Goal: Task Accomplishment & Management: Manage account settings

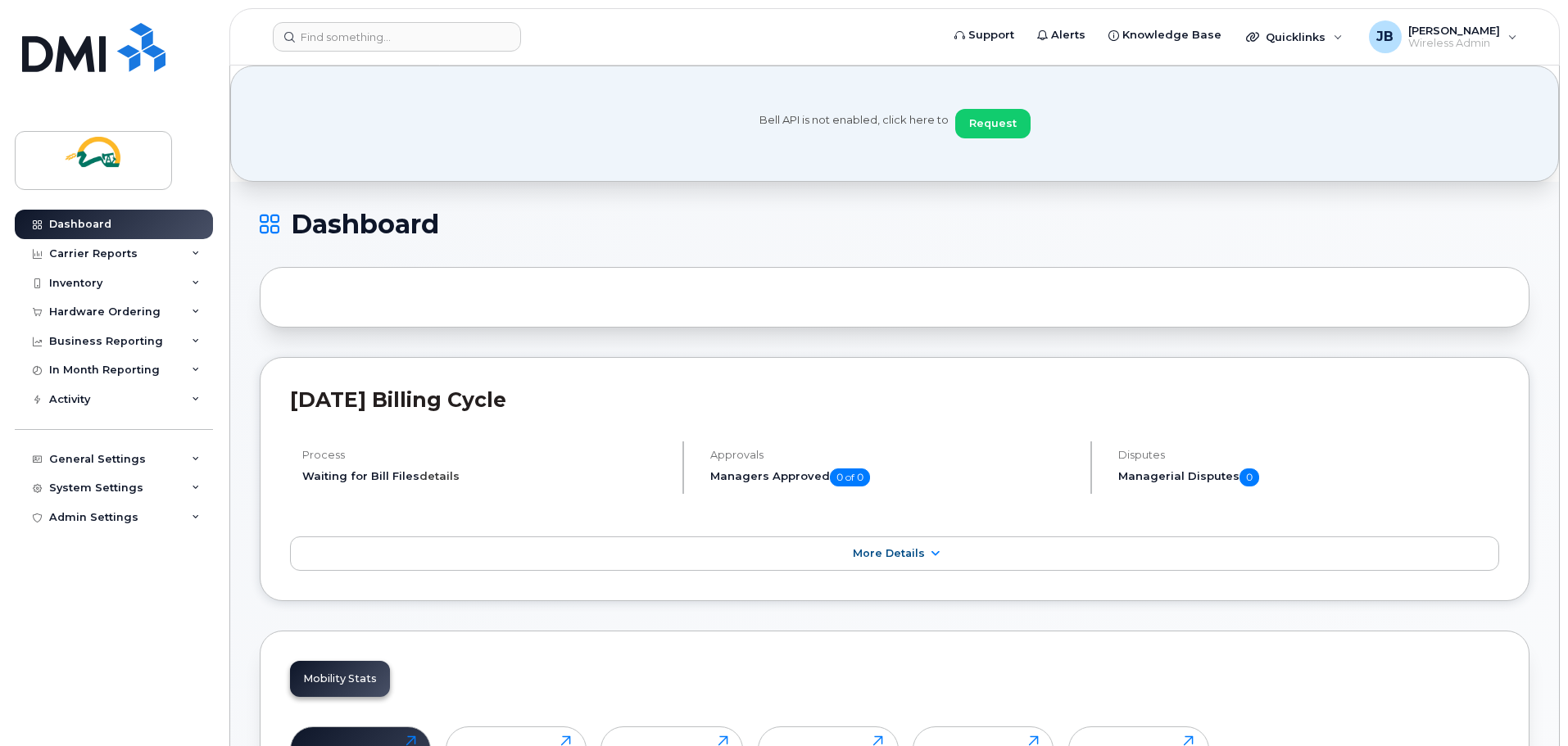
click at [432, 474] on link "details" at bounding box center [439, 476] width 40 height 13
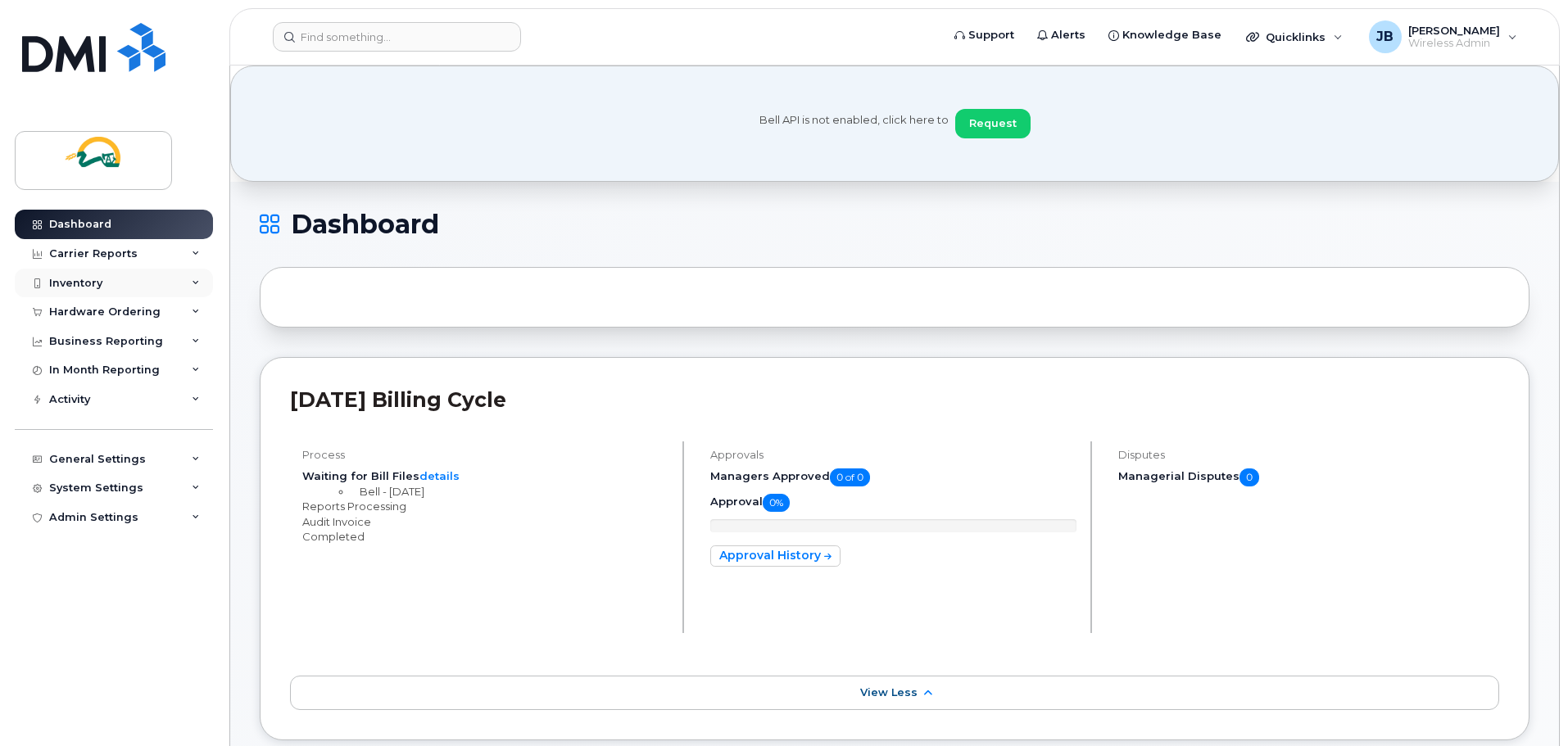
click at [126, 281] on div "Inventory" at bounding box center [114, 283] width 198 height 30
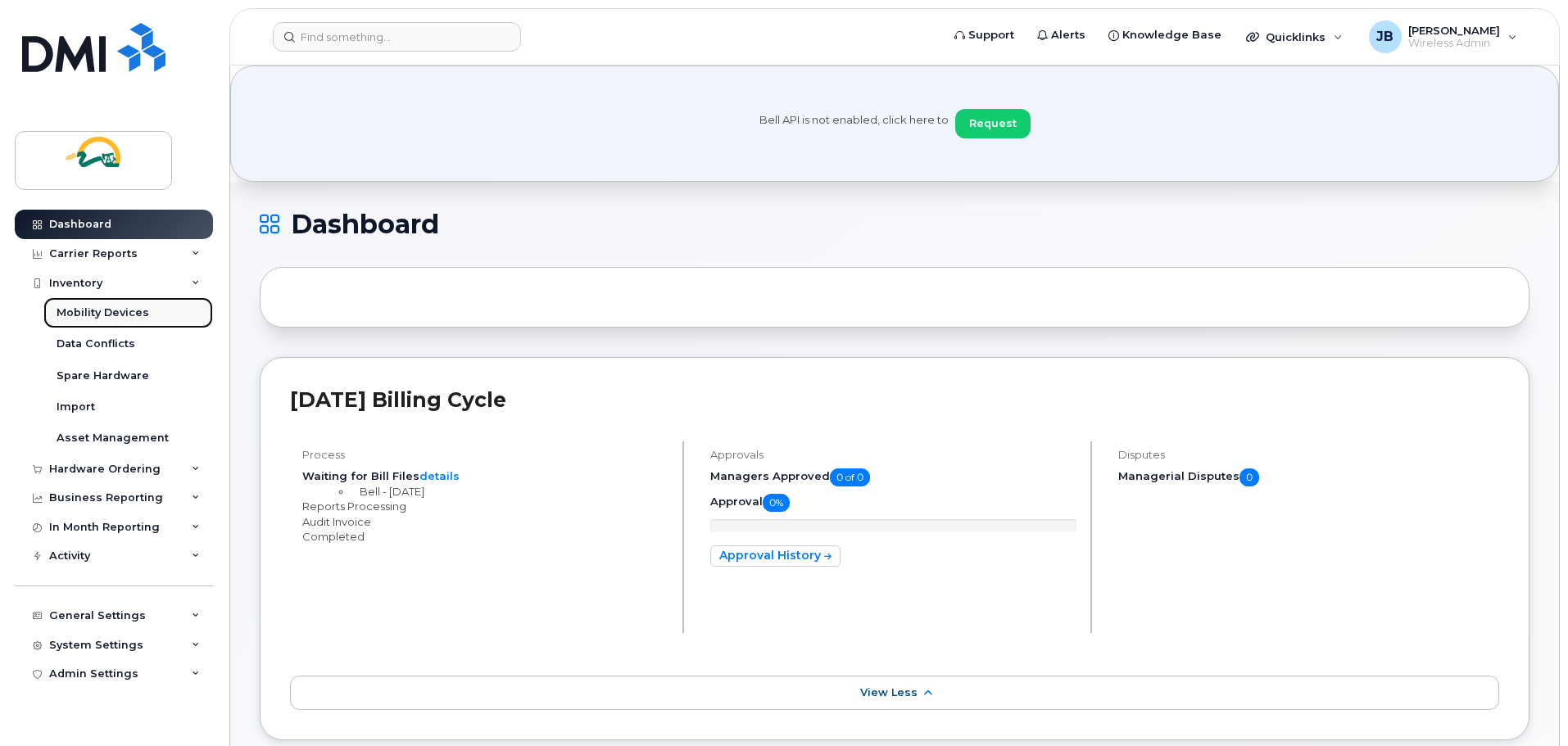
click at [108, 318] on div "Mobility Devices" at bounding box center [103, 312] width 92 height 14
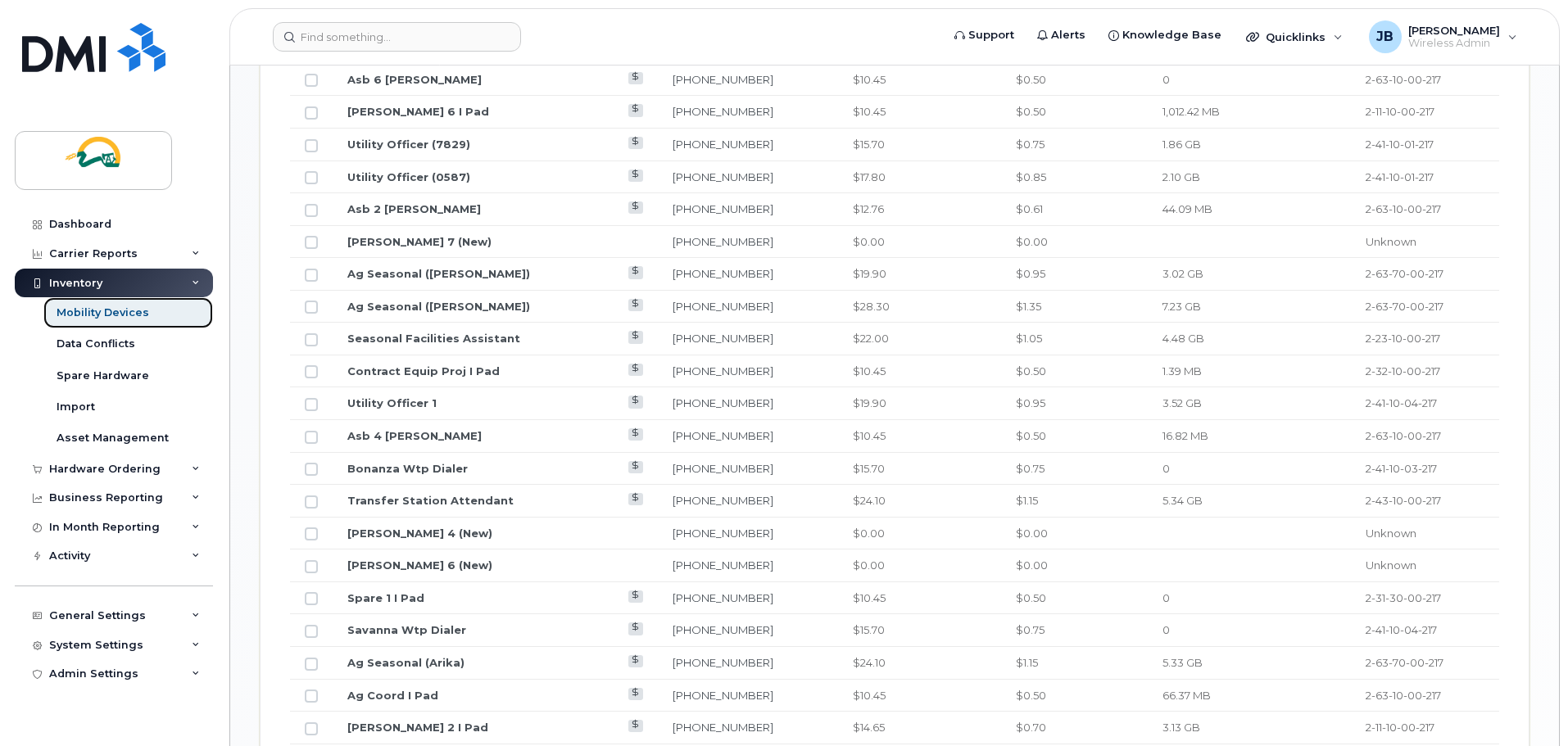
scroll to position [694, 0]
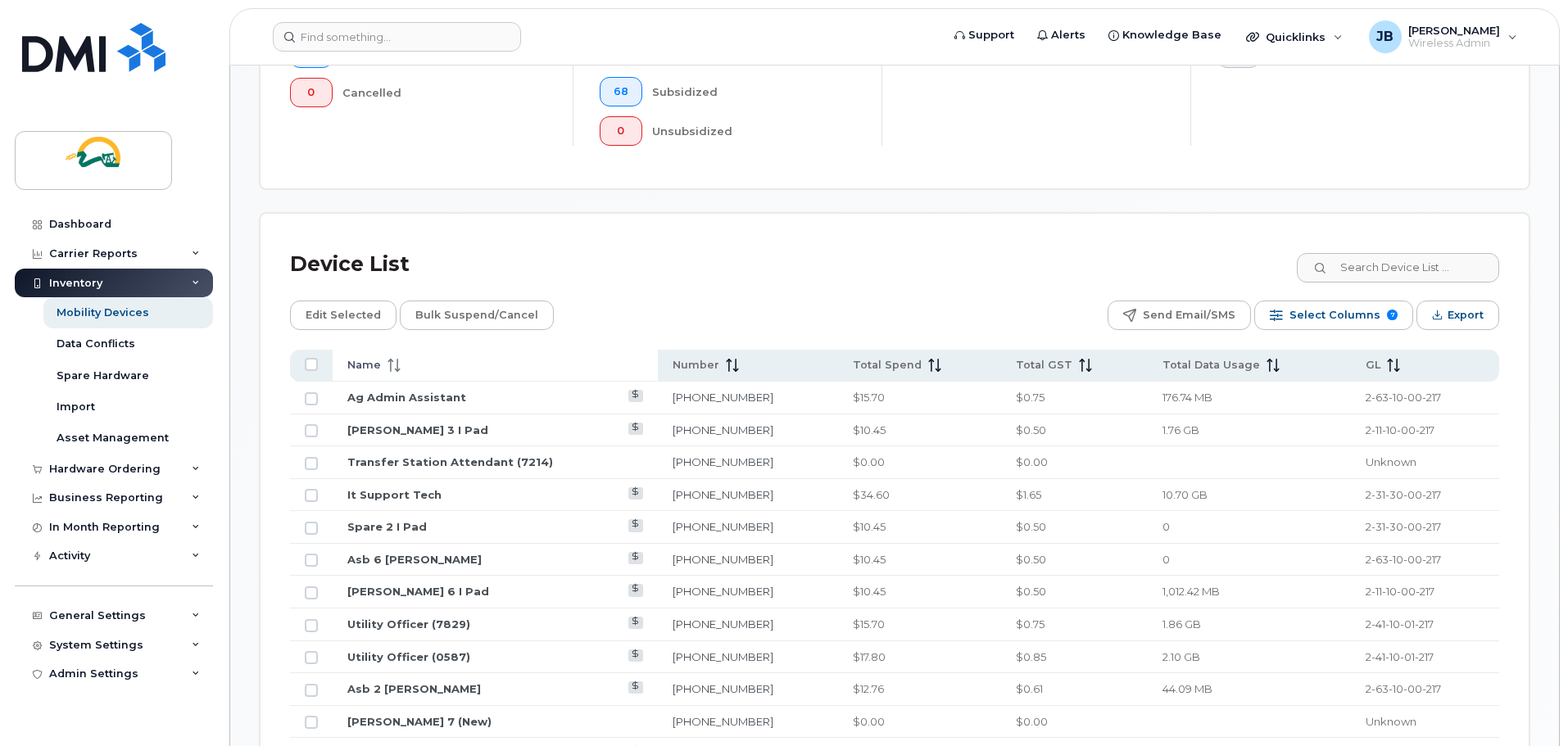
click at [397, 359] on icon at bounding box center [398, 366] width 2 height 13
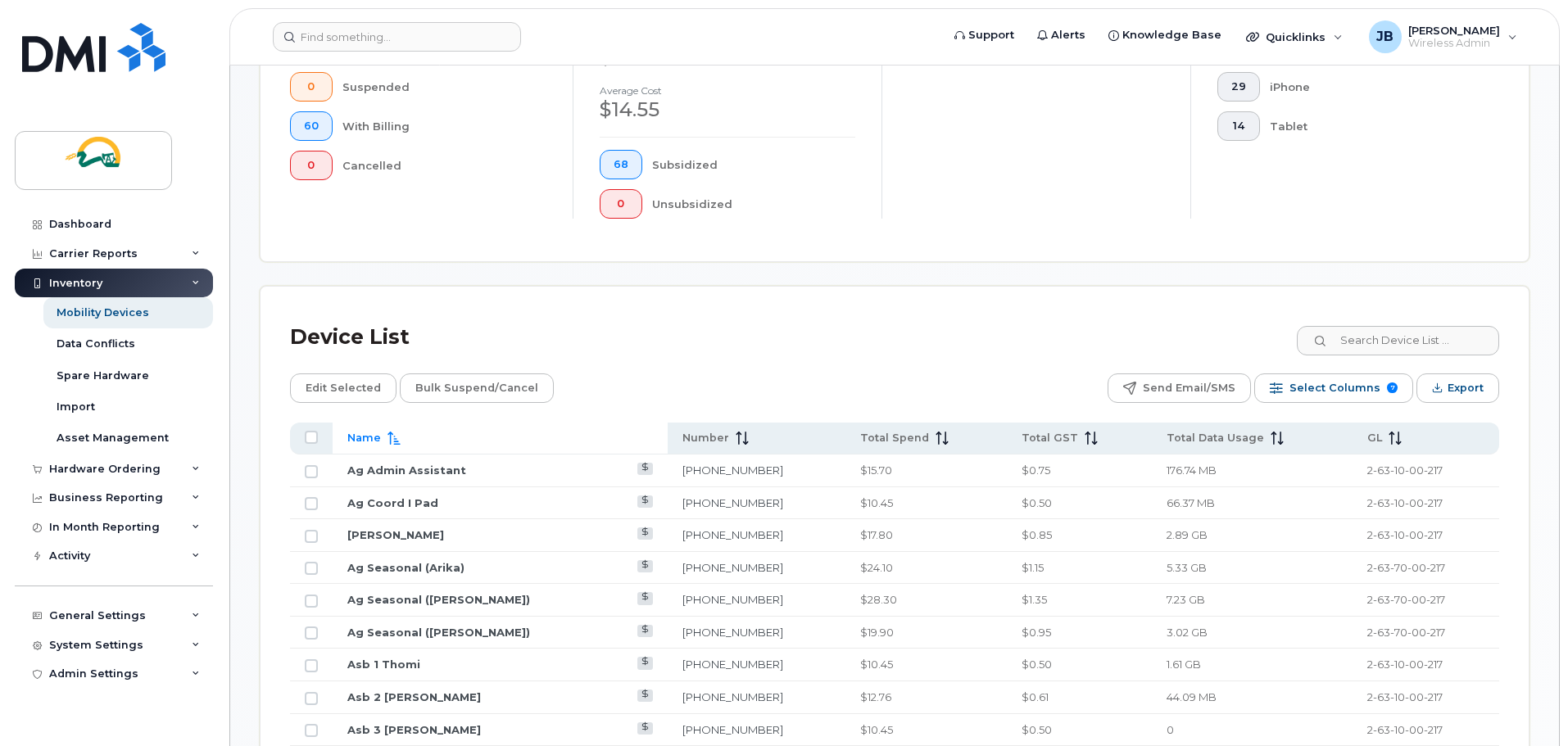
scroll to position [626, 0]
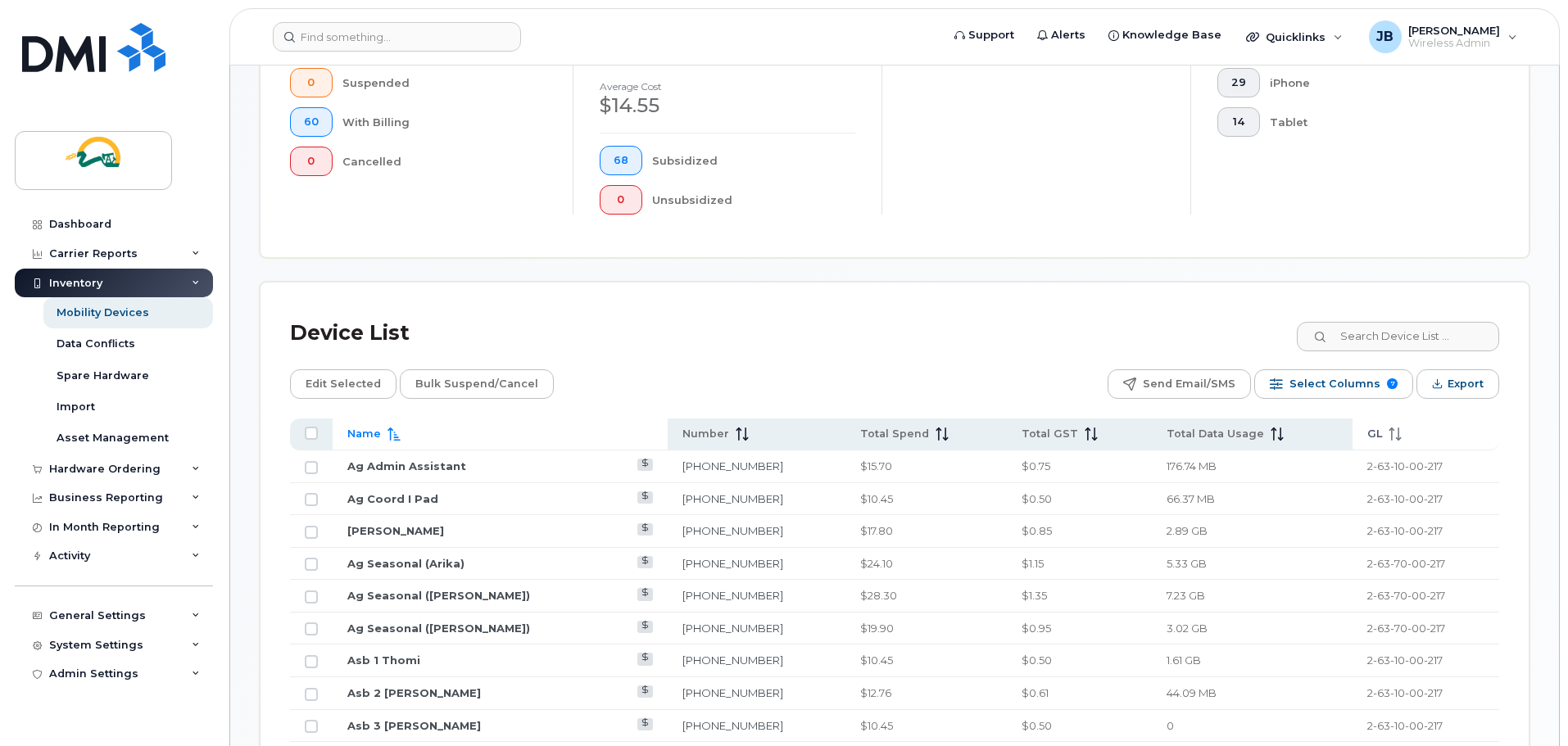
click at [1389, 427] on icon at bounding box center [1396, 434] width 13 height 13
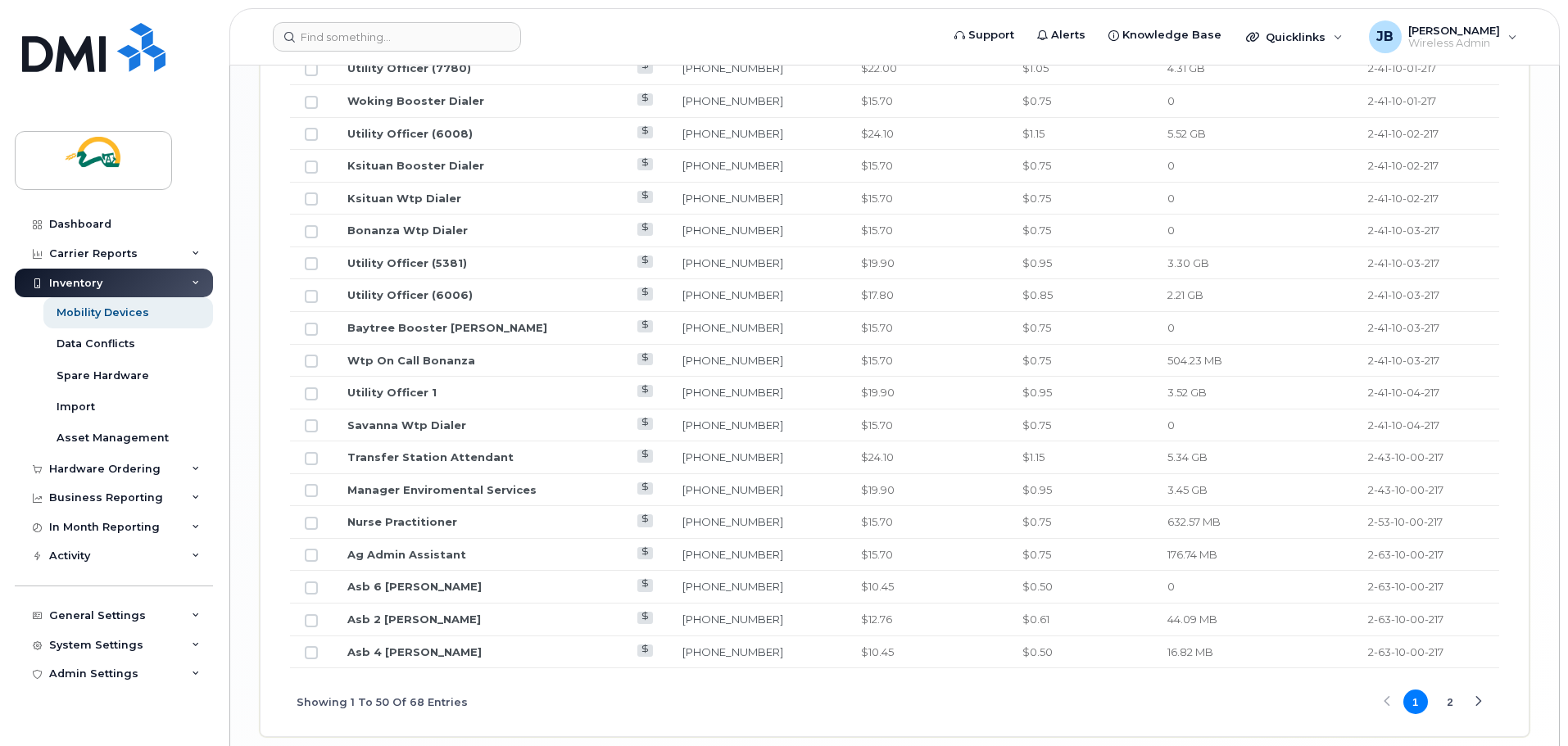
scroll to position [2086, 0]
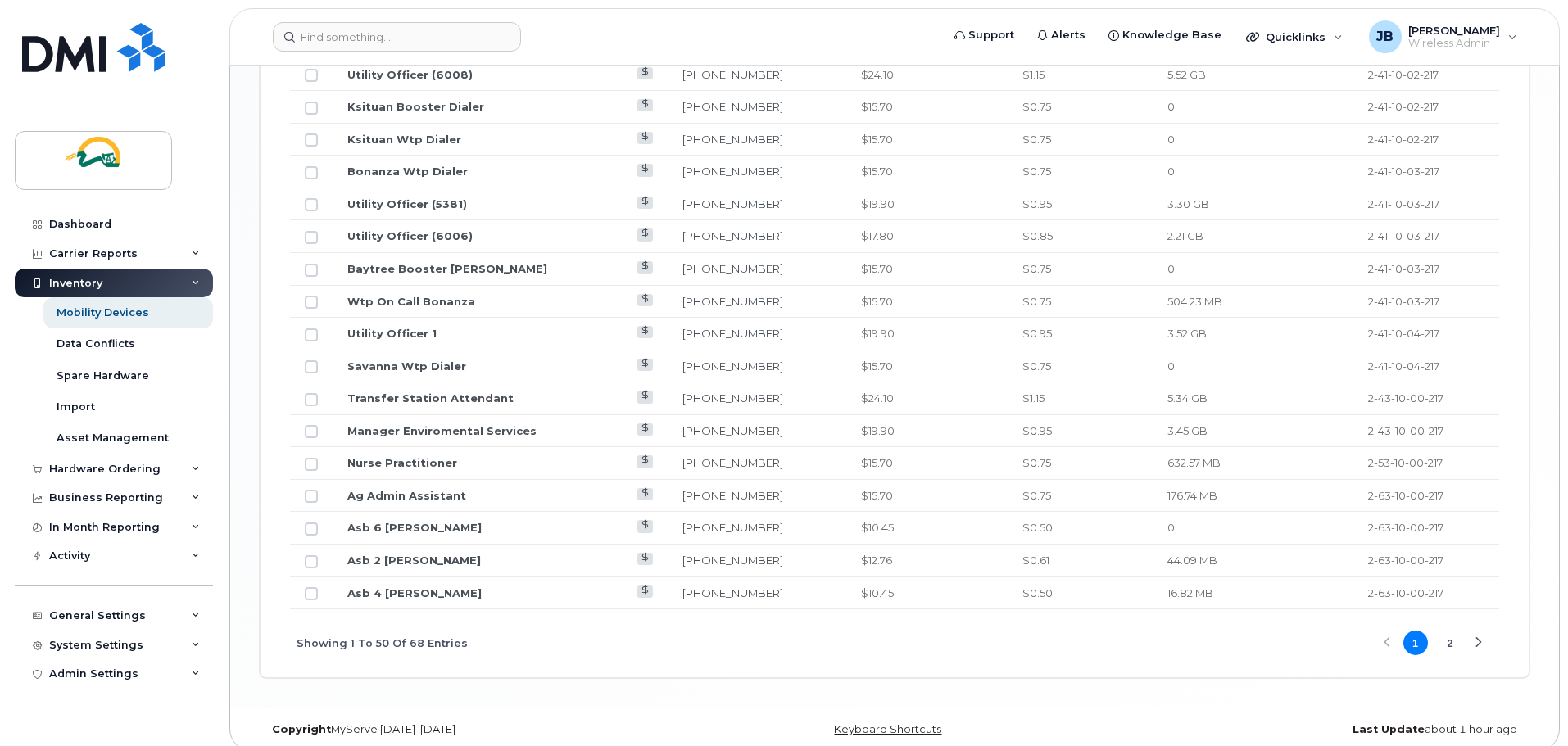
click at [1449, 630] on button "2" at bounding box center [1450, 643] width 25 height 25
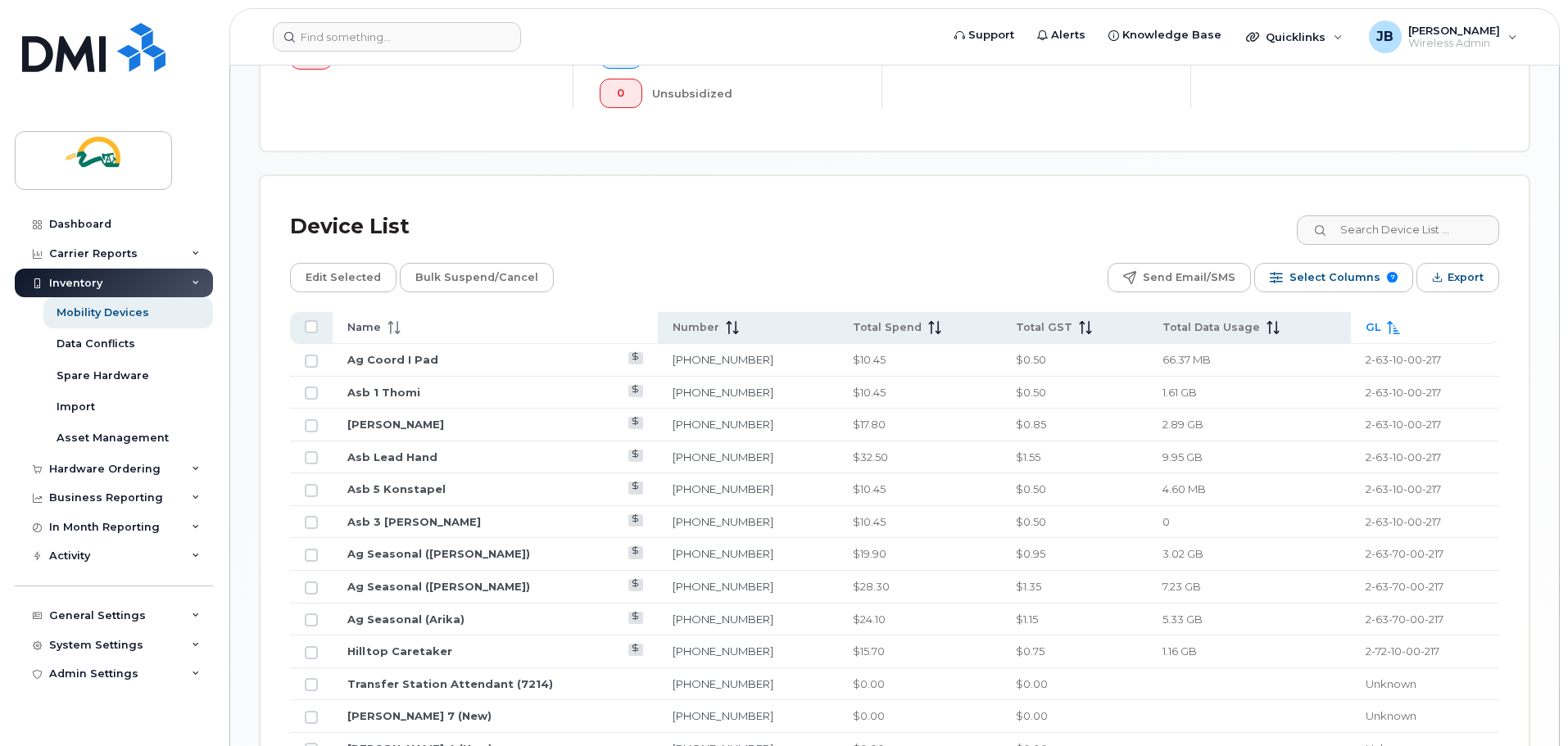
scroll to position [722, 0]
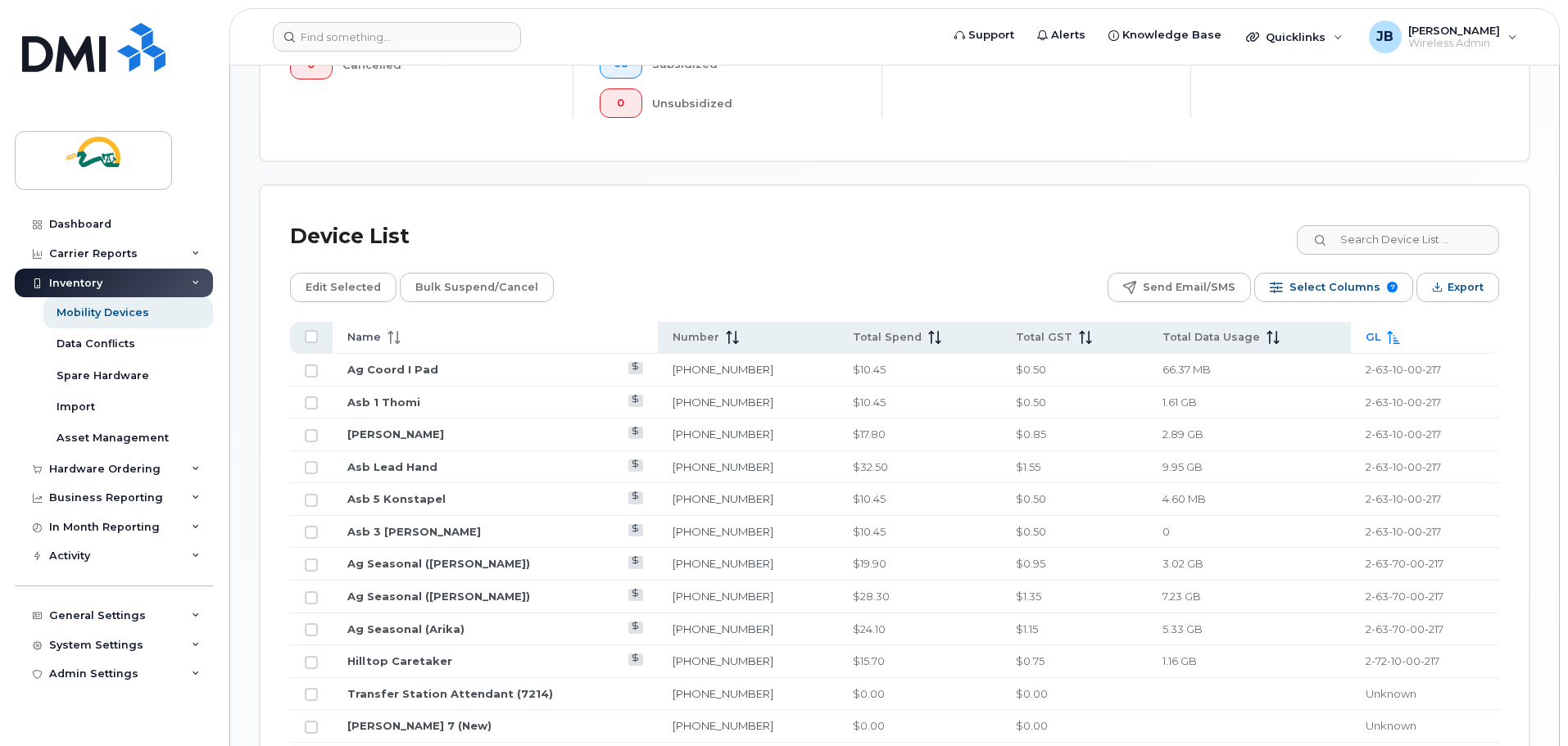
click at [1387, 331] on icon at bounding box center [1394, 338] width 13 height 13
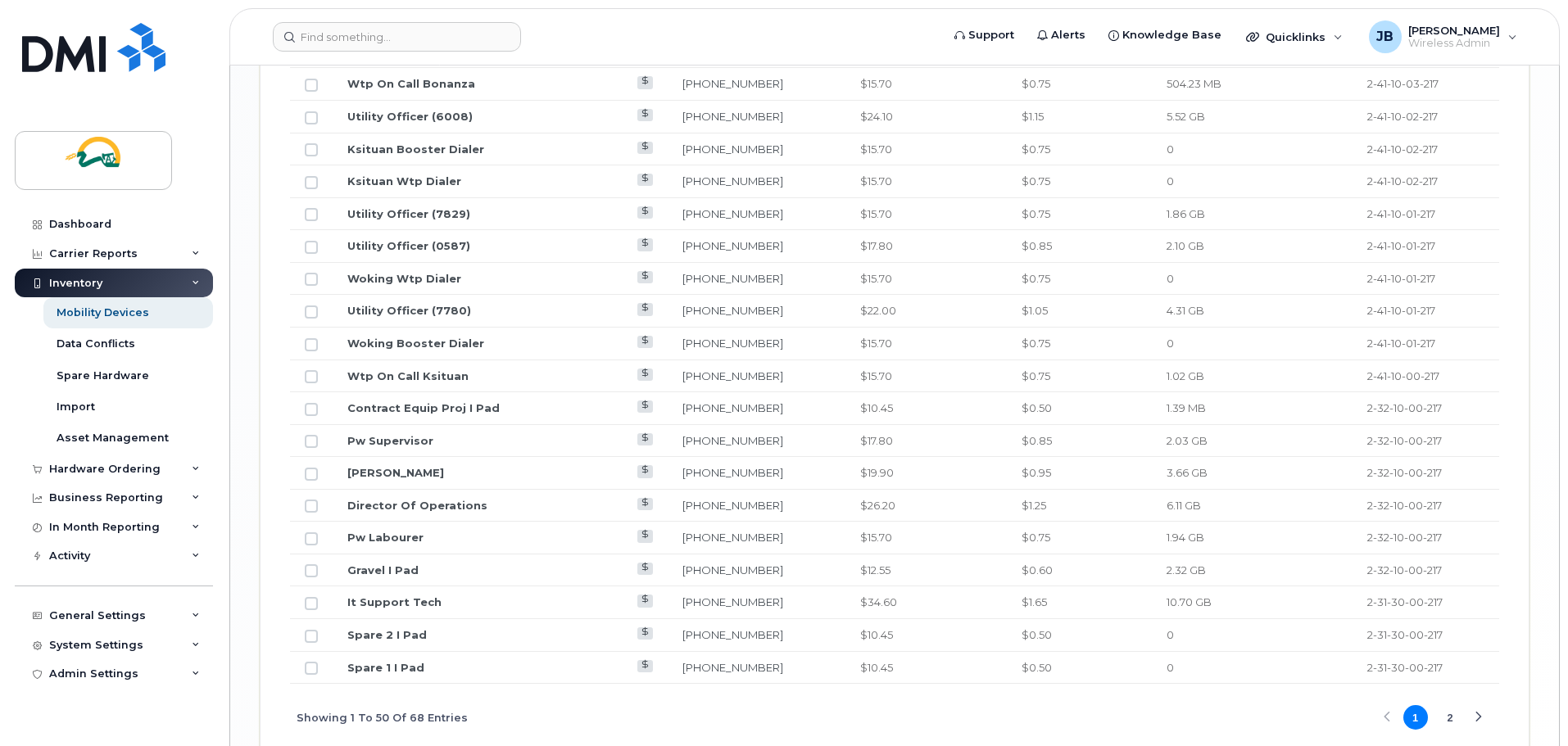
scroll to position [2086, 0]
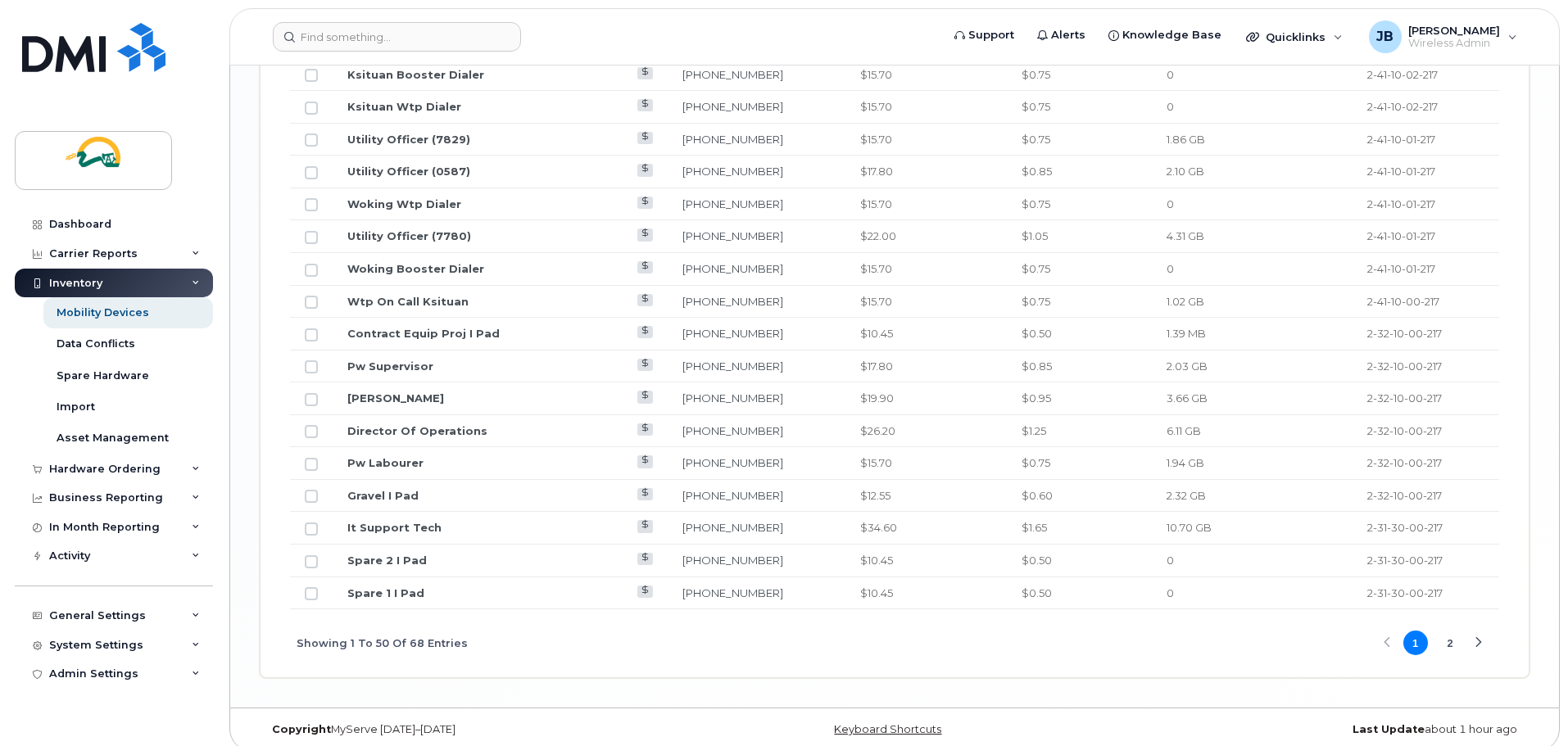
click at [1449, 630] on button "2" at bounding box center [1450, 643] width 25 height 25
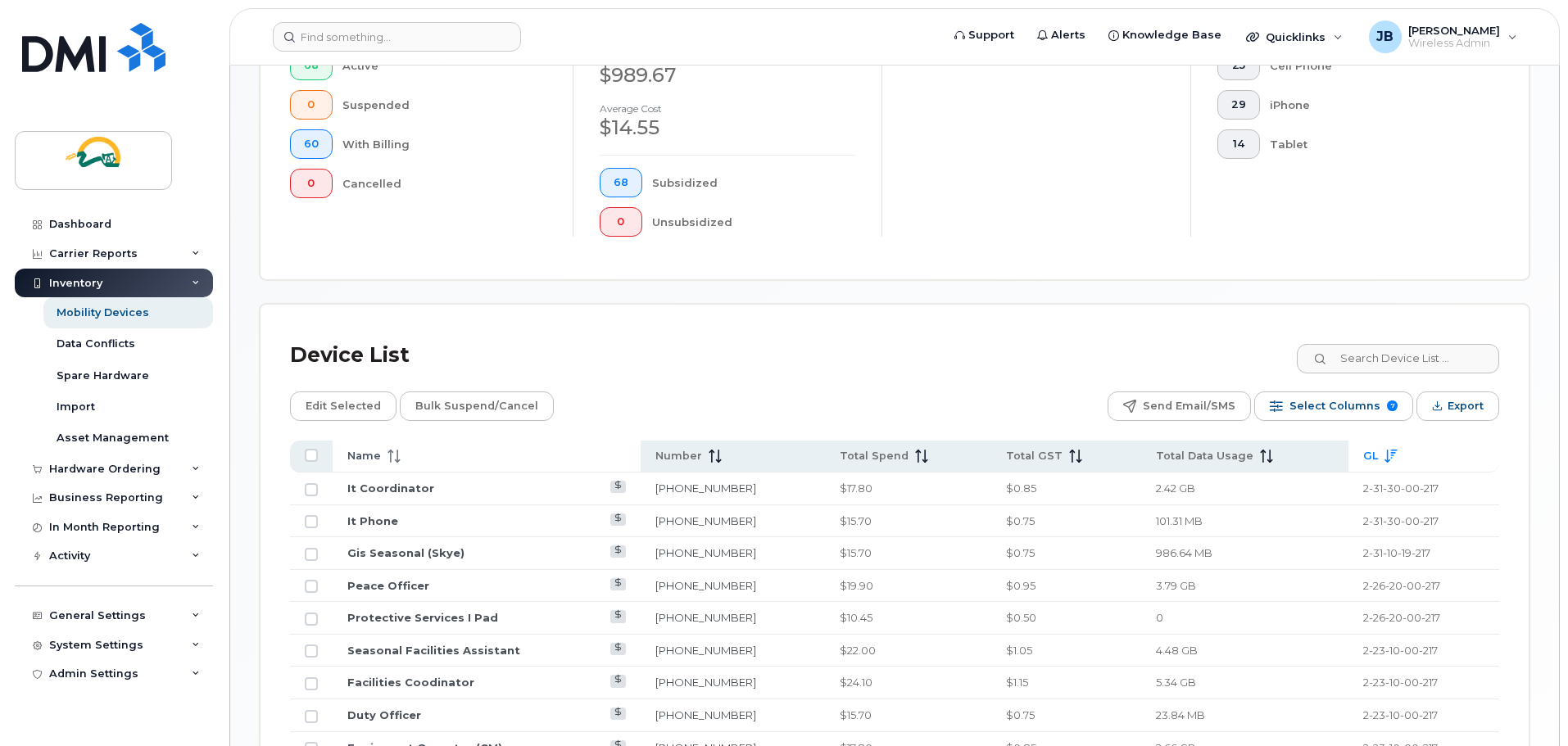
scroll to position [640, 0]
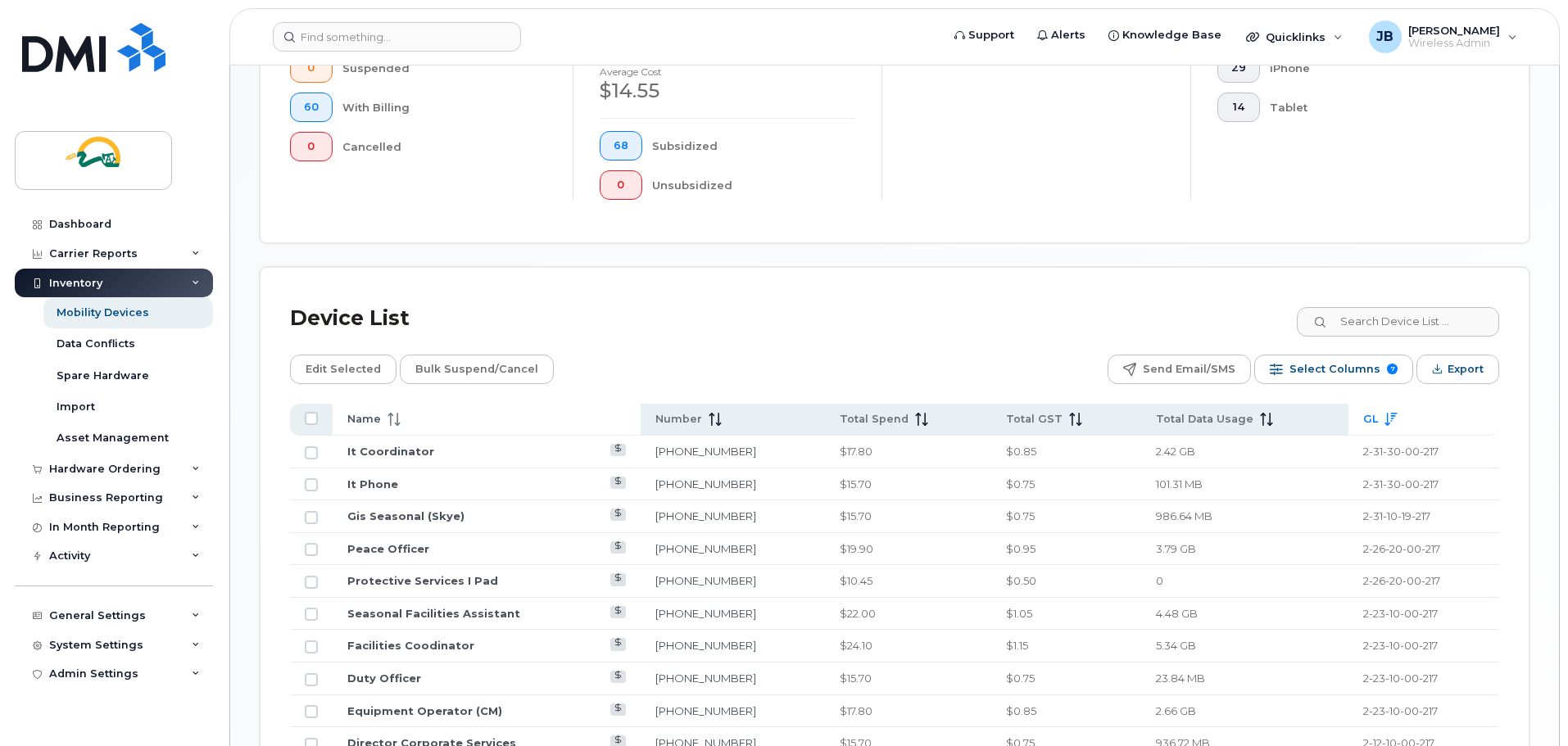
click at [1384, 413] on icon at bounding box center [1390, 420] width 13 height 13
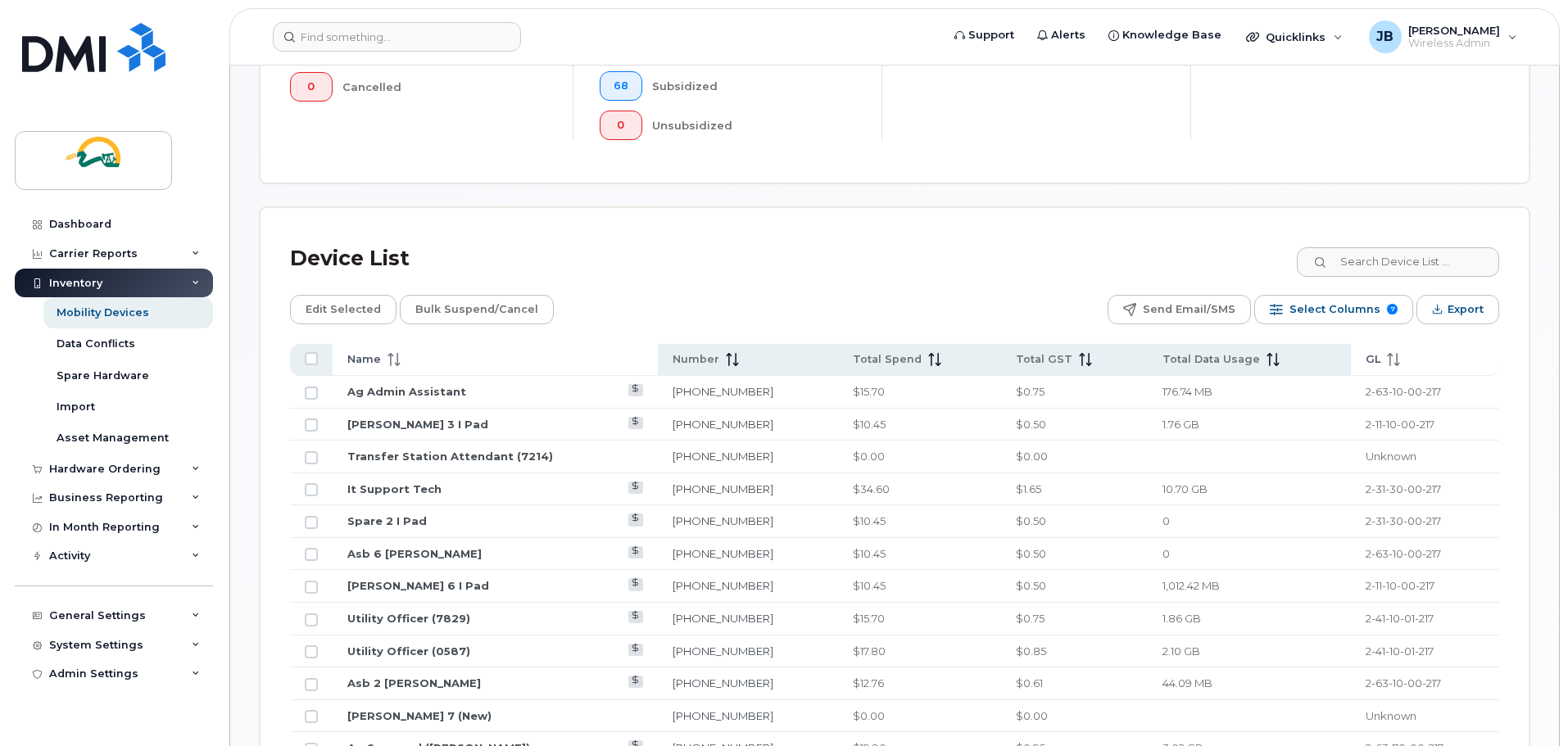
scroll to position [558, 0]
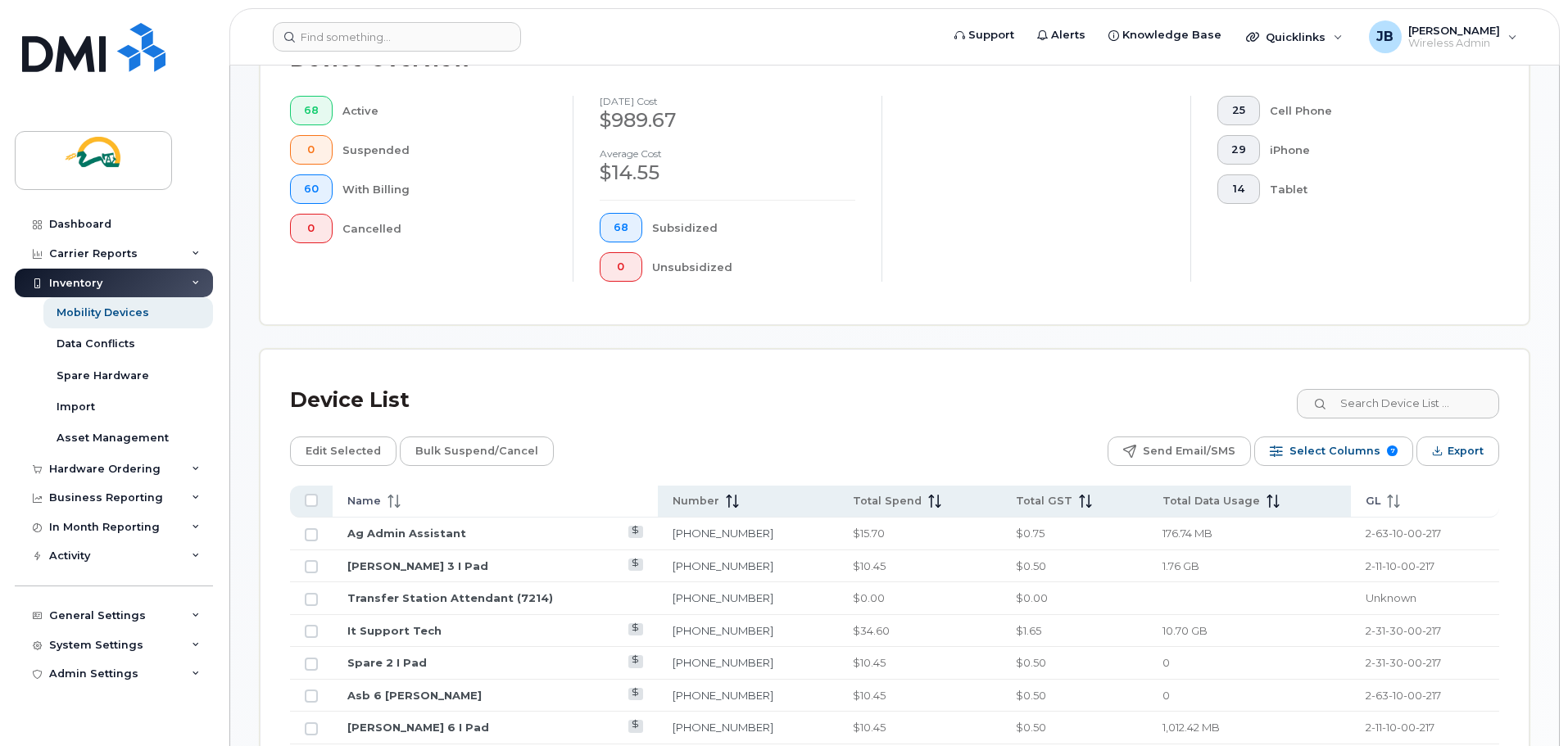
click at [1387, 495] on icon at bounding box center [1394, 502] width 13 height 13
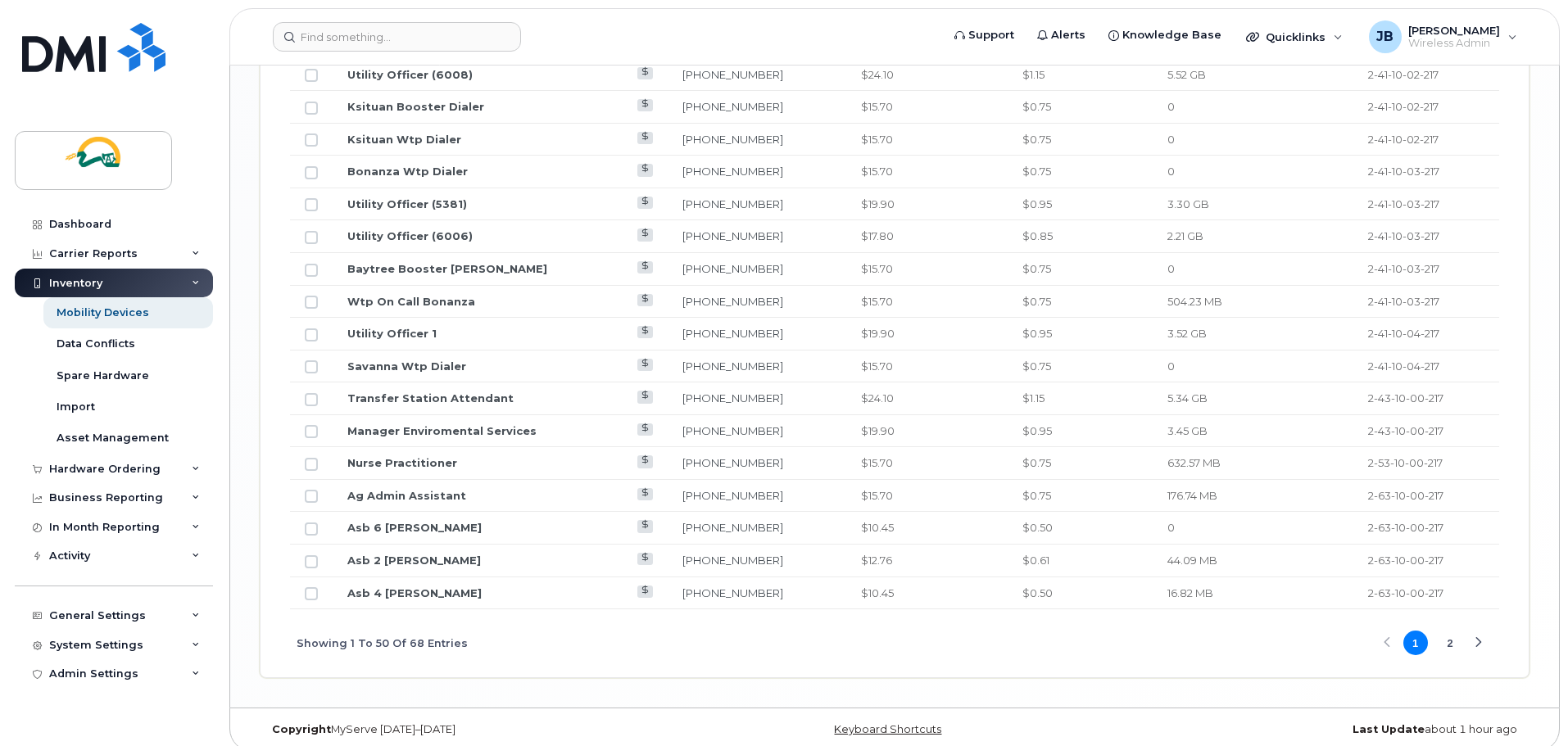
click at [1455, 630] on button "2" at bounding box center [1450, 643] width 25 height 25
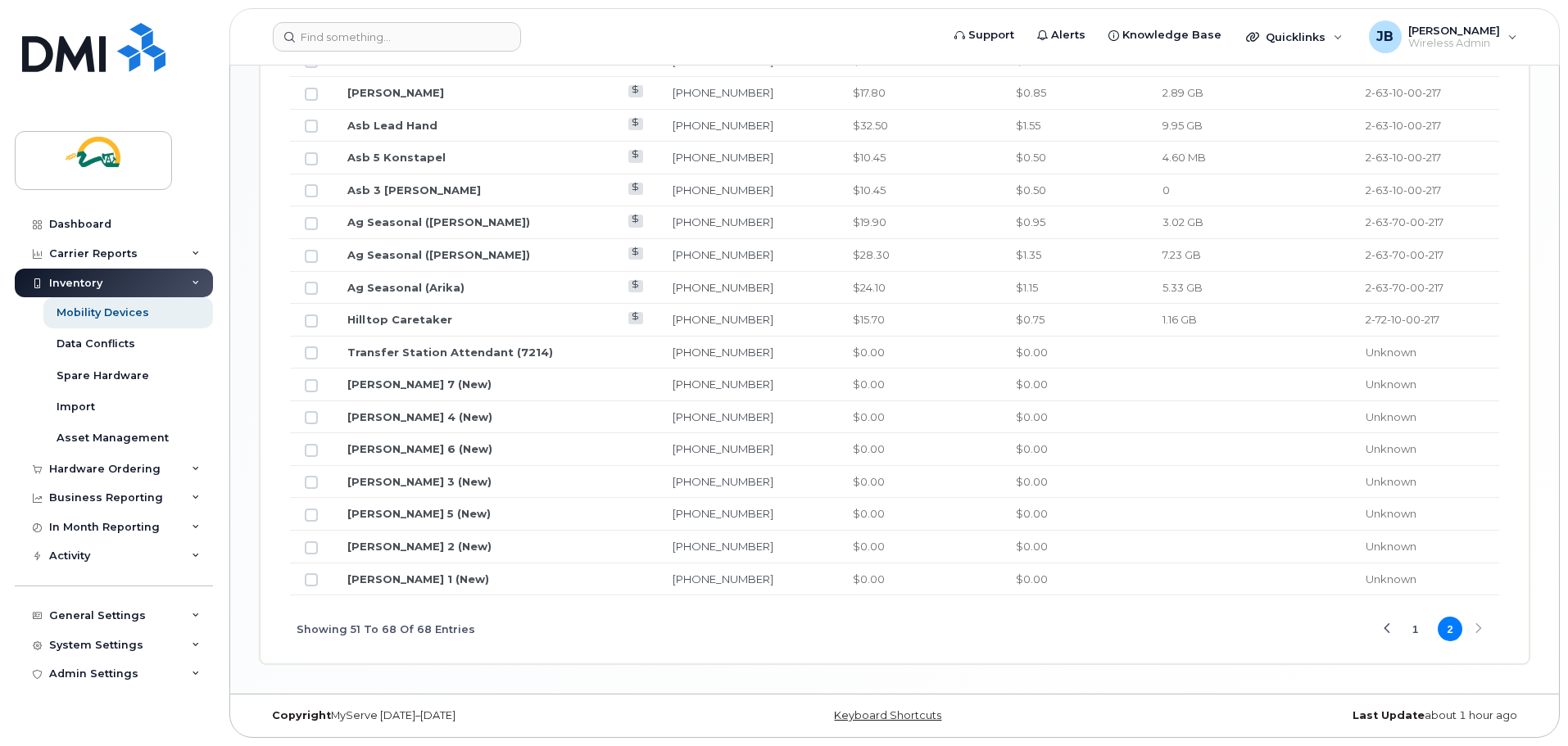
scroll to position [1049, 0]
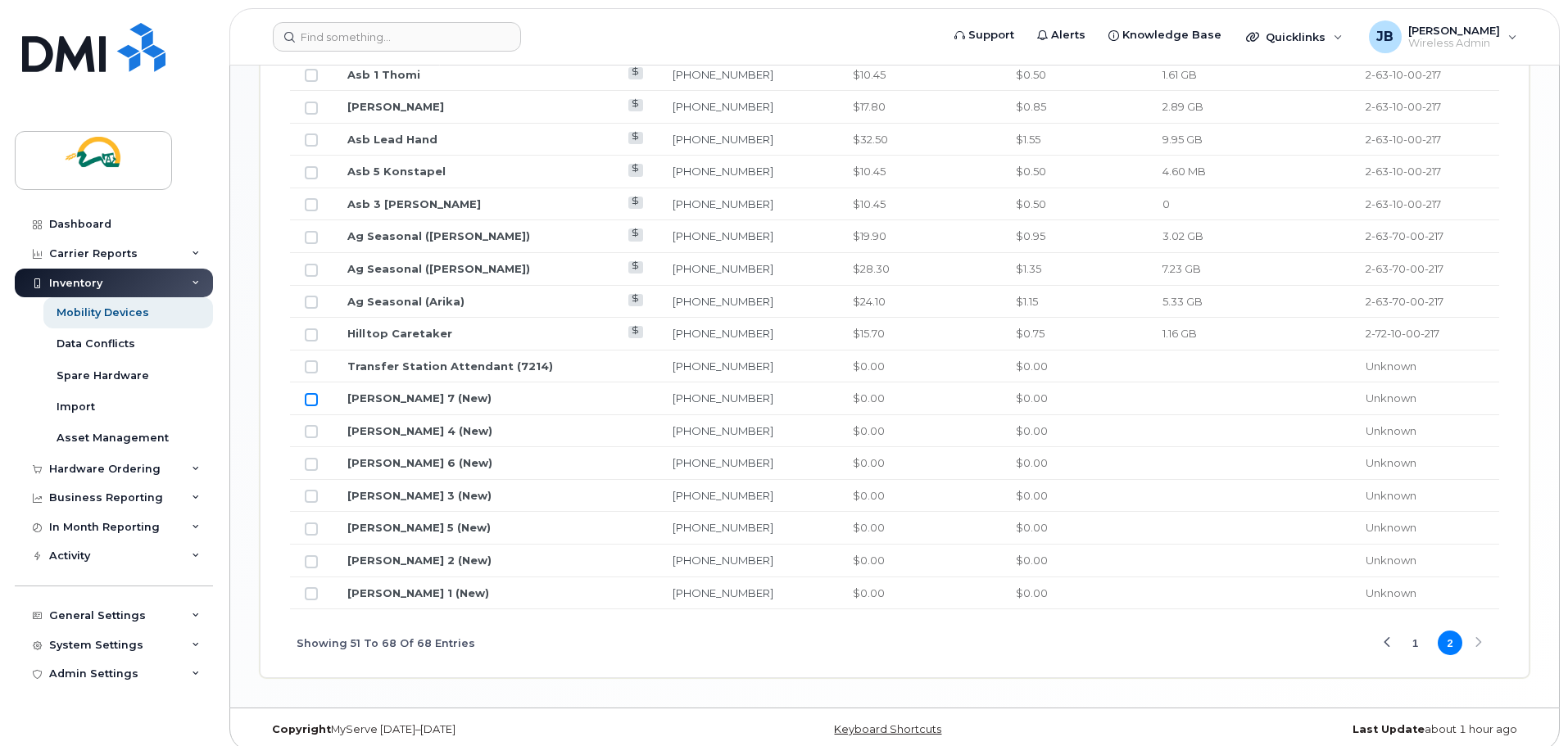
click at [311, 393] on input "Row Unselected" at bounding box center [311, 399] width 13 height 13
checkbox input "true"
click at [310, 424] on input "Row Unselected" at bounding box center [311, 431] width 13 height 13
checkbox input "true"
click at [311, 457] on input "Row Unselected" at bounding box center [311, 464] width 13 height 13
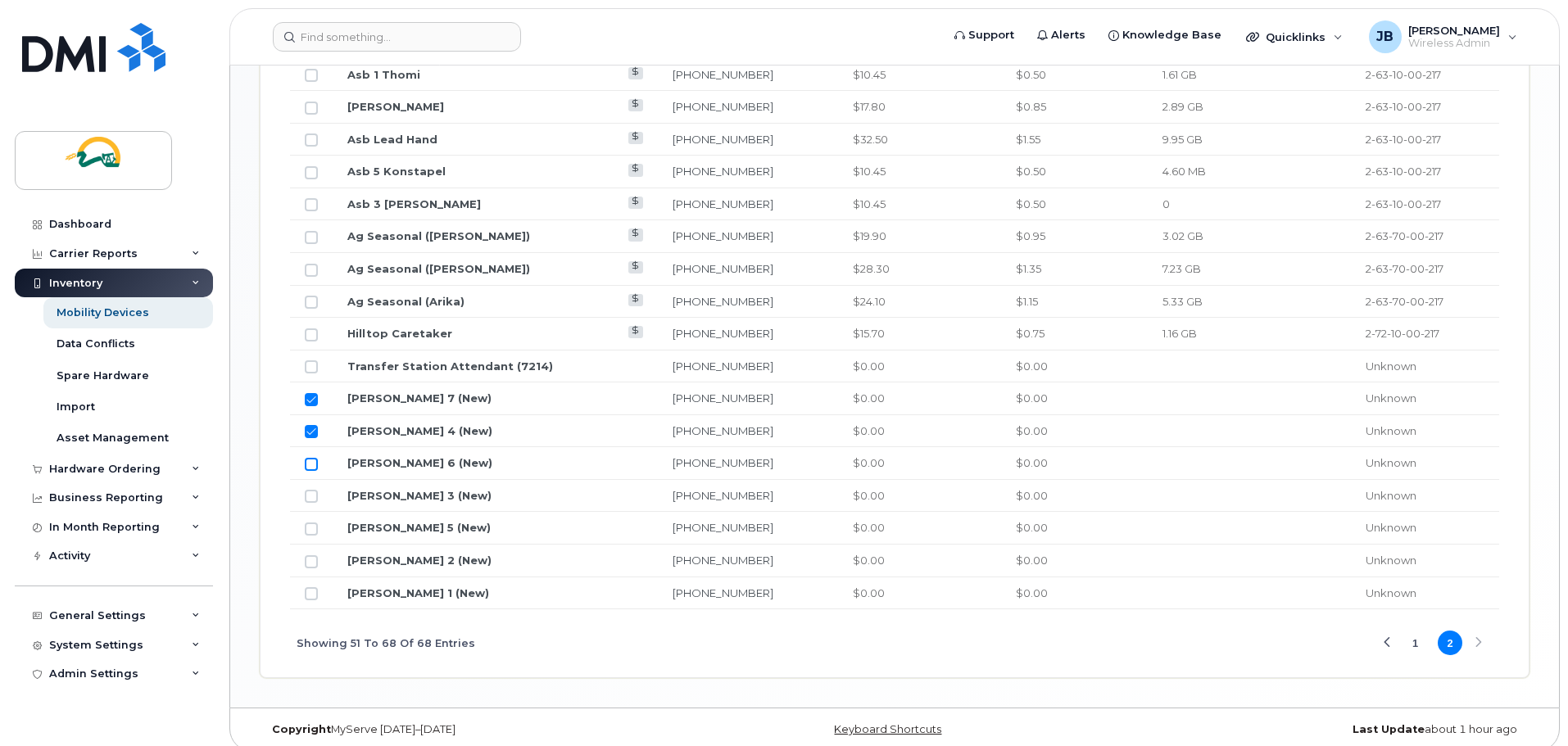
checkbox input "true"
click at [314, 490] on input "Row Unselected" at bounding box center [311, 497] width 13 height 13
checkbox input "true"
click at [311, 523] on input "Row Unselected" at bounding box center [311, 529] width 13 height 13
checkbox input "true"
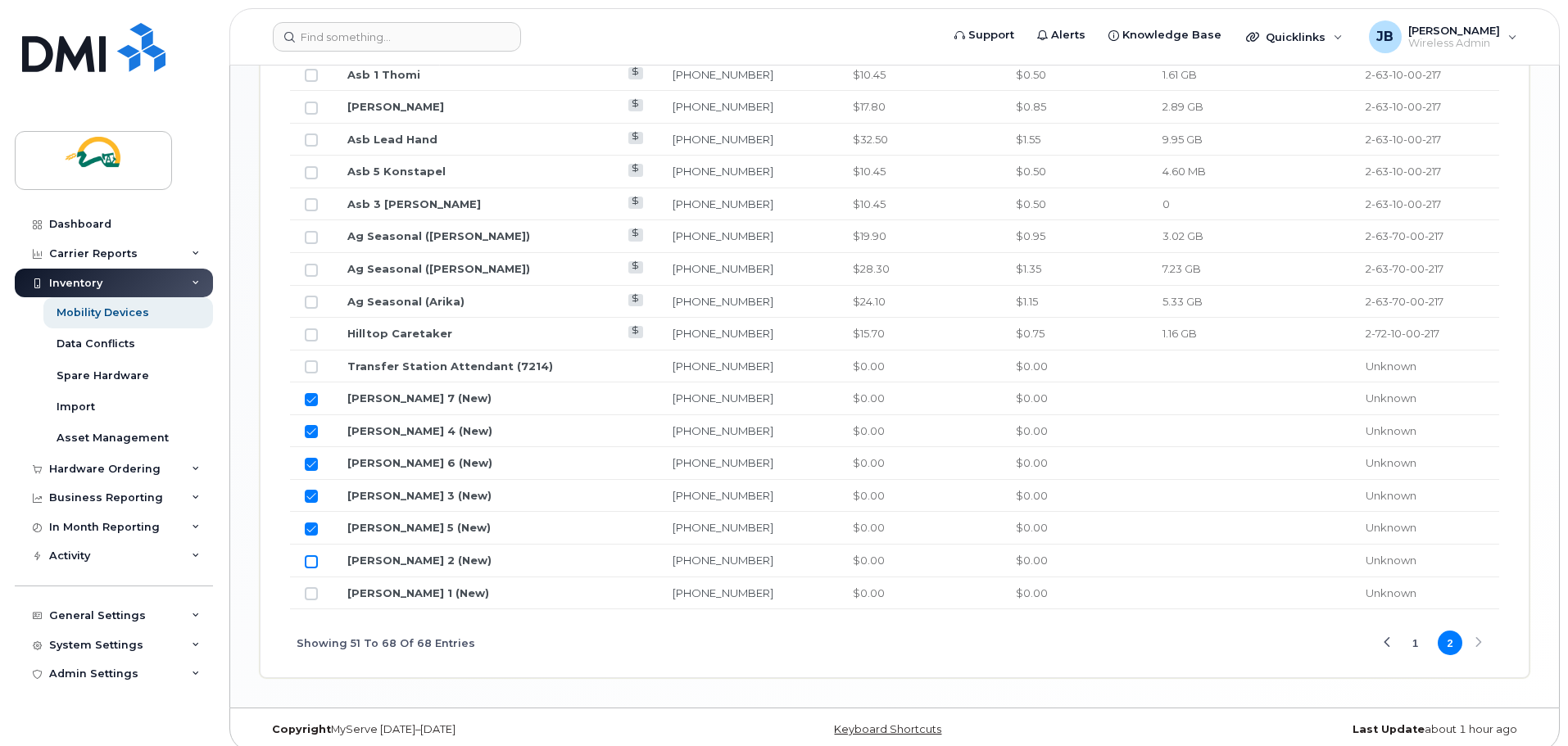
click at [309, 555] on input "Row Unselected" at bounding box center [311, 562] width 13 height 13
checkbox input "true"
click at [307, 587] on input "Row Unselected" at bounding box center [311, 594] width 13 height 13
checkbox input "true"
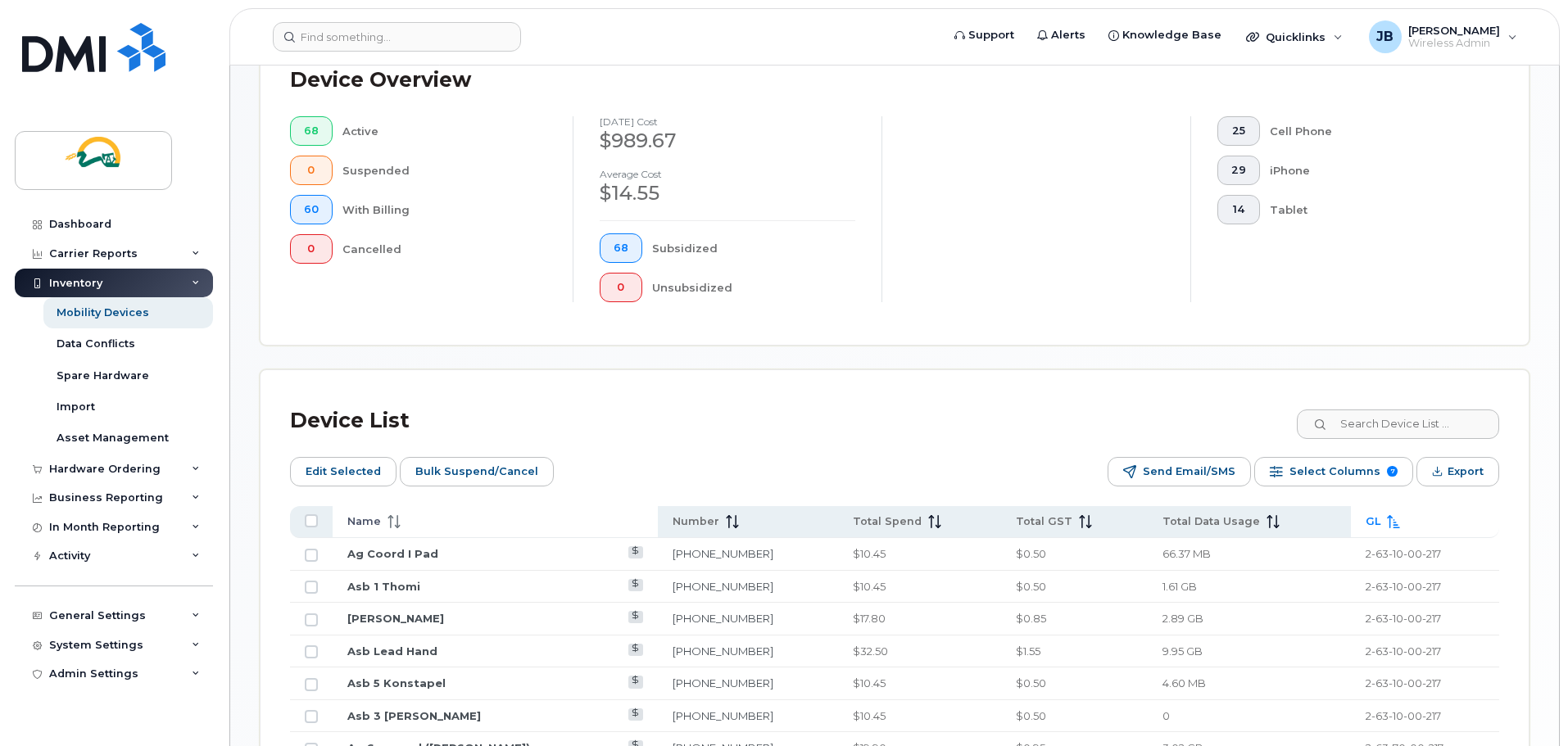
scroll to position [395, 0]
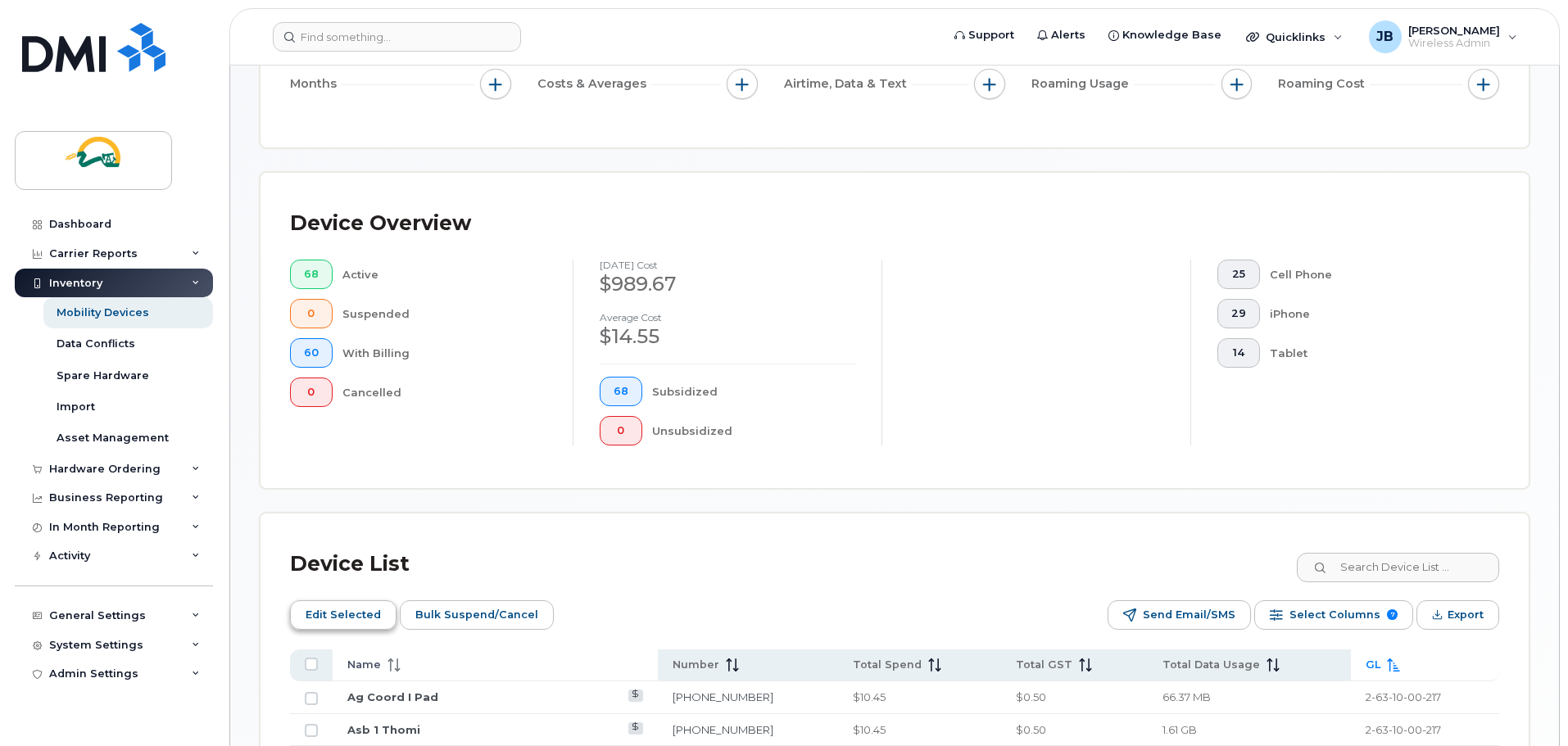
click at [359, 603] on span "Edit Selected" at bounding box center [343, 615] width 75 height 25
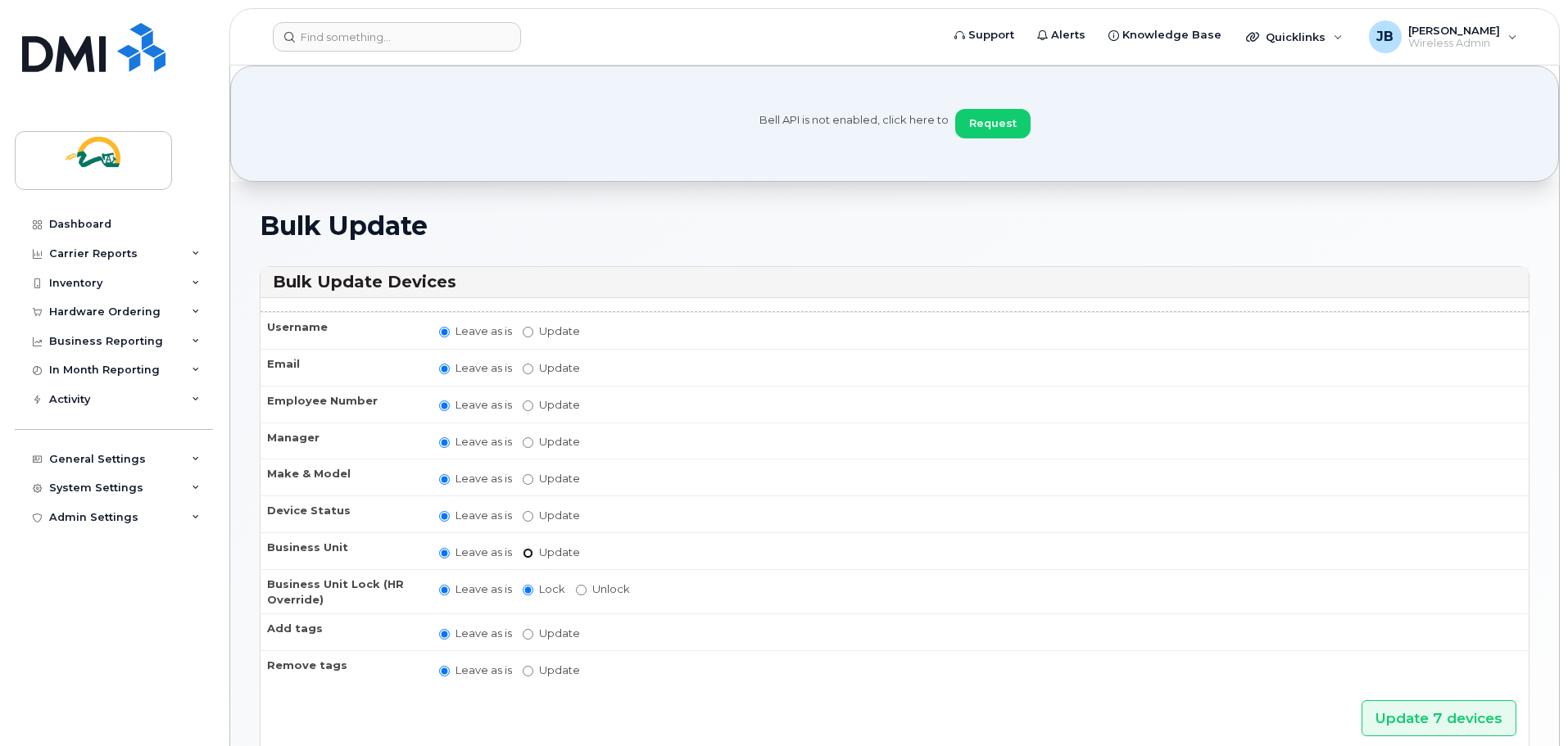
click at [526, 555] on input "Update" at bounding box center [528, 553] width 11 height 11
radio input "true"
radio input "false"
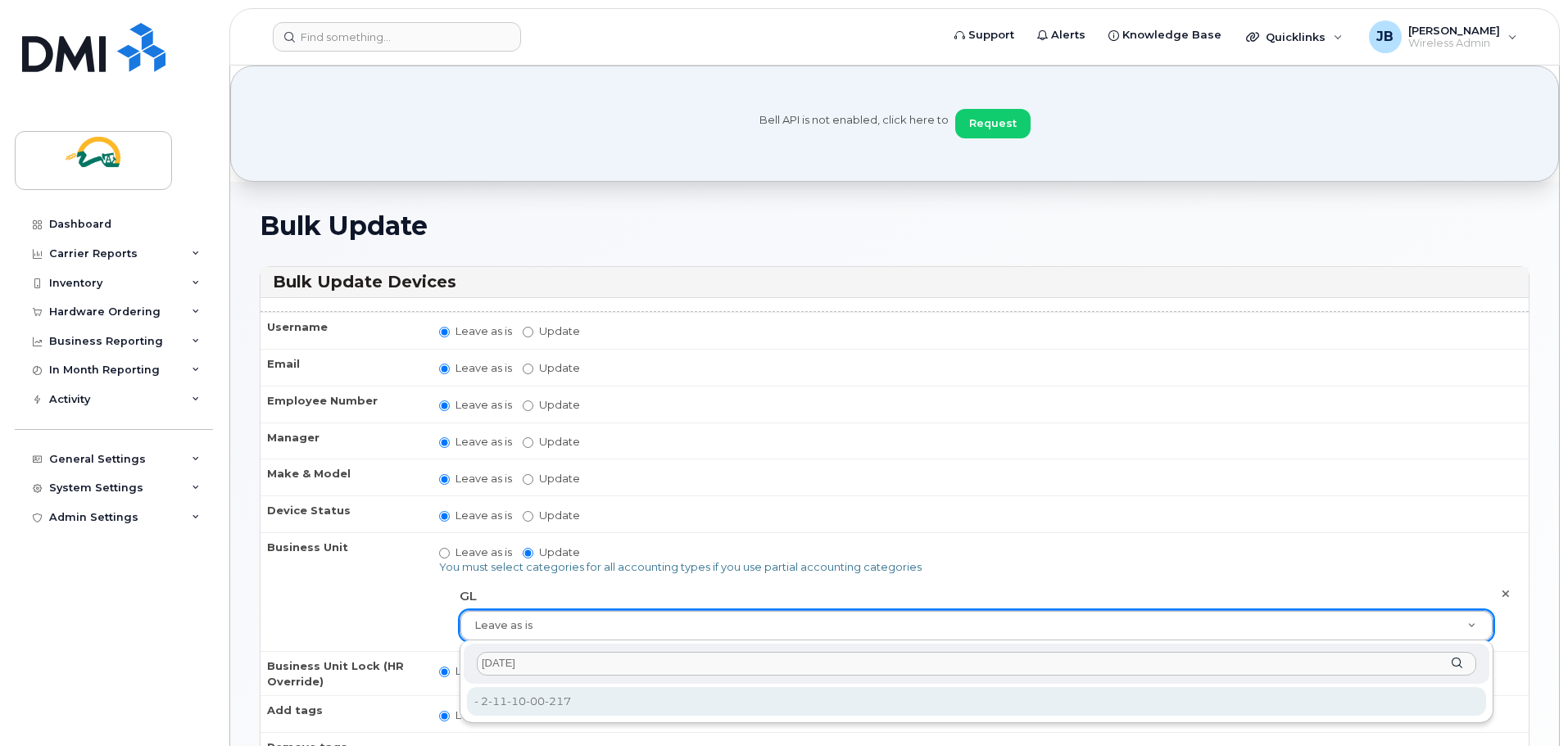
type input "2-11-10"
type input "20189648"
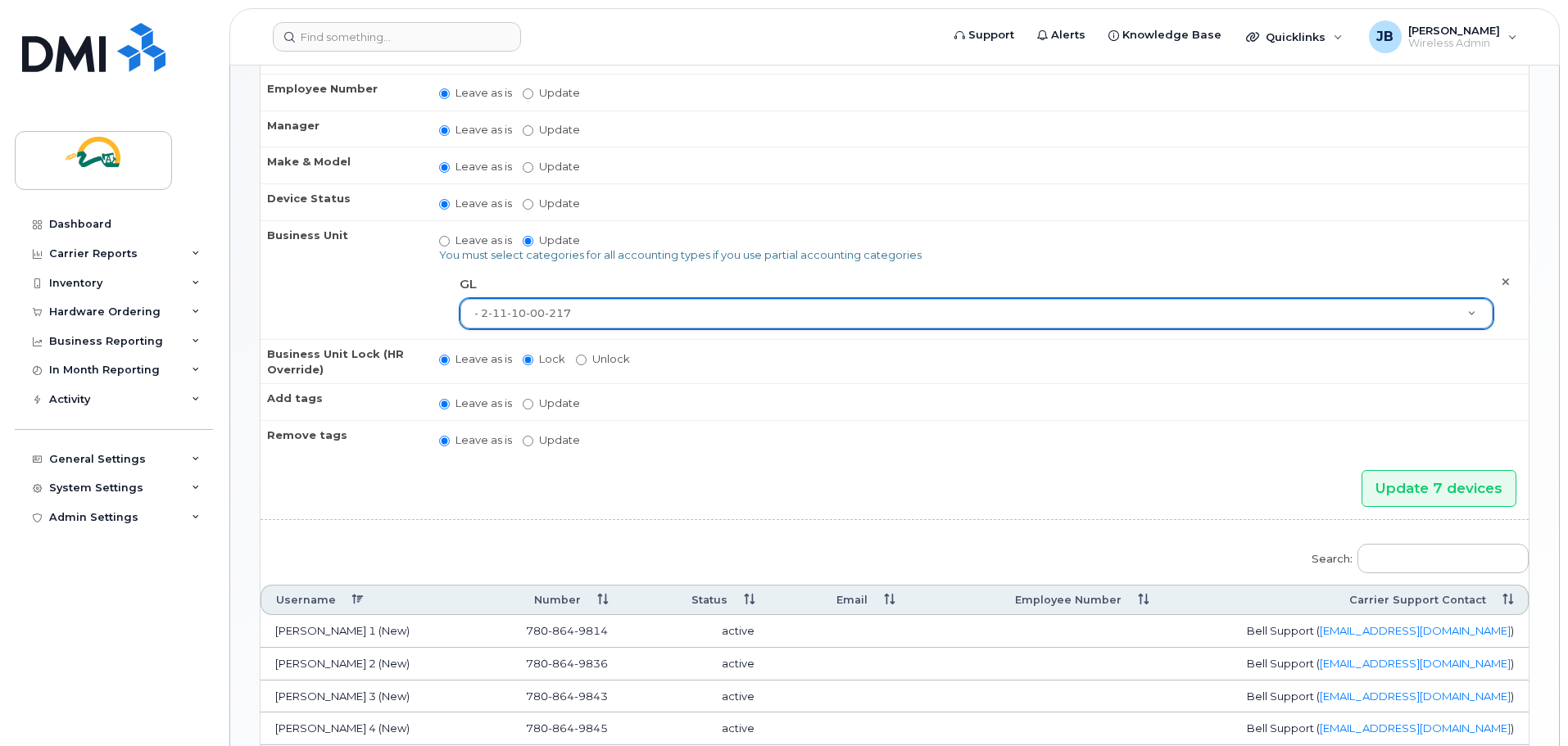
scroll to position [409, 0]
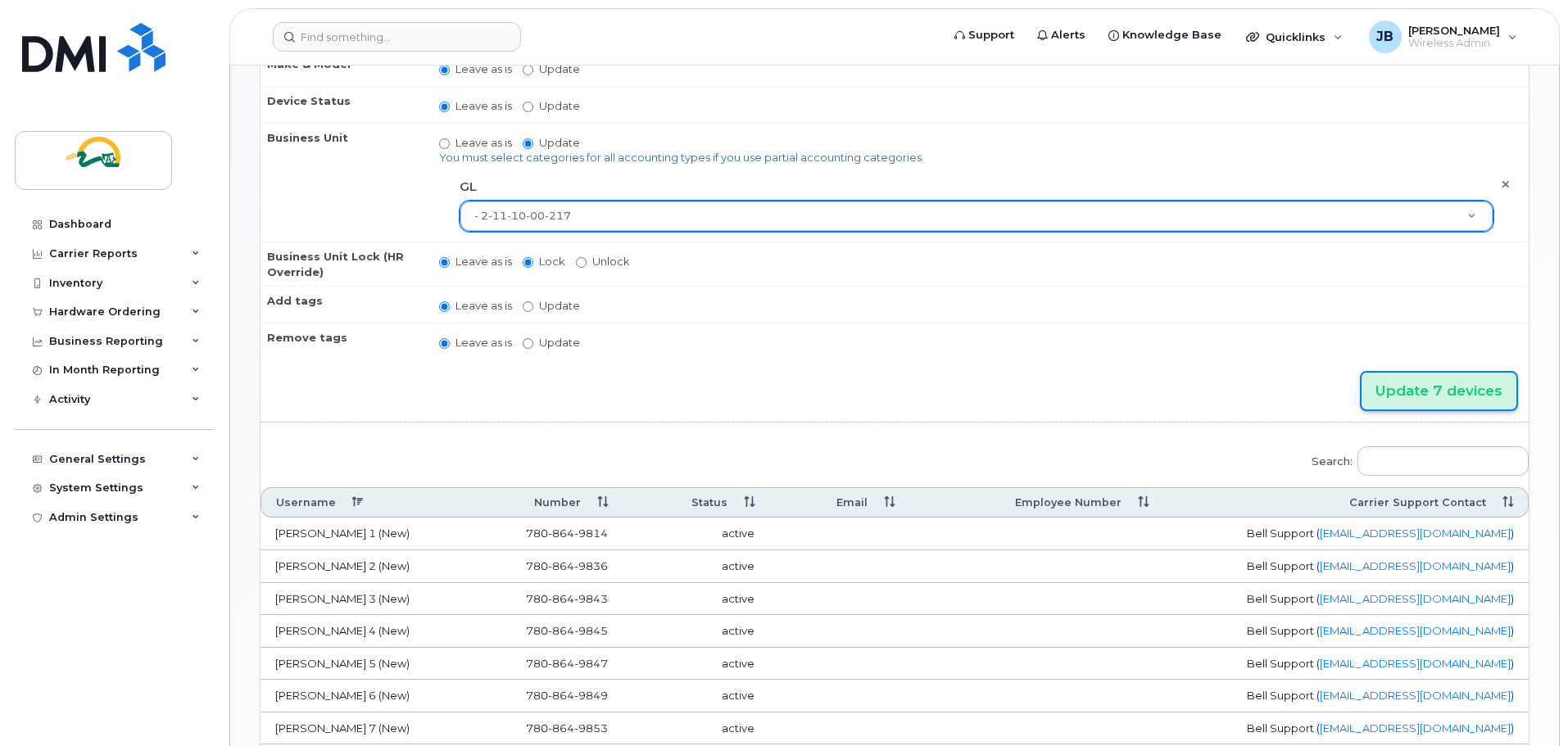
click at [1422, 384] on input "Update 7 devices" at bounding box center [1439, 391] width 155 height 37
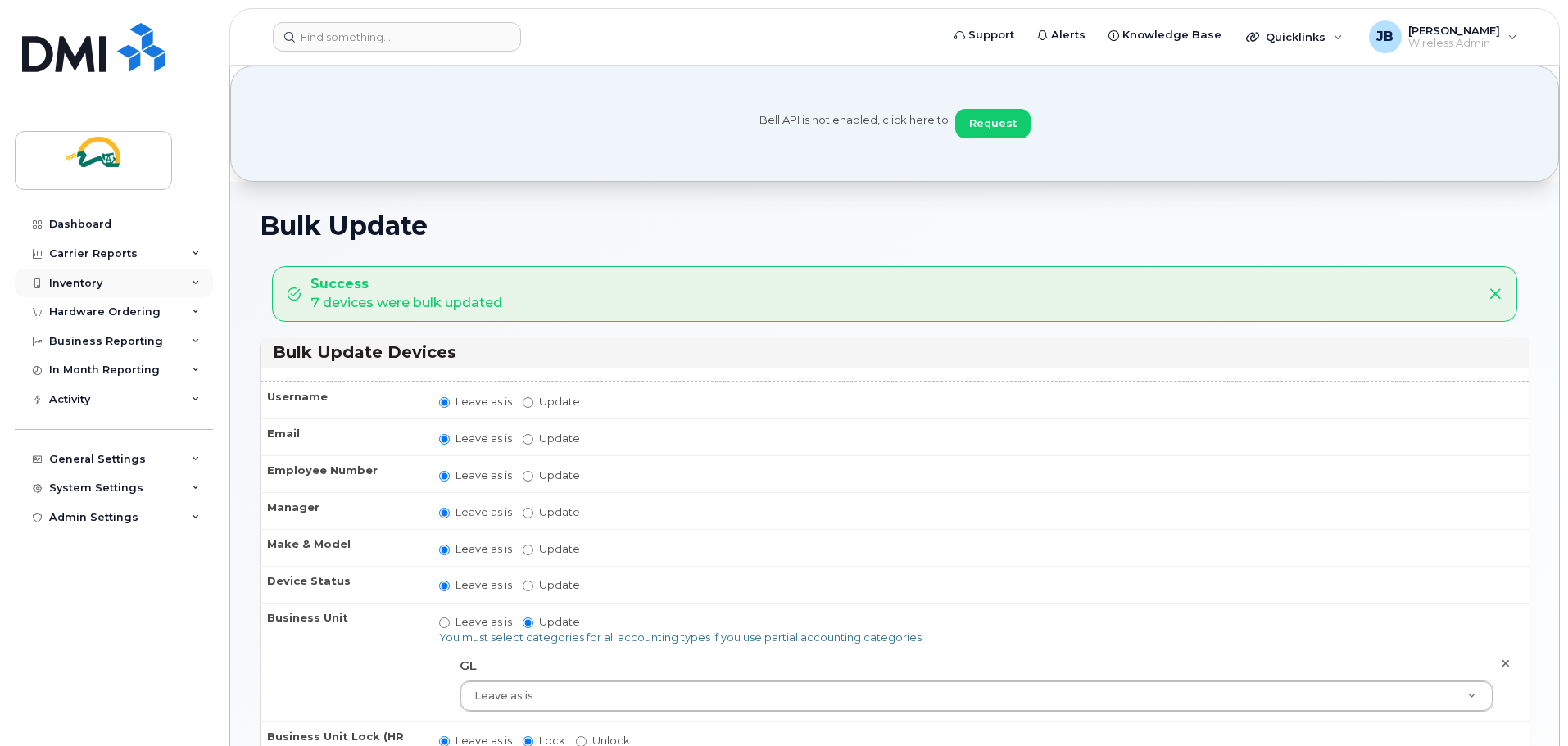
click at [74, 283] on div "Inventory" at bounding box center [75, 283] width 53 height 13
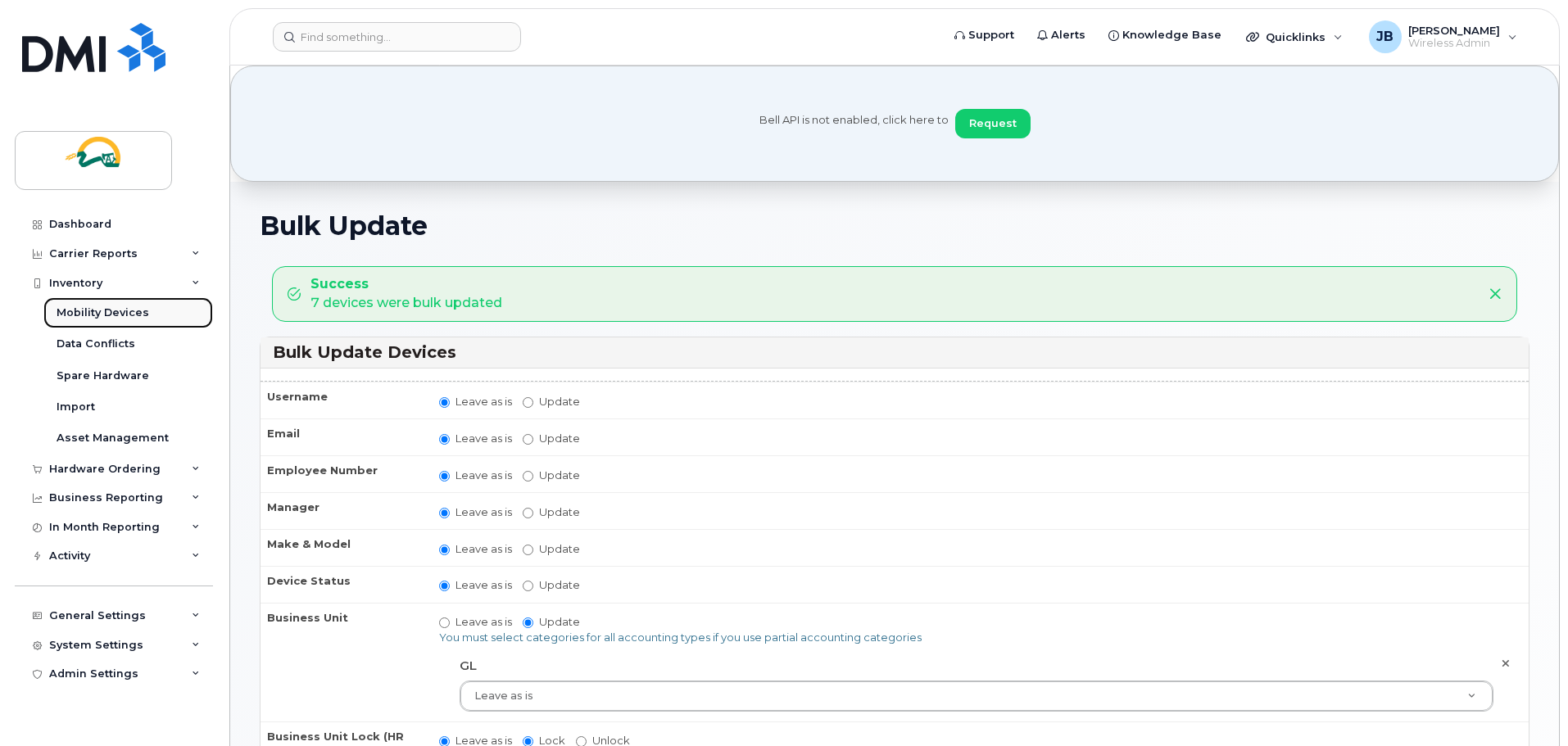
click at [78, 311] on div "Mobility Devices" at bounding box center [103, 312] width 92 height 14
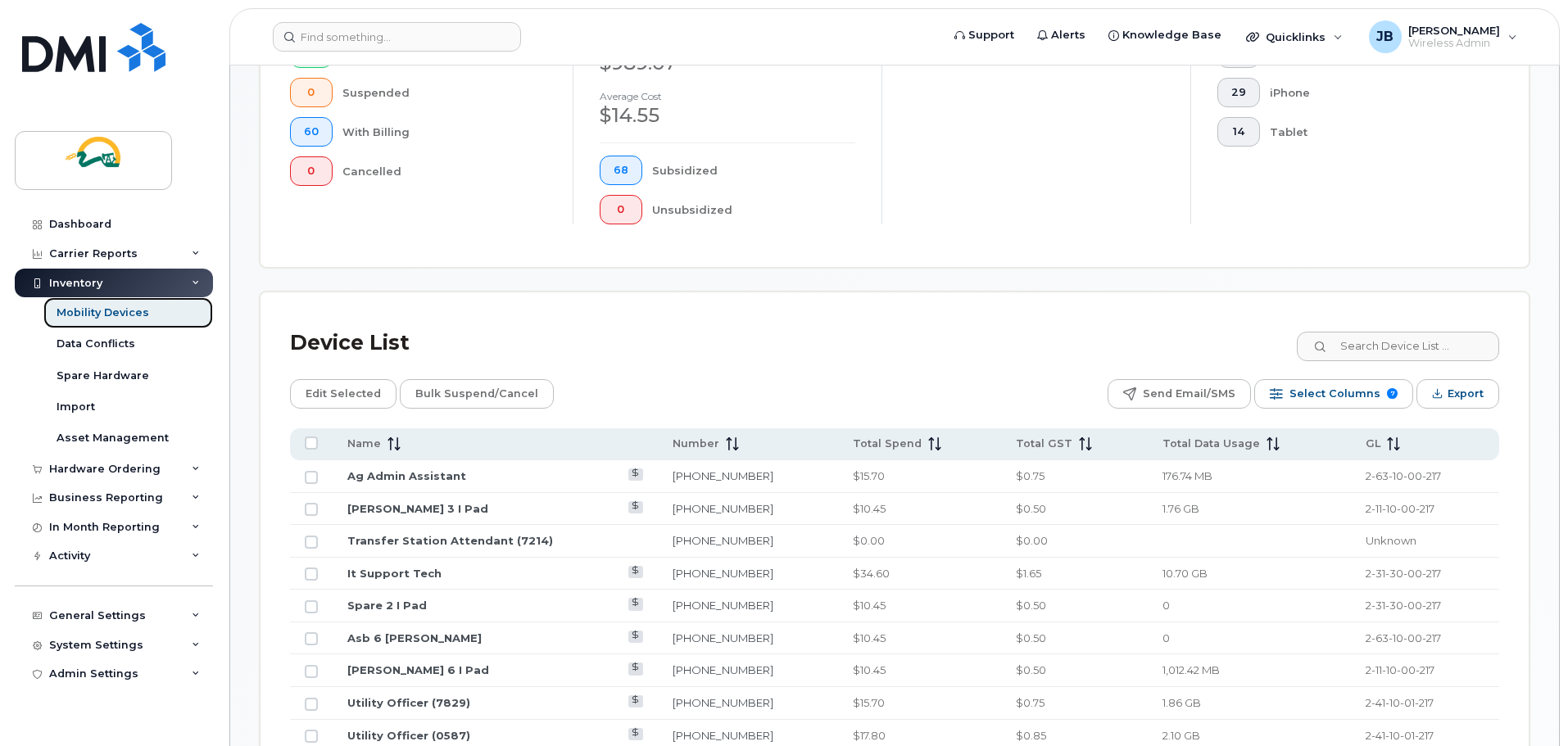
scroll to position [496, 0]
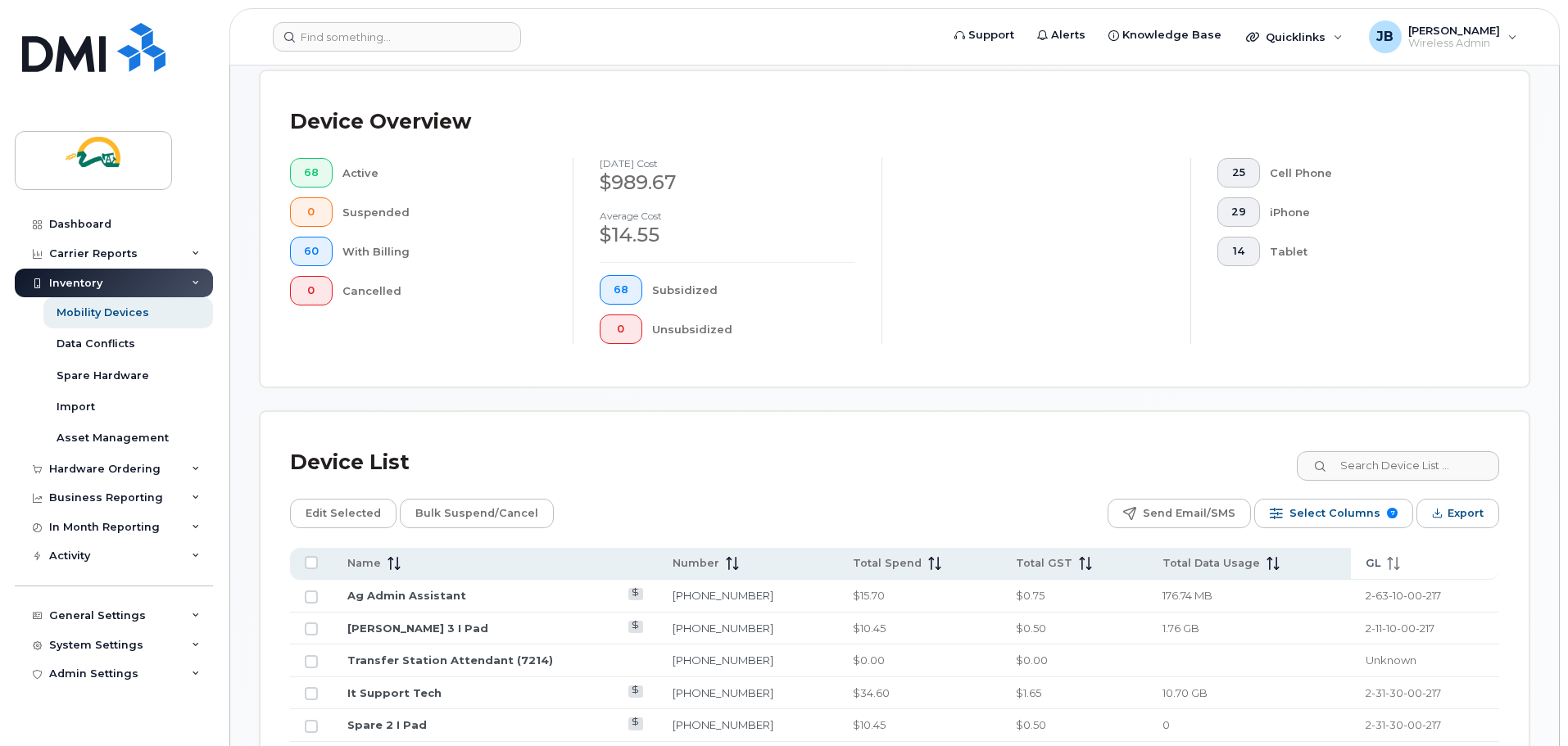
click at [1387, 556] on icon at bounding box center [1394, 563] width 13 height 13
click at [1389, 556] on icon at bounding box center [1396, 563] width 13 height 13
click at [1372, 589] on span "Unknown" at bounding box center [1393, 596] width 51 height 13
click at [312, 590] on input "Row Unselected" at bounding box center [311, 597] width 13 height 13
checkbox input "true"
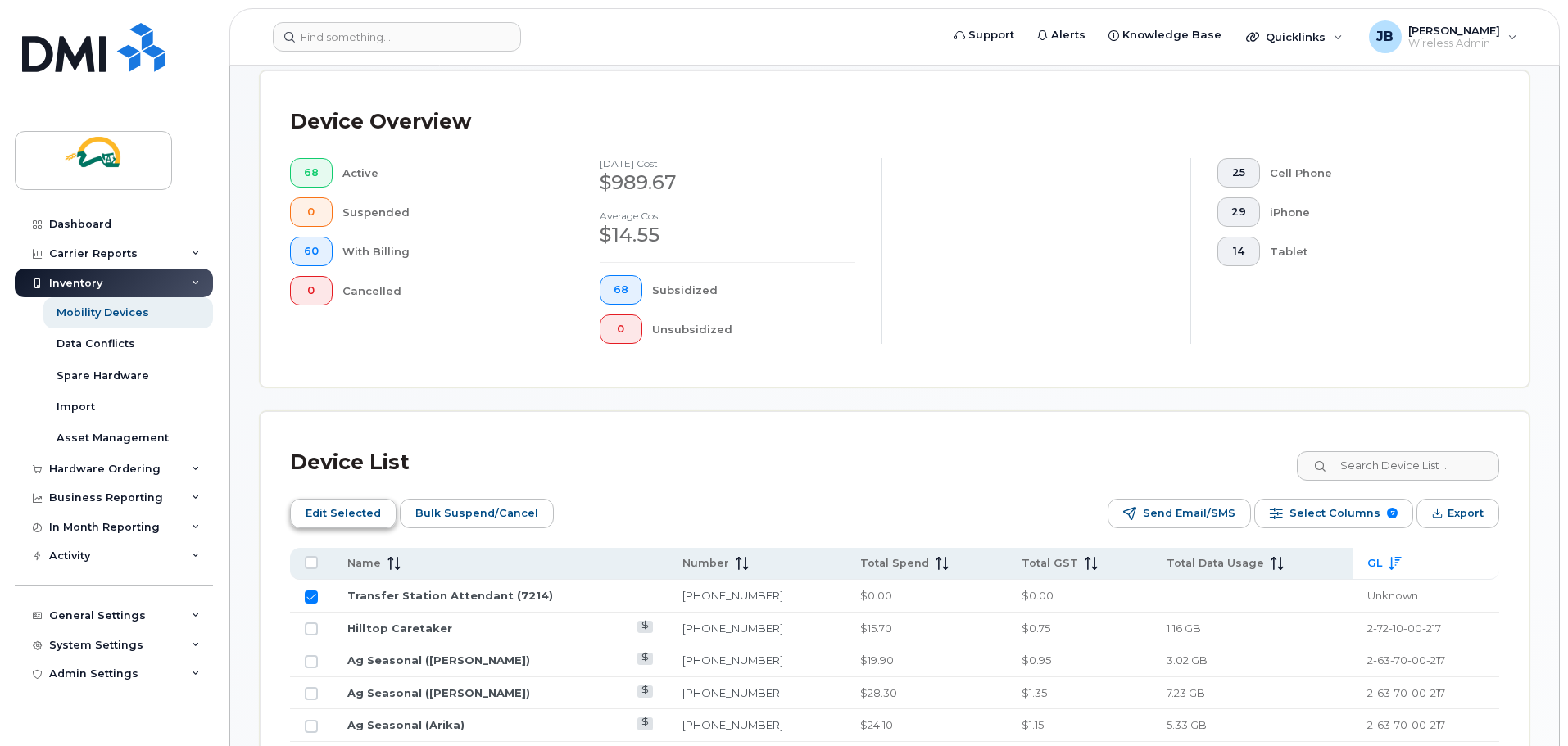
click at [348, 502] on span "Edit Selected" at bounding box center [343, 514] width 75 height 25
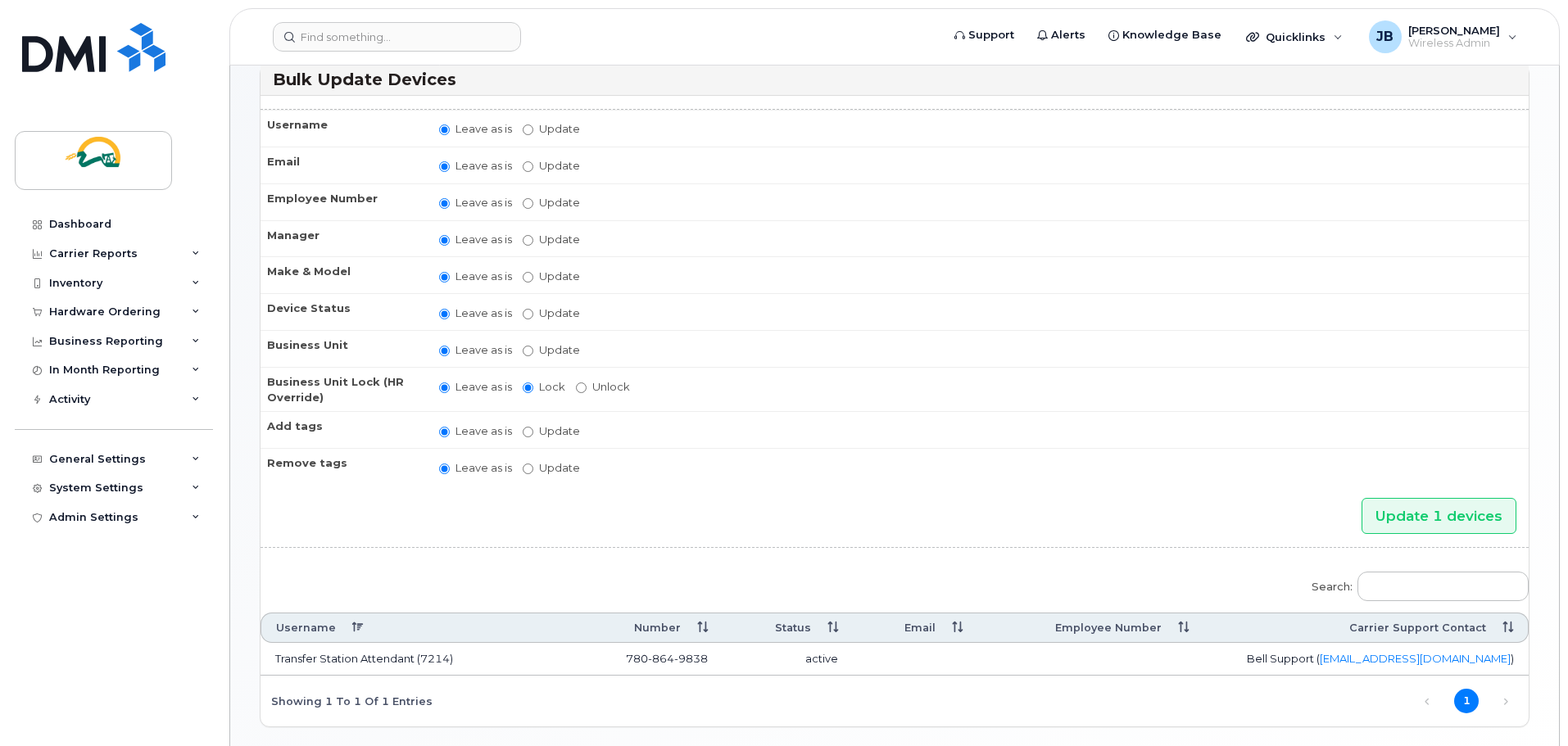
scroll to position [198, 0]
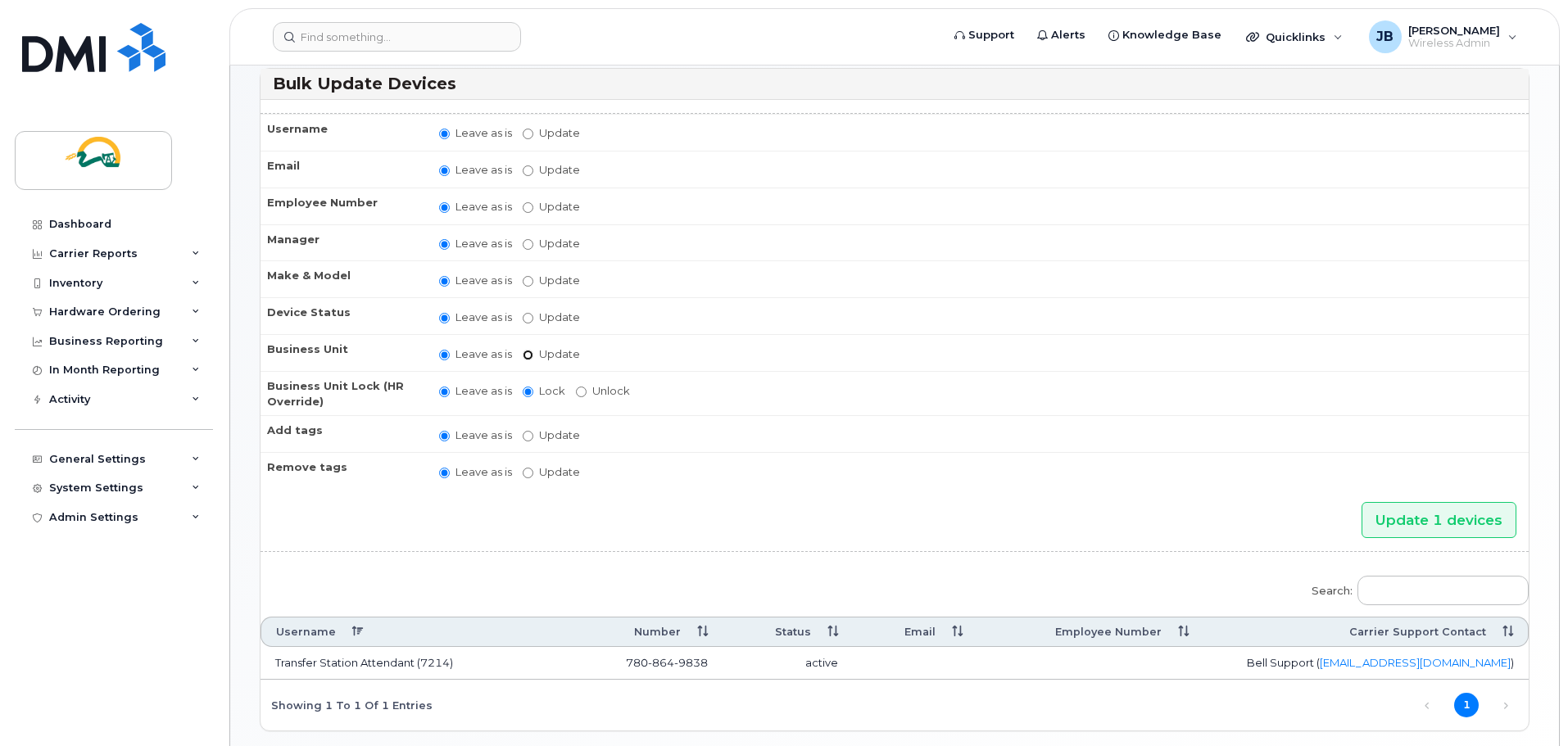
click at [528, 355] on input "Update" at bounding box center [528, 354] width 11 height 11
radio input "true"
radio input "false"
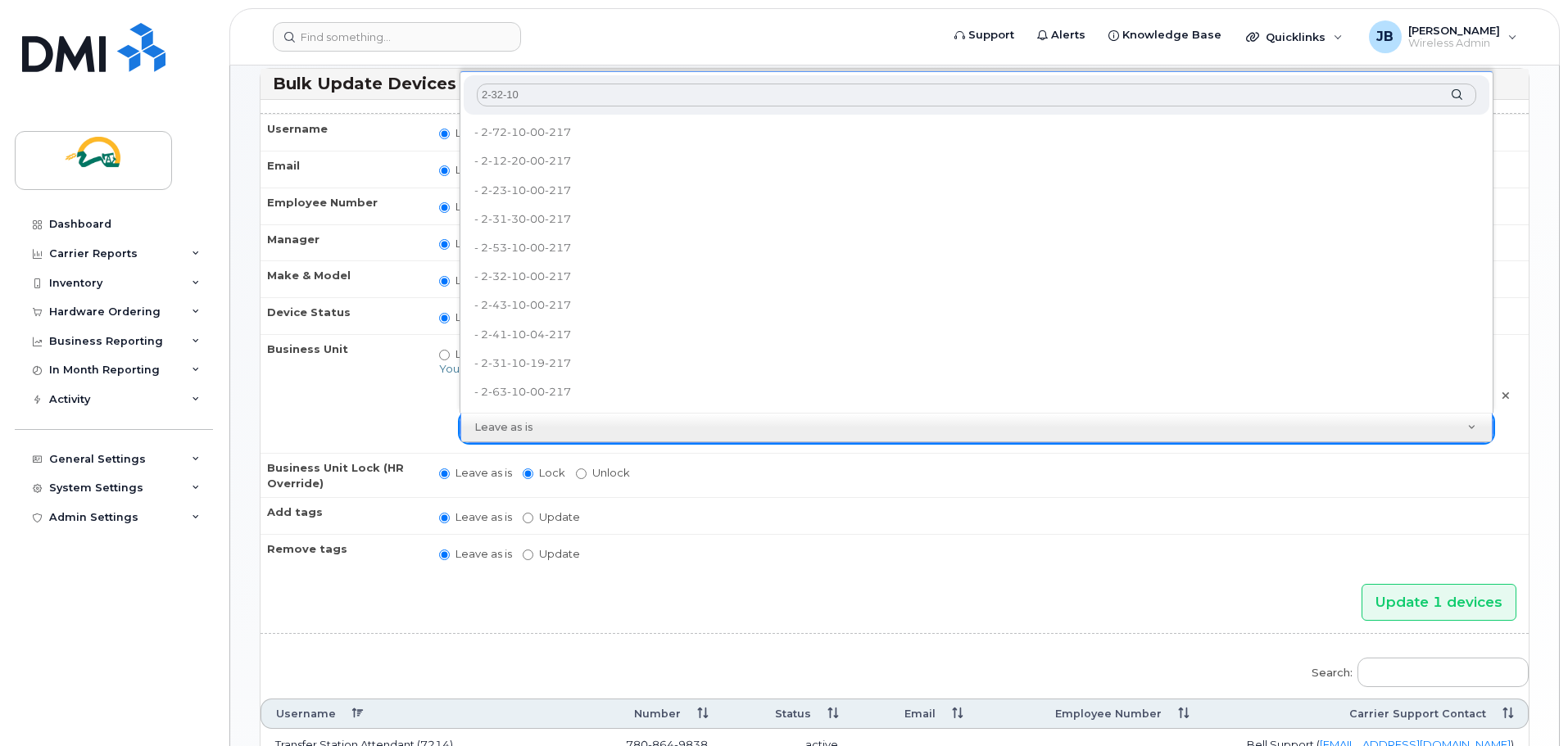
type input "2-32-10"
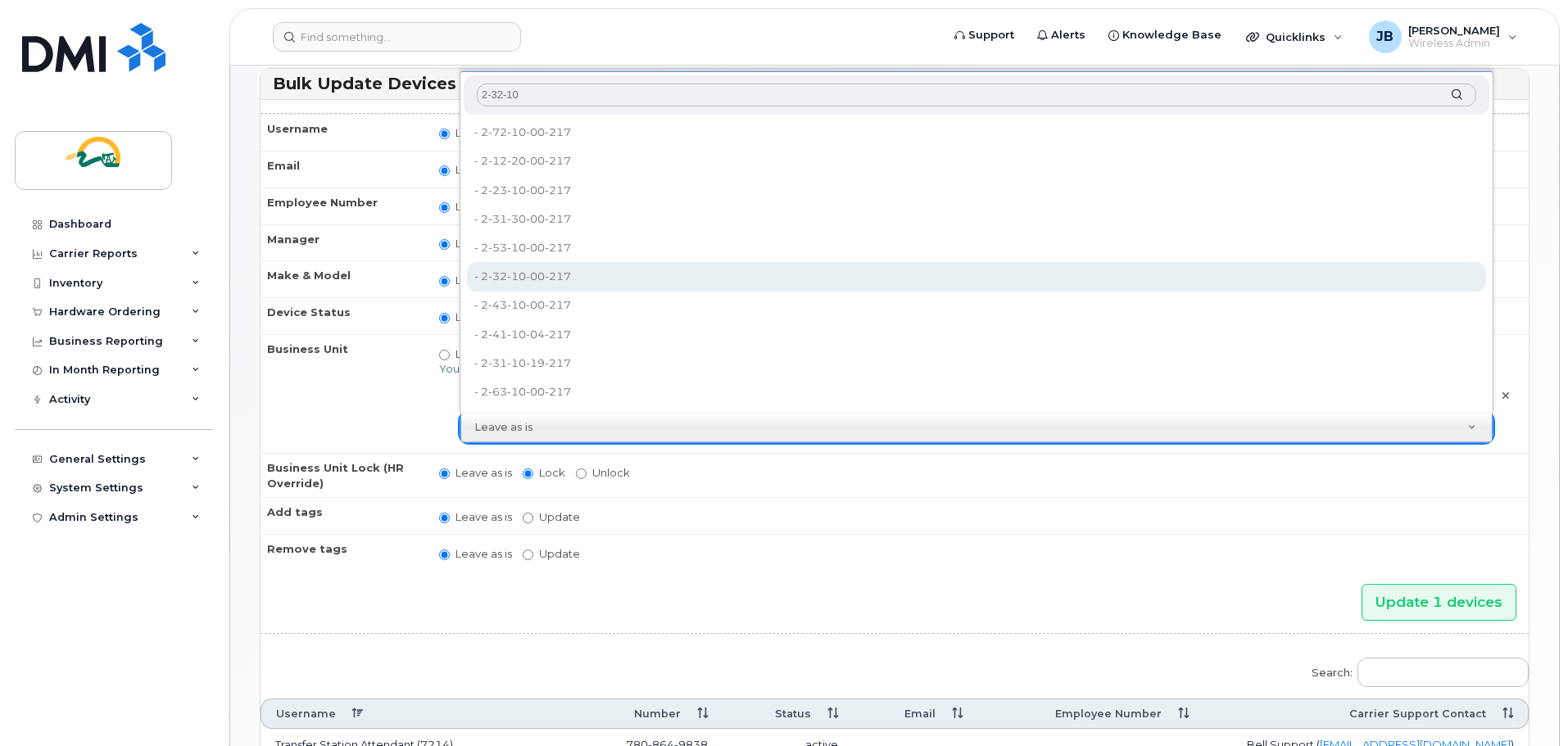
type input "16937508"
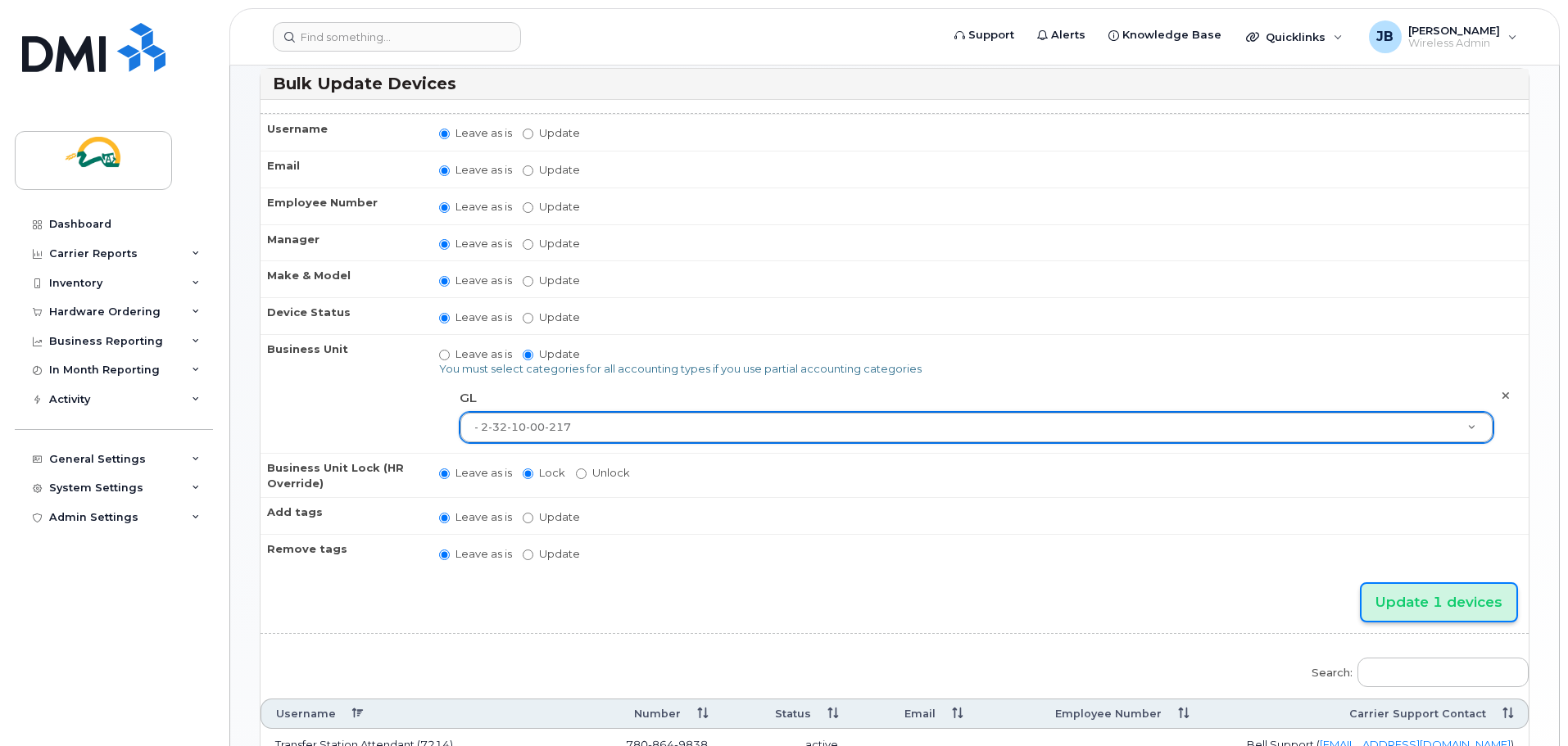
click at [1415, 603] on input "Update 1 devices" at bounding box center [1439, 602] width 155 height 37
click at [529, 135] on input "Update" at bounding box center [528, 134] width 11 height 11
radio input "true"
radio input "false"
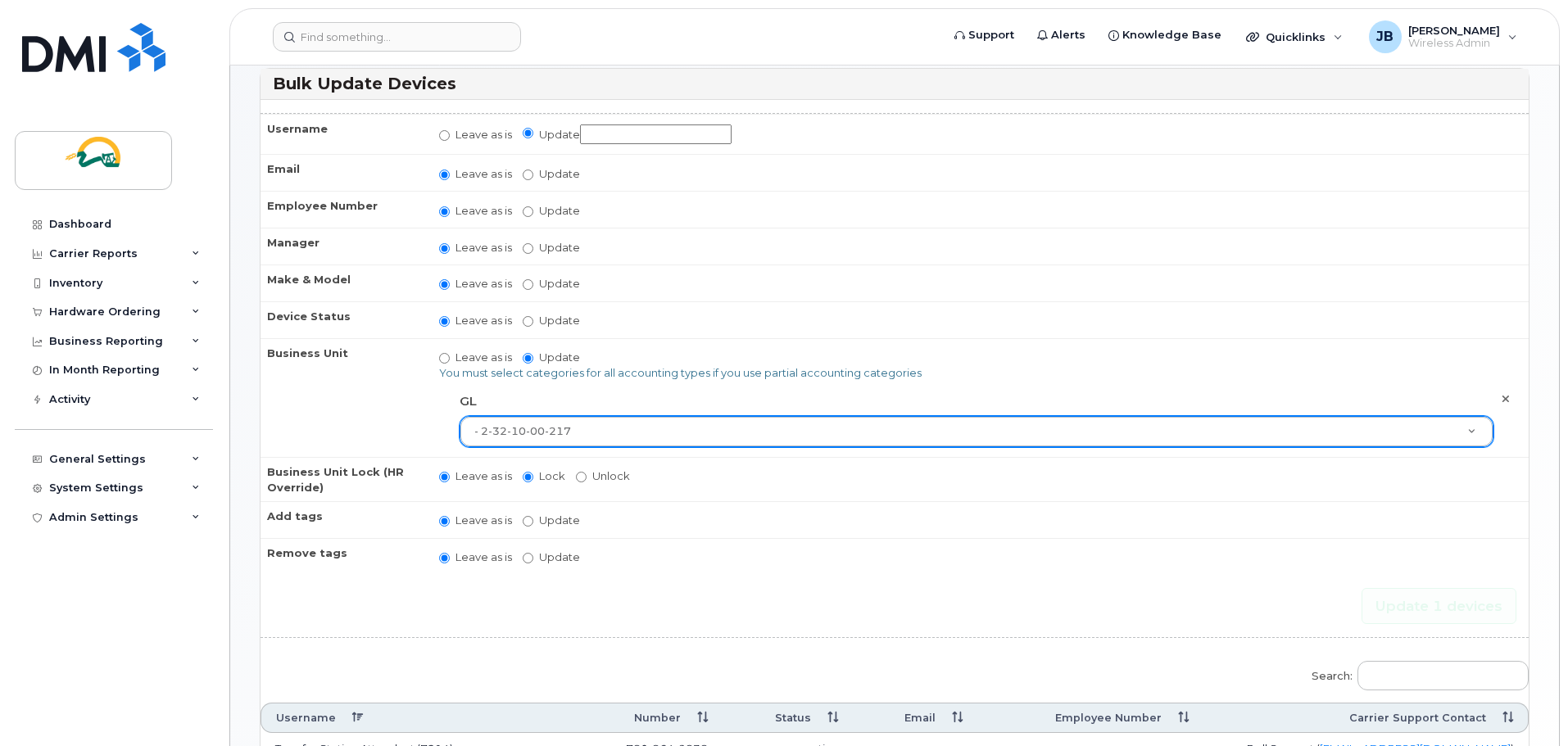
click at [589, 135] on input "Update" at bounding box center [655, 134] width 151 height 20
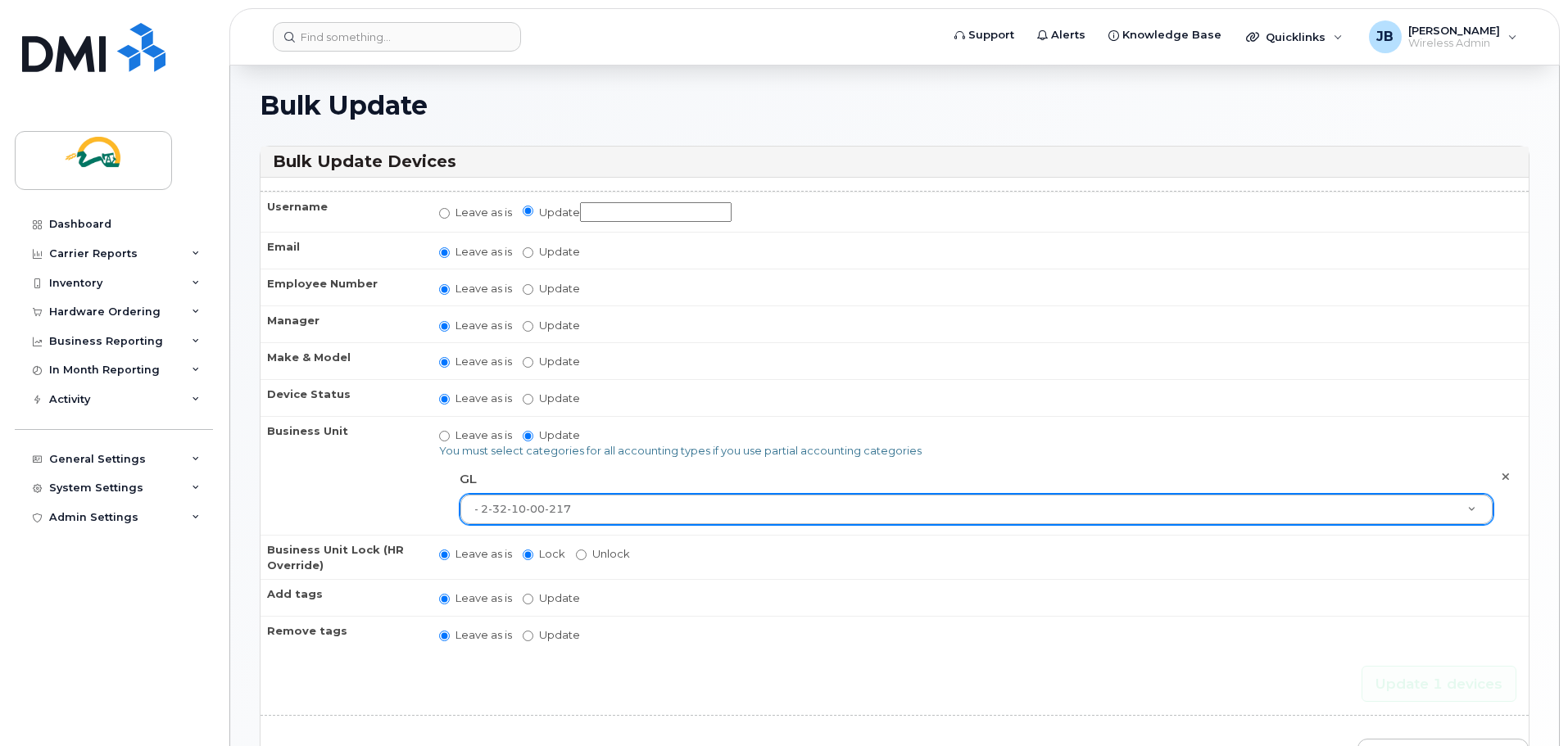
scroll to position [116, 0]
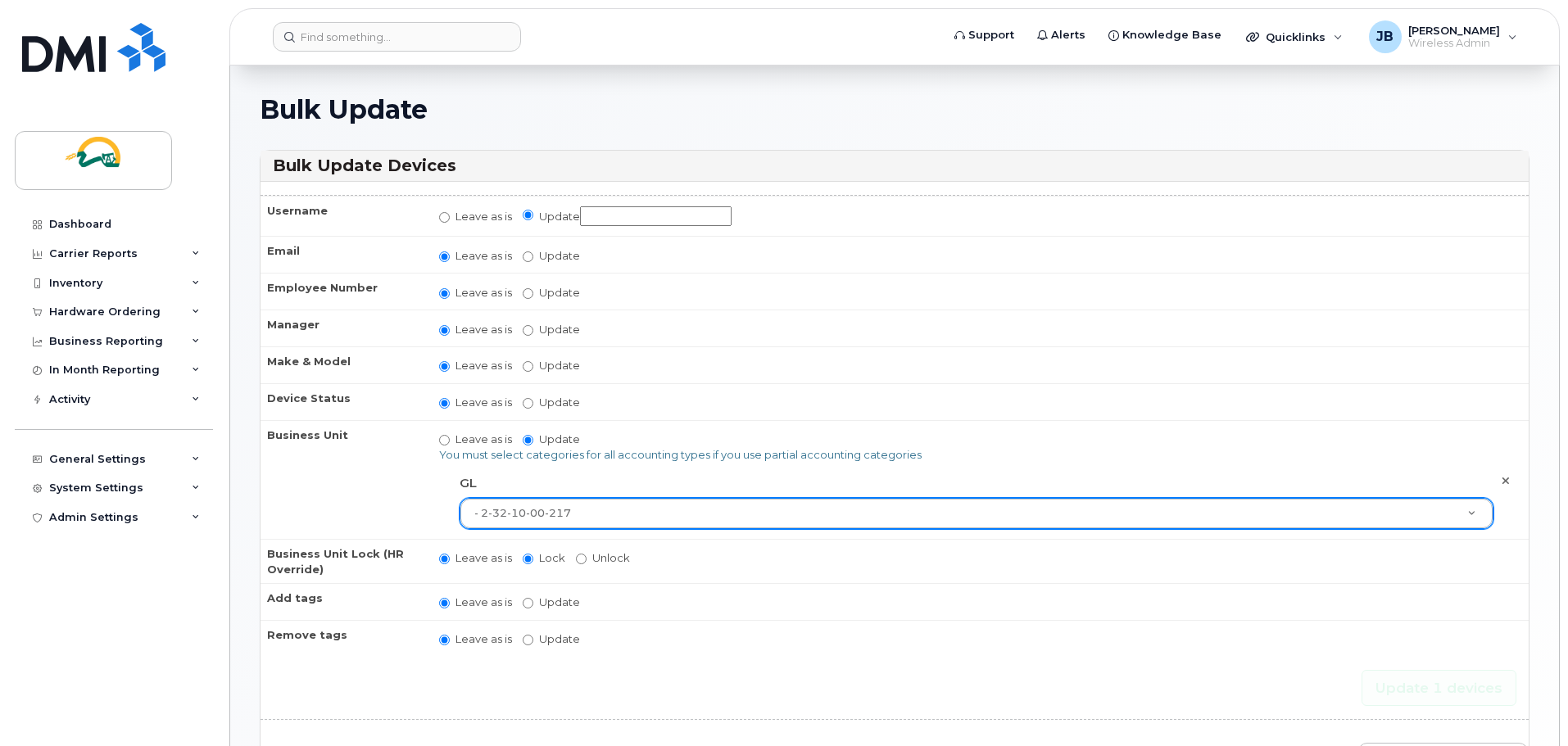
click at [622, 219] on input "Update" at bounding box center [655, 216] width 151 height 20
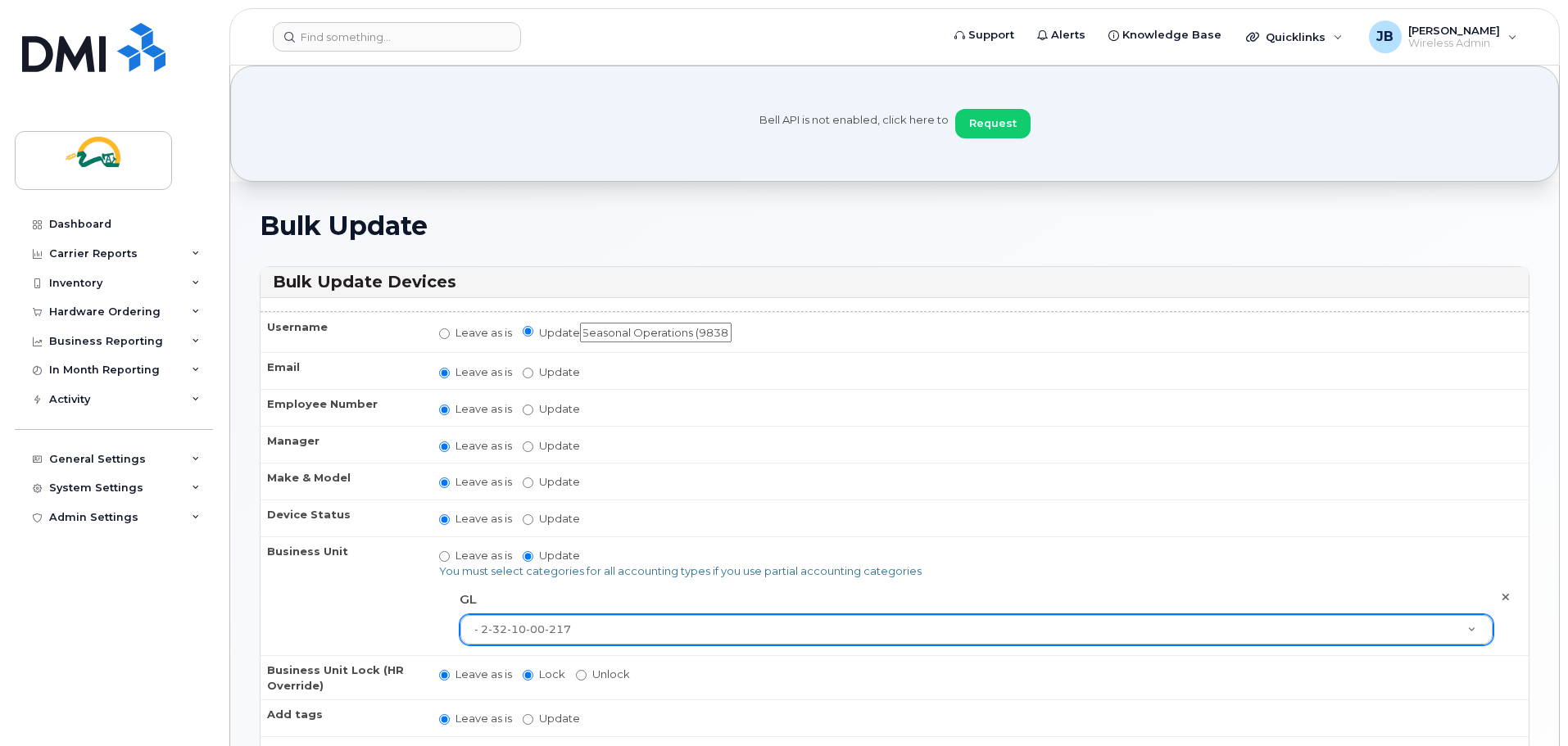
scroll to position [0, 18]
type input "Seasonal Operations (9838"
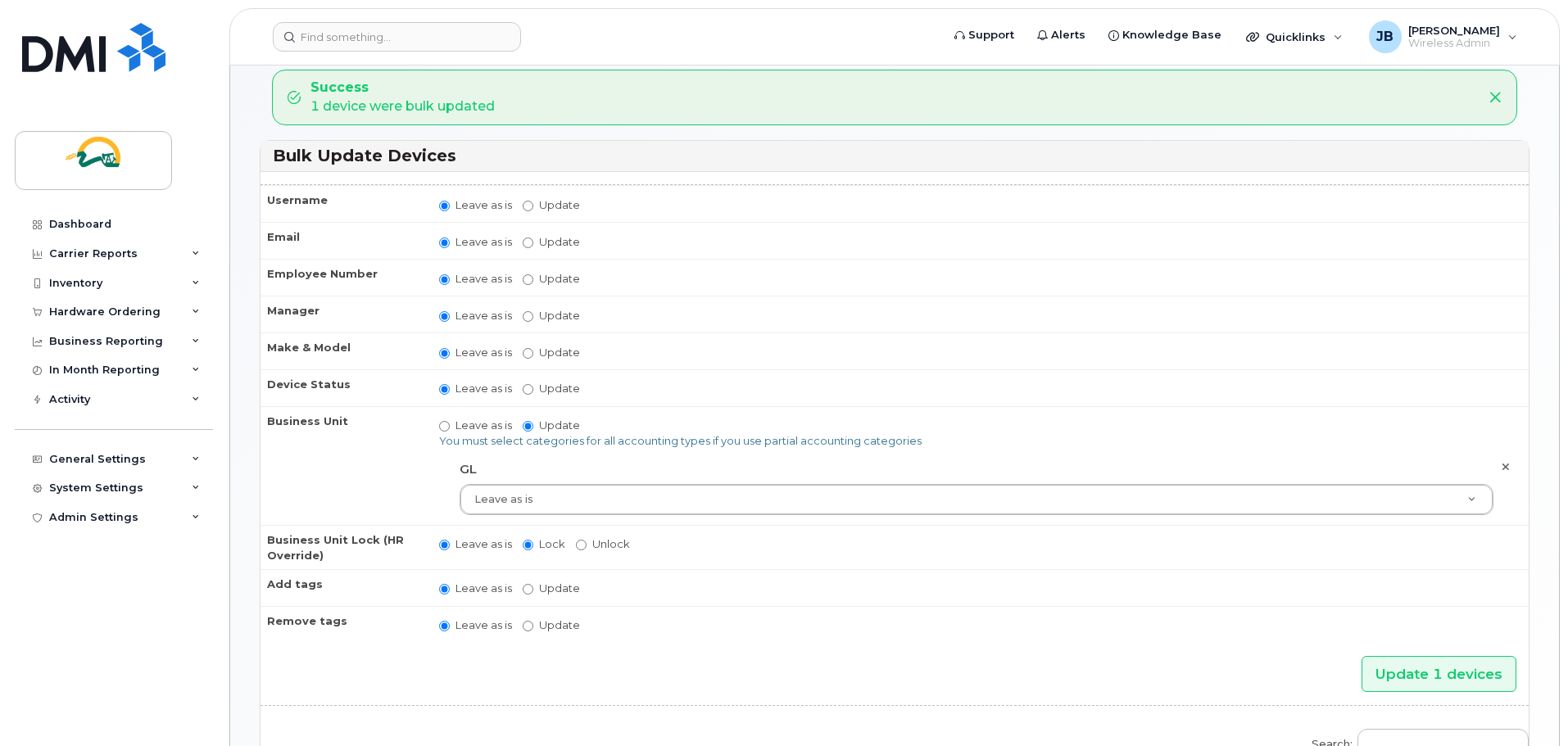
scroll to position [70, 0]
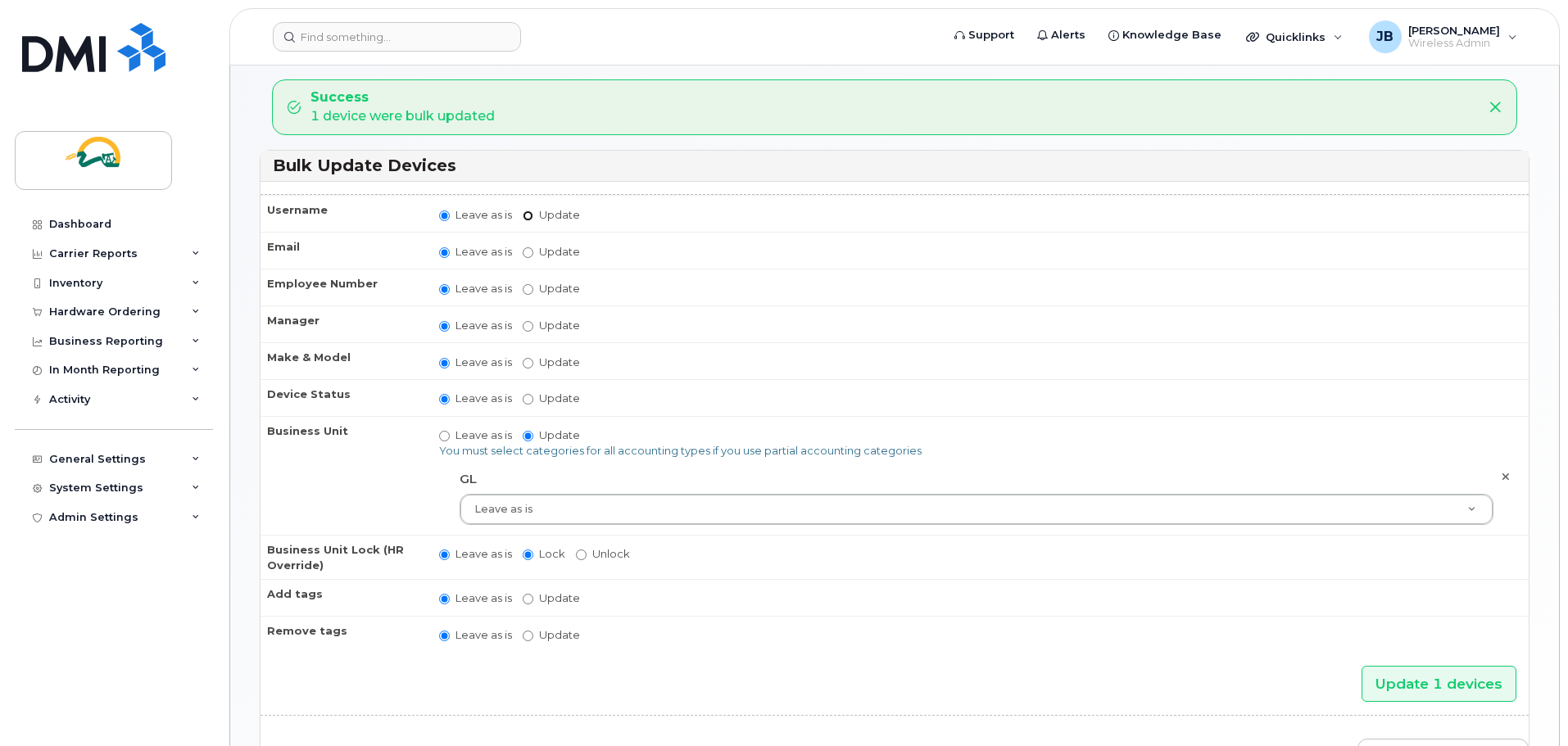
click at [528, 217] on input "Update" at bounding box center [528, 216] width 11 height 11
radio input "true"
radio input "false"
click at [619, 213] on input "Update" at bounding box center [655, 215] width 151 height 20
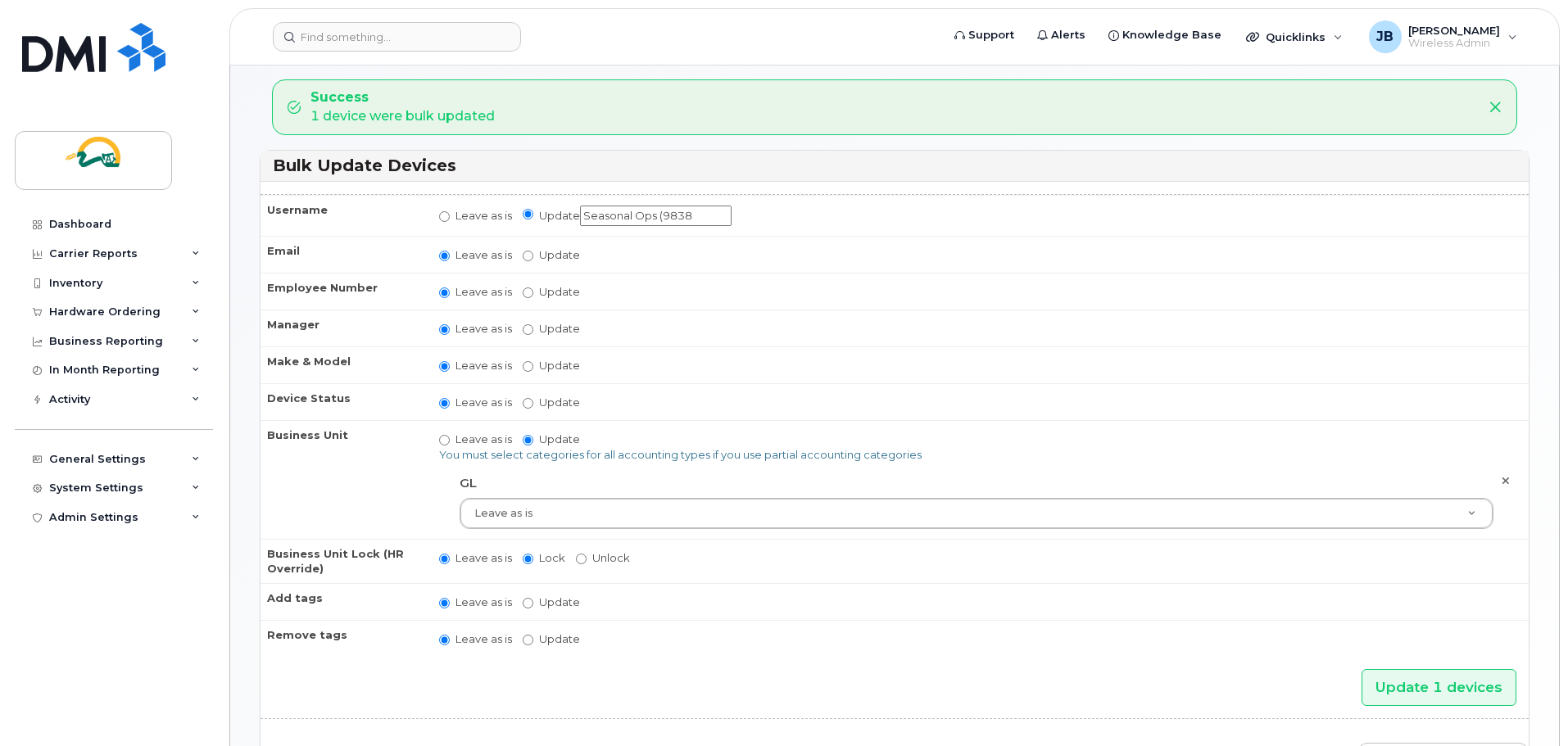
scroll to position [187, 0]
type input "Seasonal Ops (9838)"
click at [1410, 689] on input "Update 1 devices" at bounding box center [1439, 687] width 155 height 37
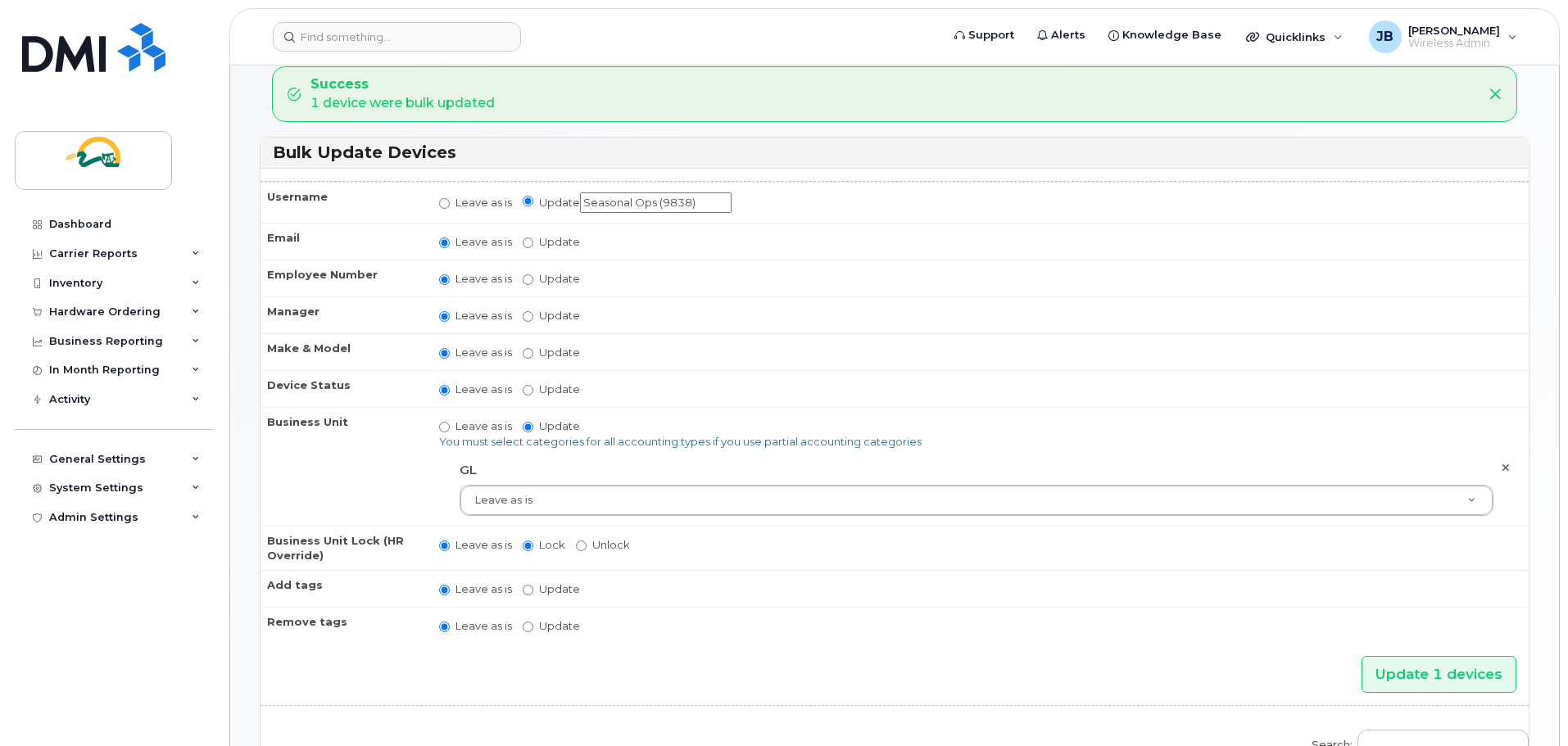
scroll to position [190, 0]
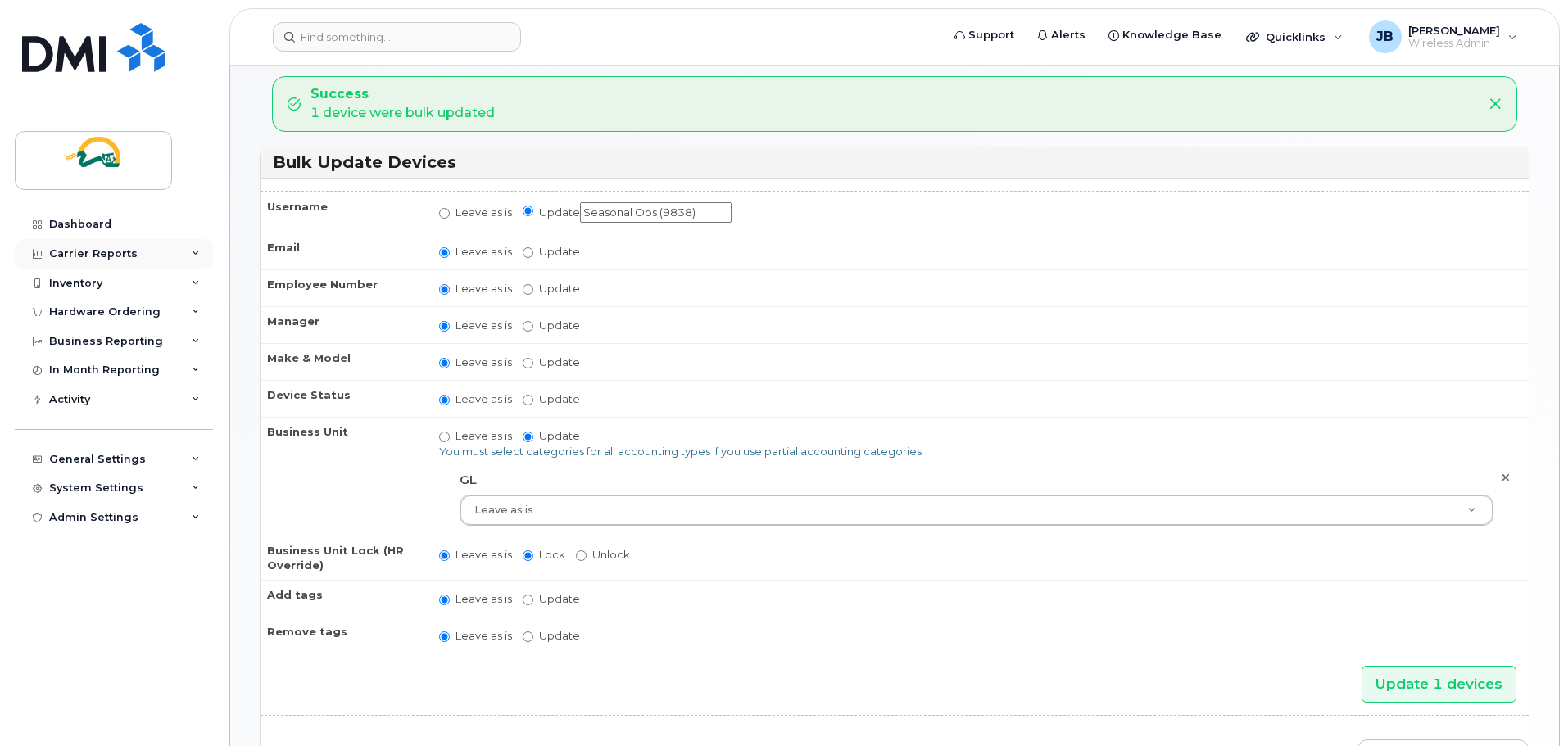
click at [172, 252] on div "Carrier Reports" at bounding box center [114, 253] width 198 height 30
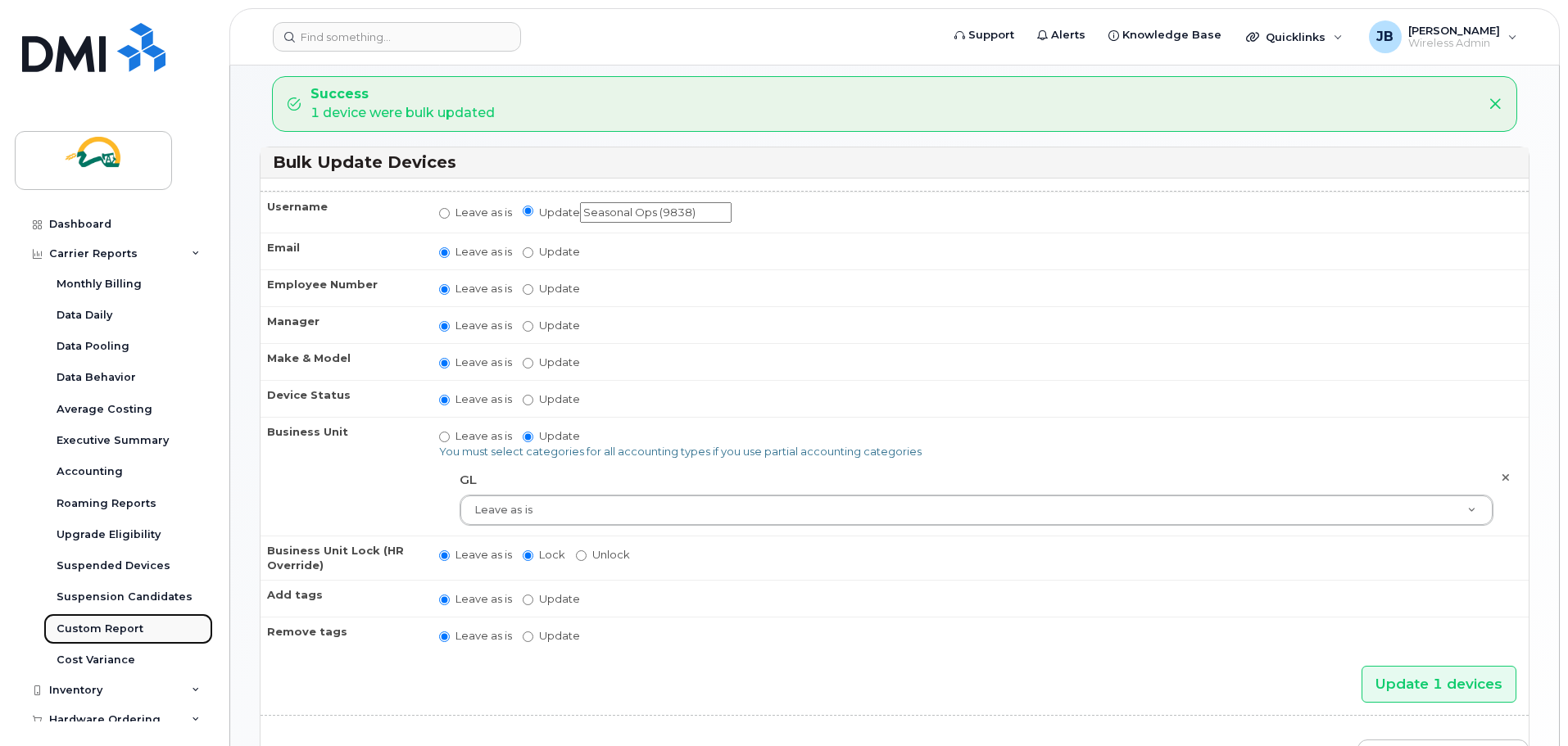
click at [96, 627] on div "Custom Report" at bounding box center [100, 629] width 87 height 14
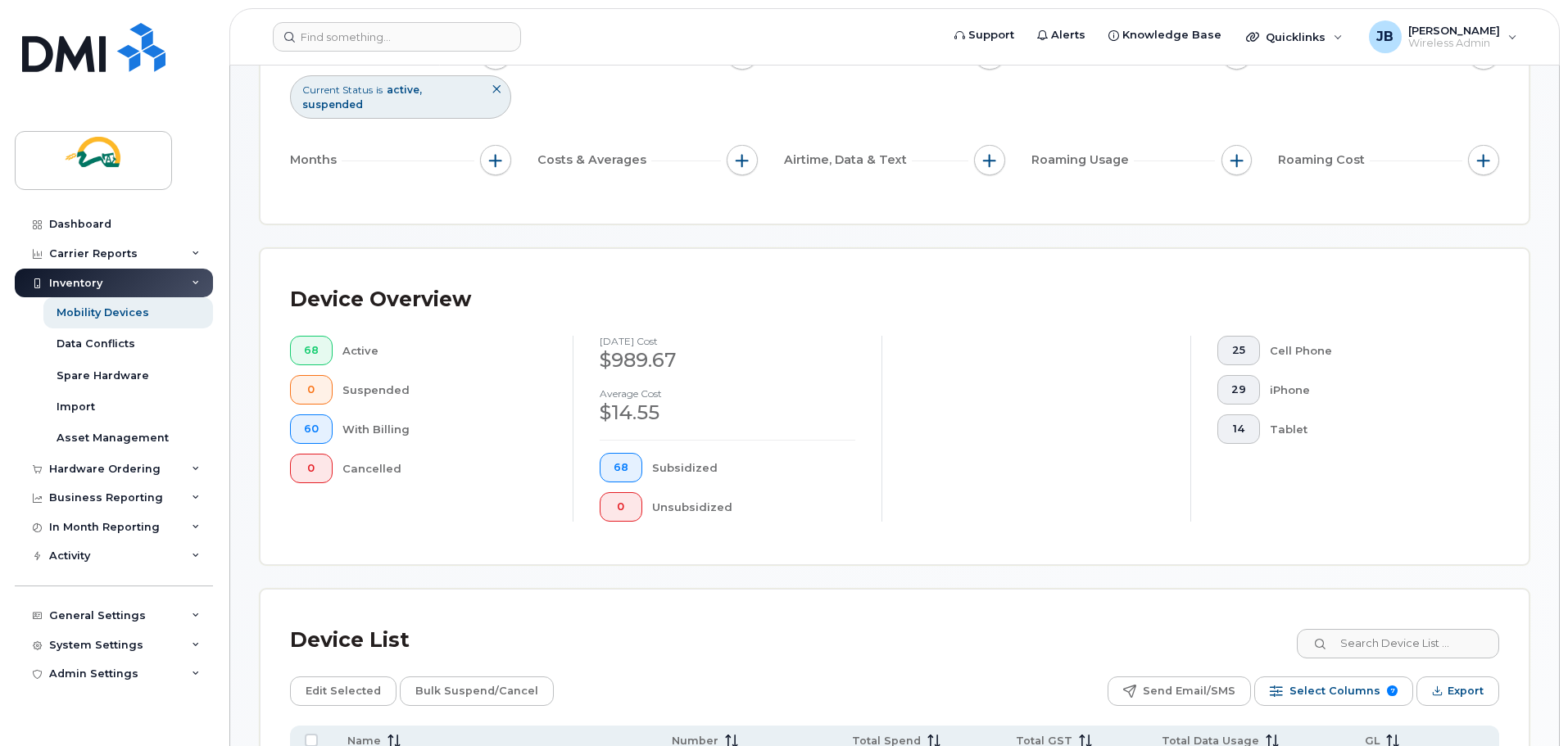
scroll to position [285, 0]
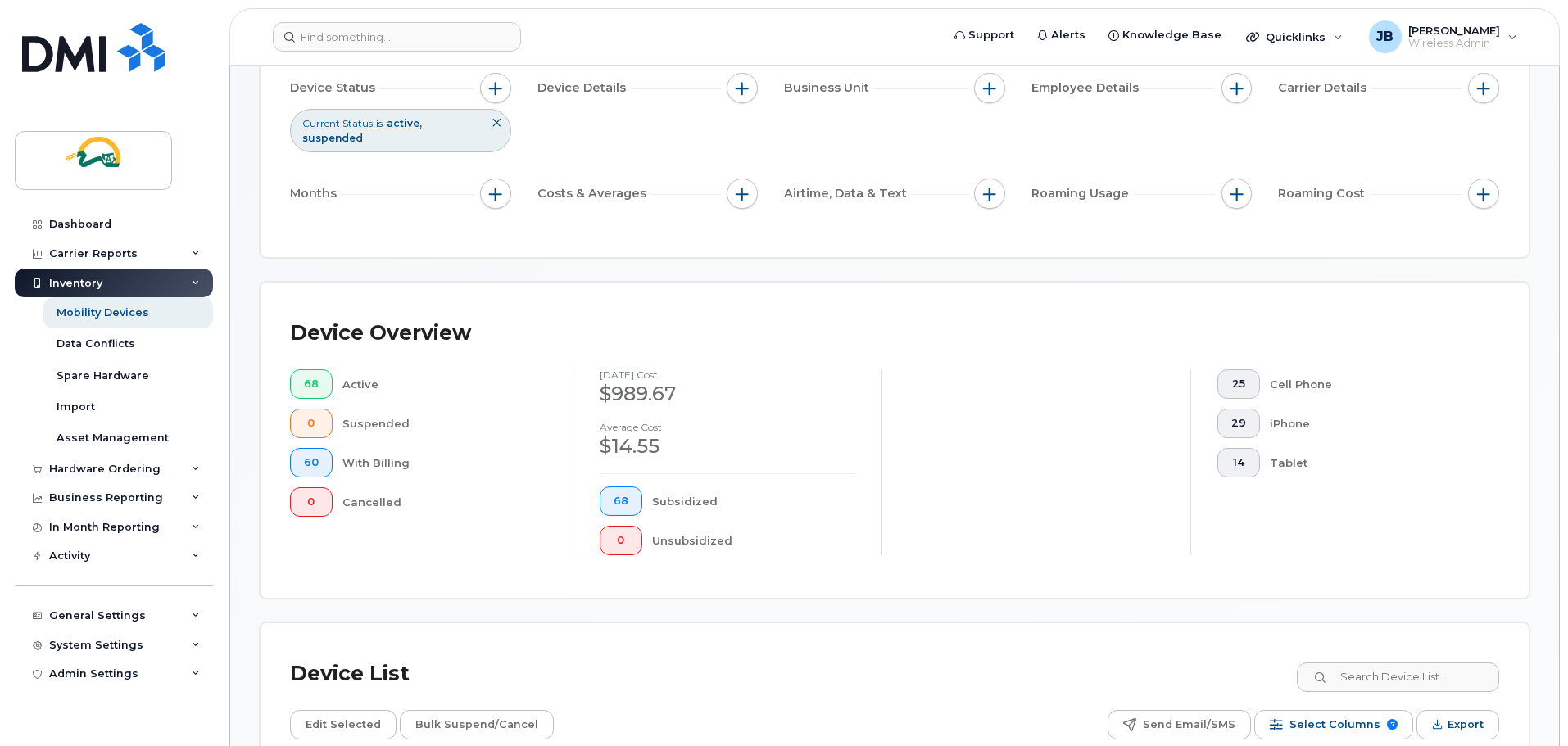
click at [645, 380] on div "$989.67" at bounding box center [727, 394] width 255 height 28
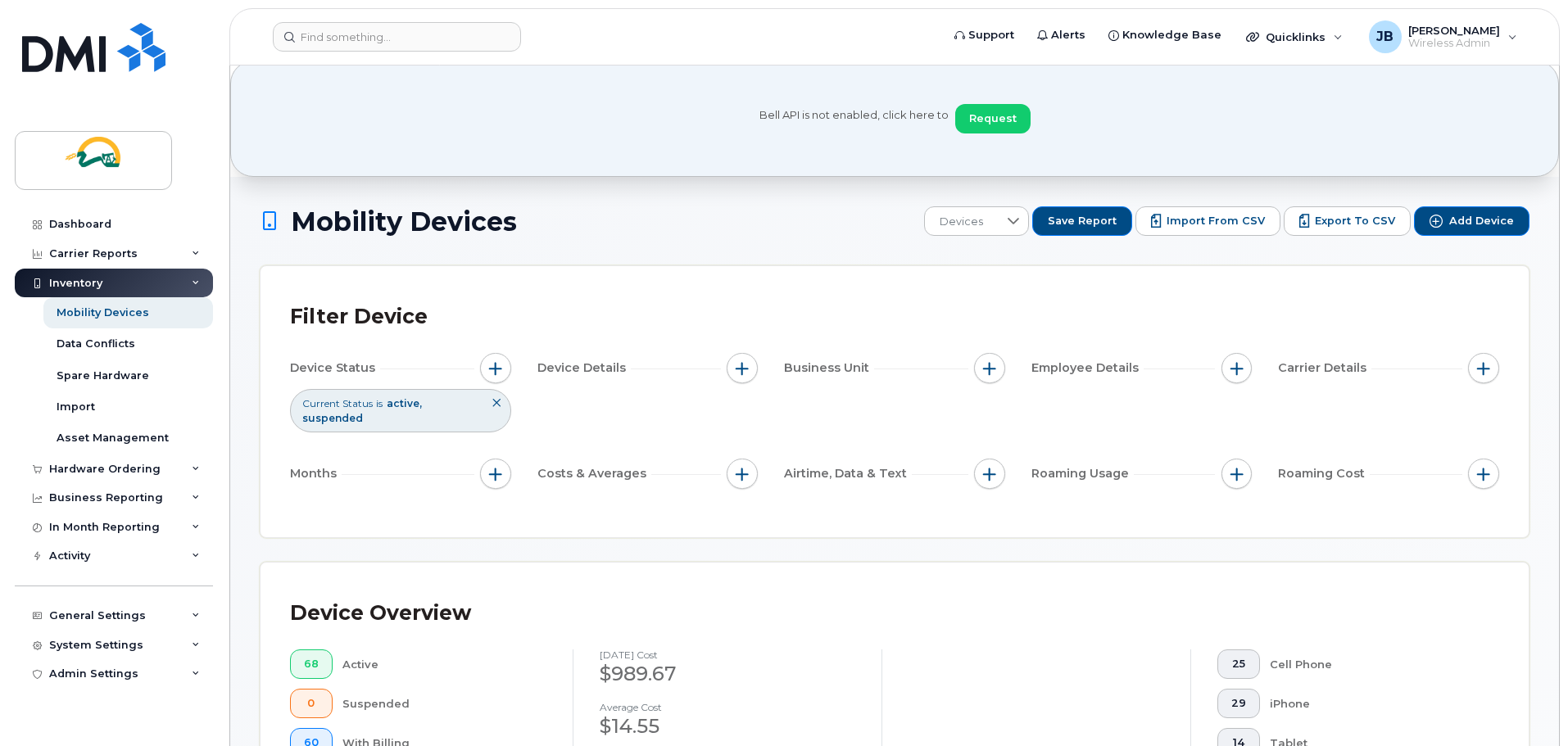
scroll to position [0, 0]
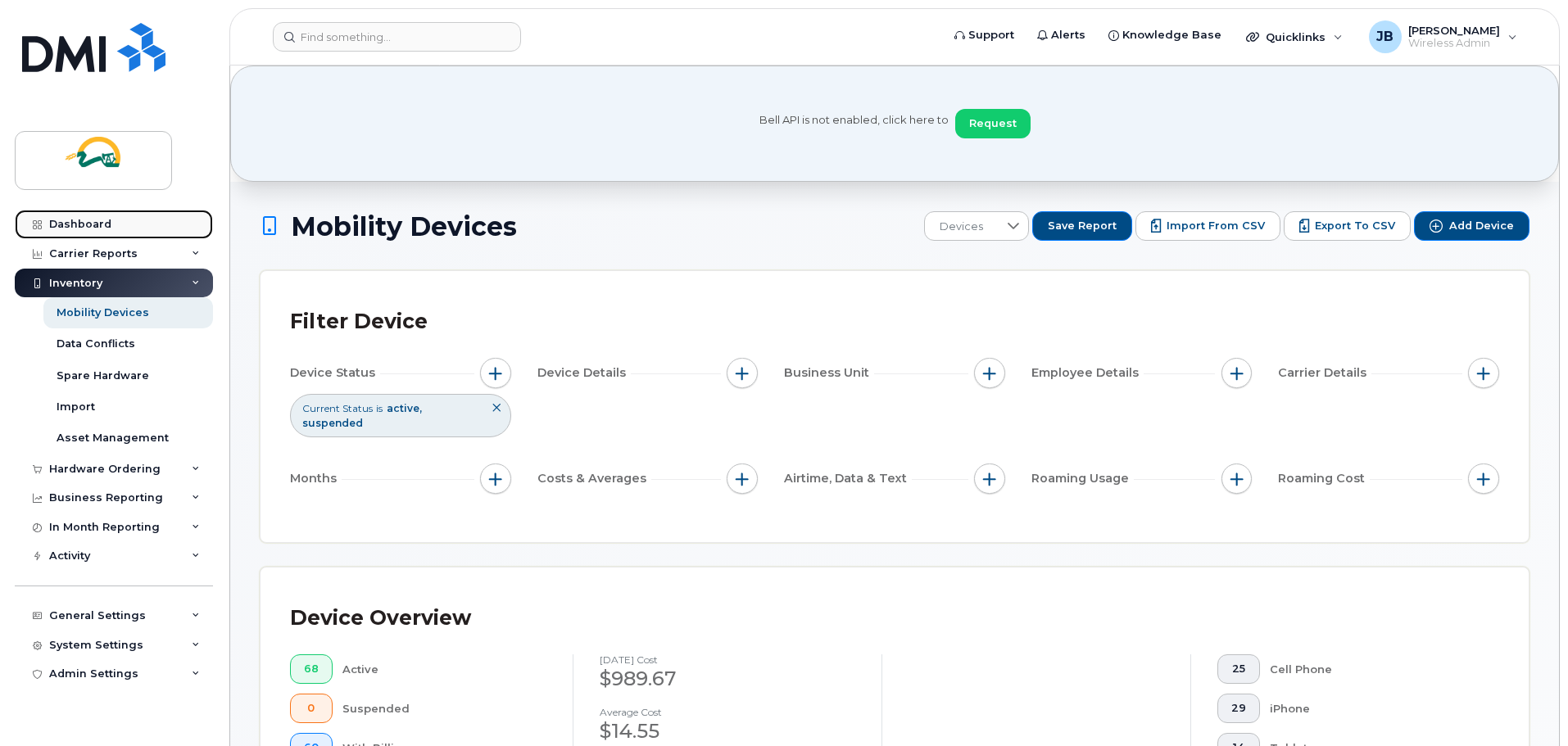
click at [83, 220] on div "Dashboard" at bounding box center [80, 224] width 63 height 13
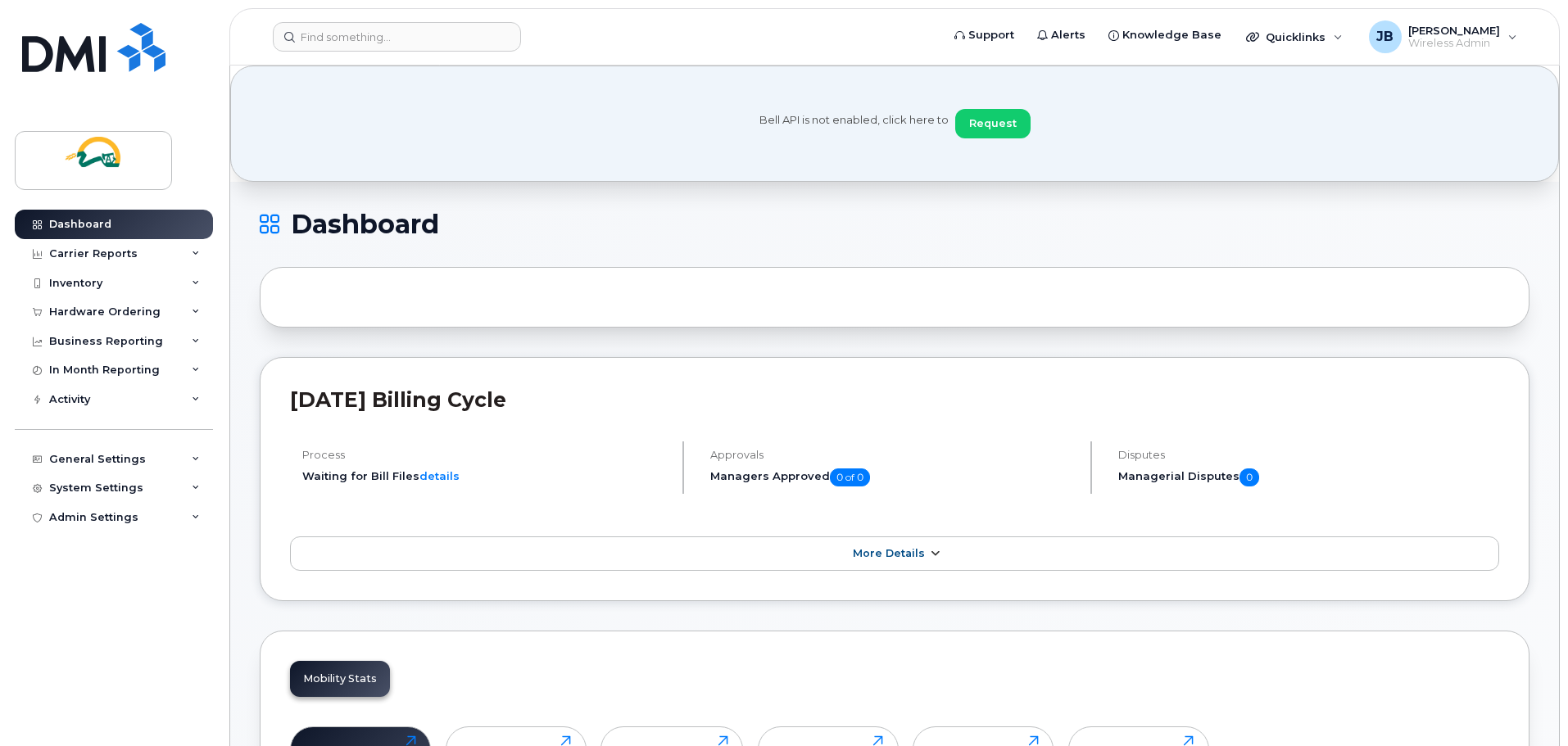
click at [925, 557] on link "More Details" at bounding box center [894, 553] width 1209 height 35
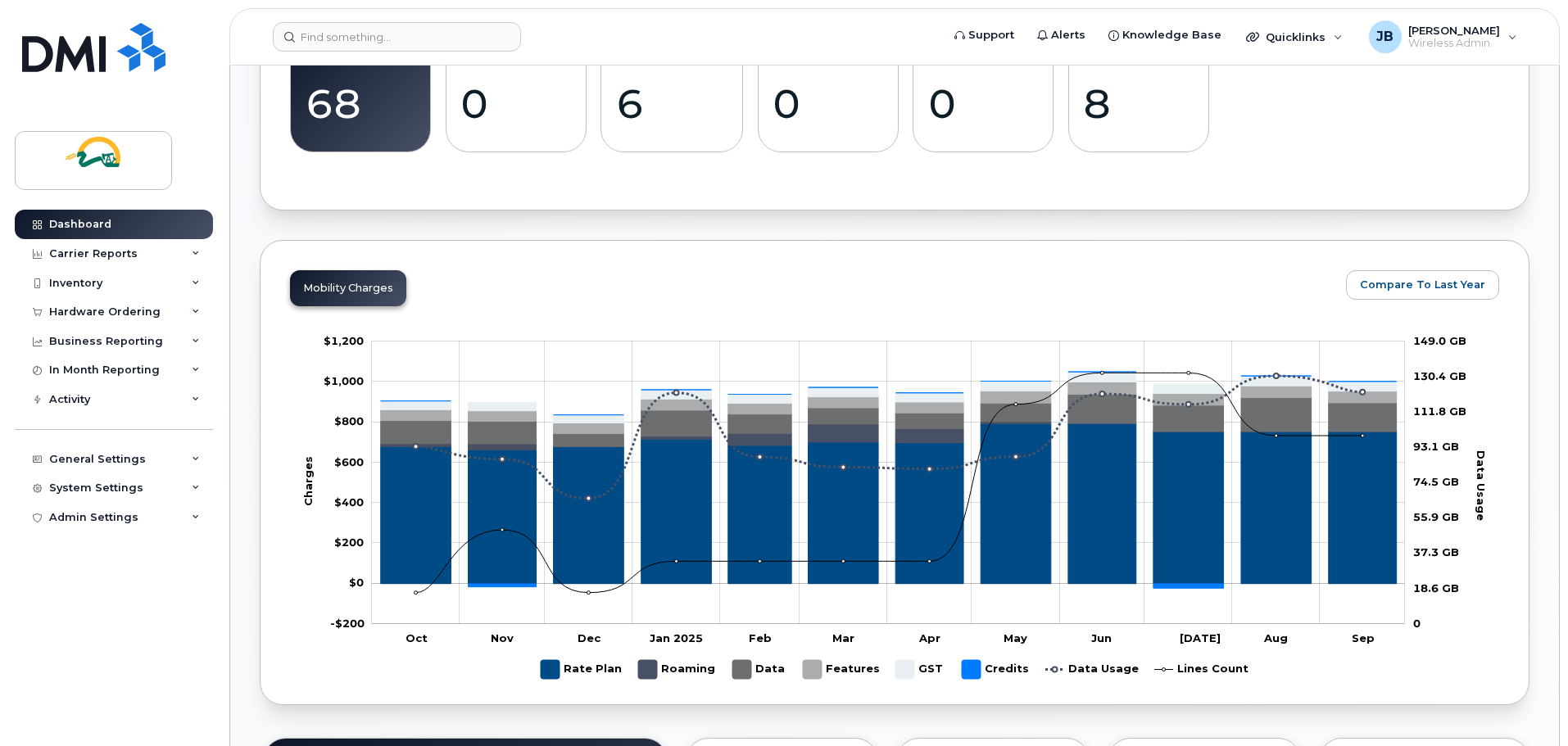
scroll to position [736, 0]
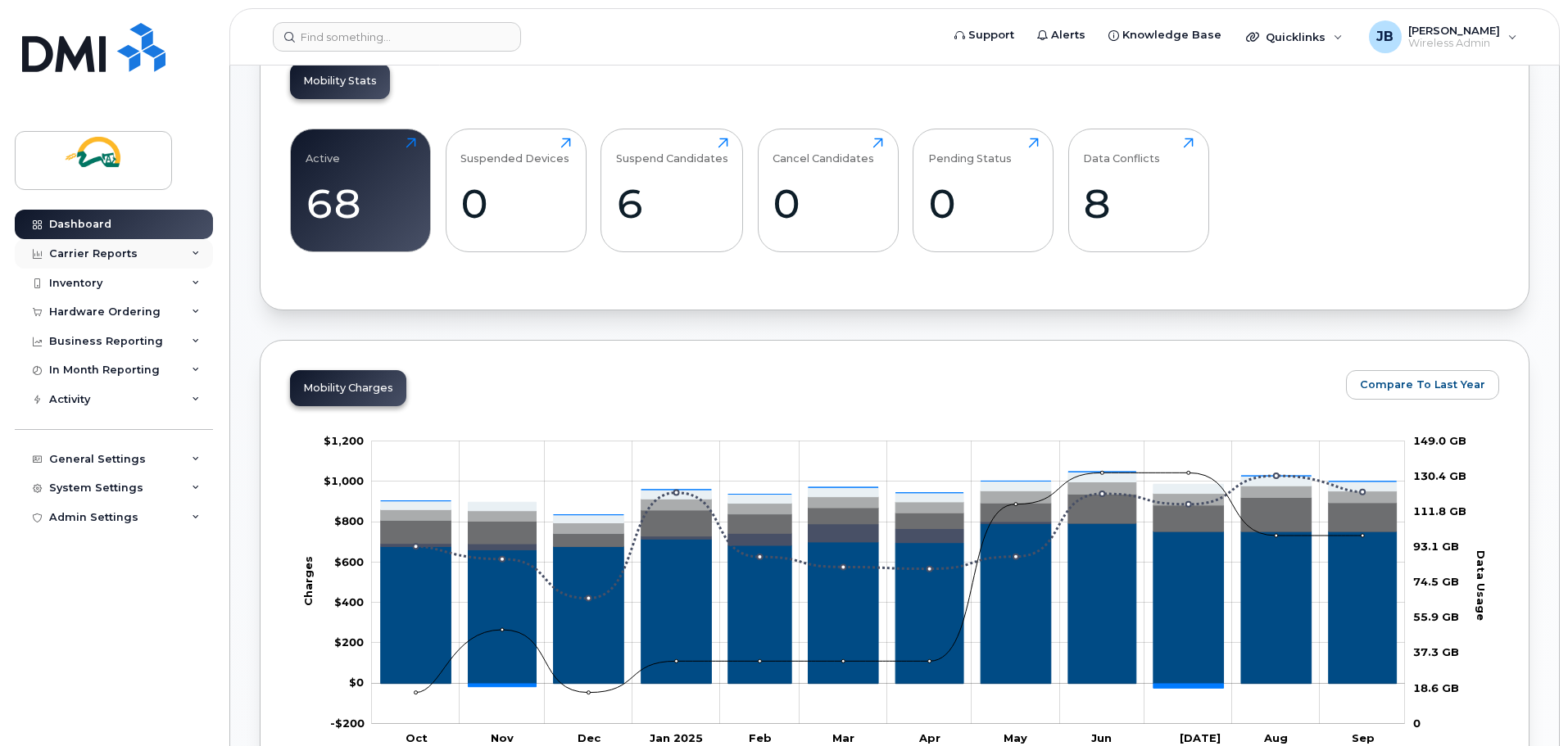
click at [125, 252] on div "Carrier Reports" at bounding box center [93, 254] width 89 height 13
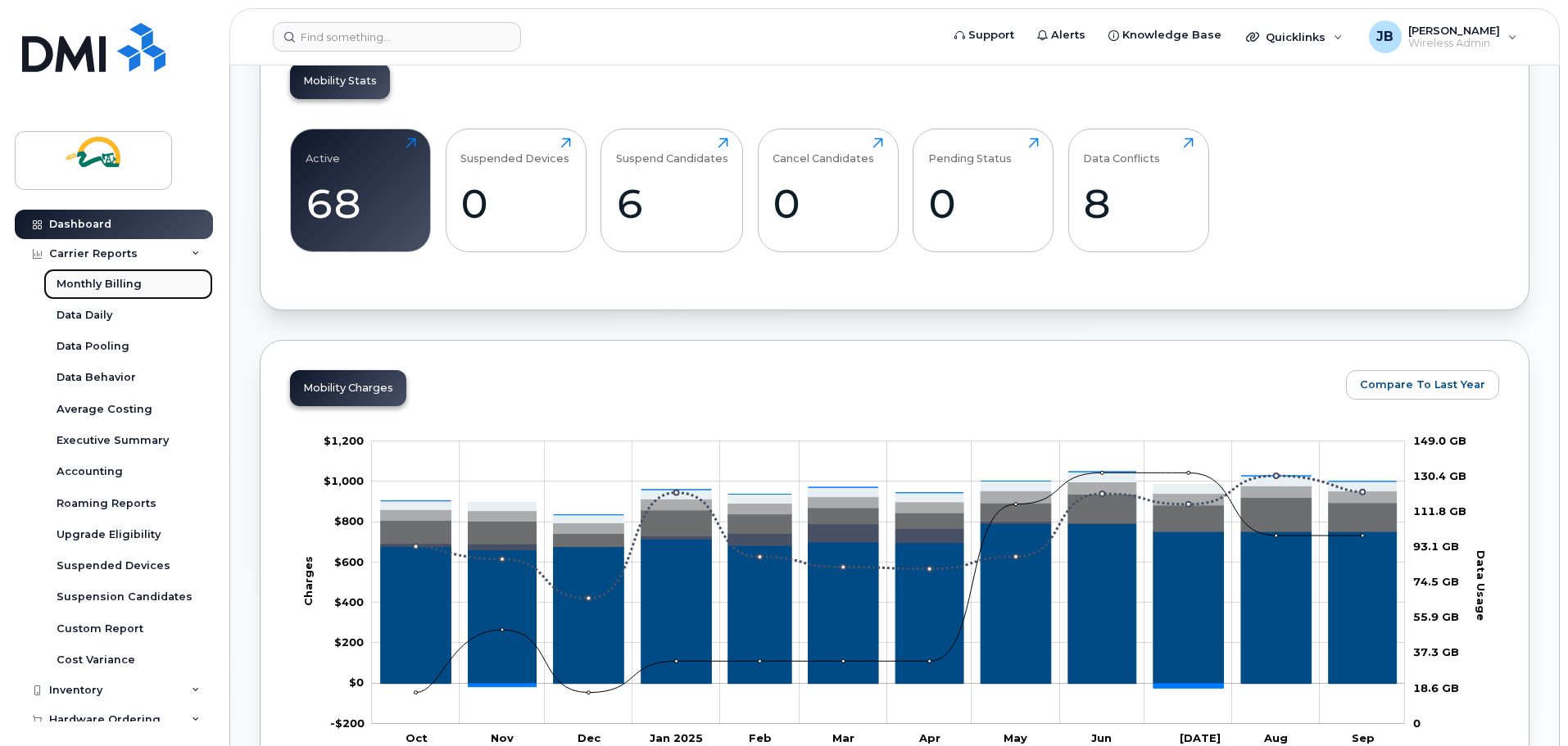
click at [90, 280] on div "Monthly Billing" at bounding box center [99, 283] width 85 height 14
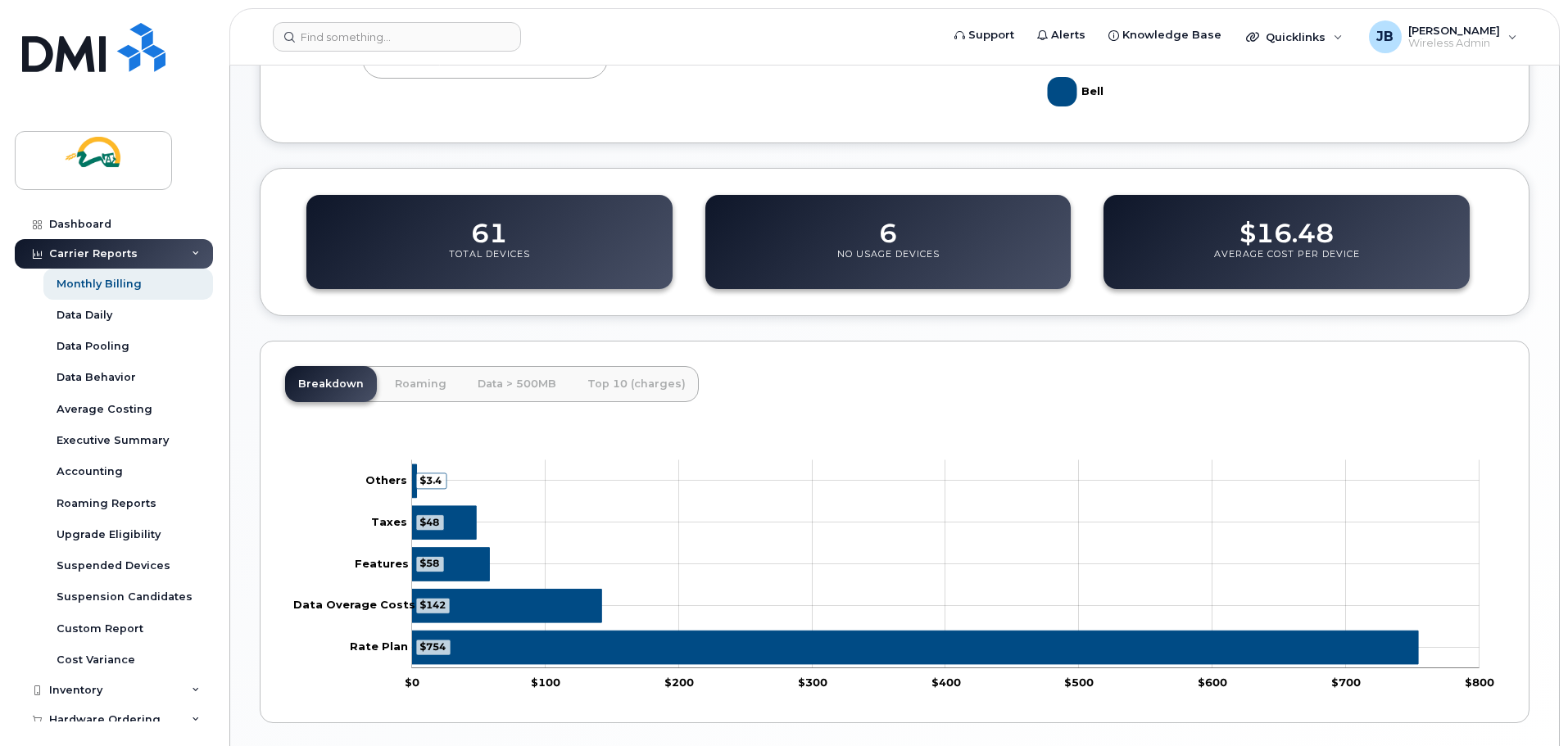
scroll to position [651, 0]
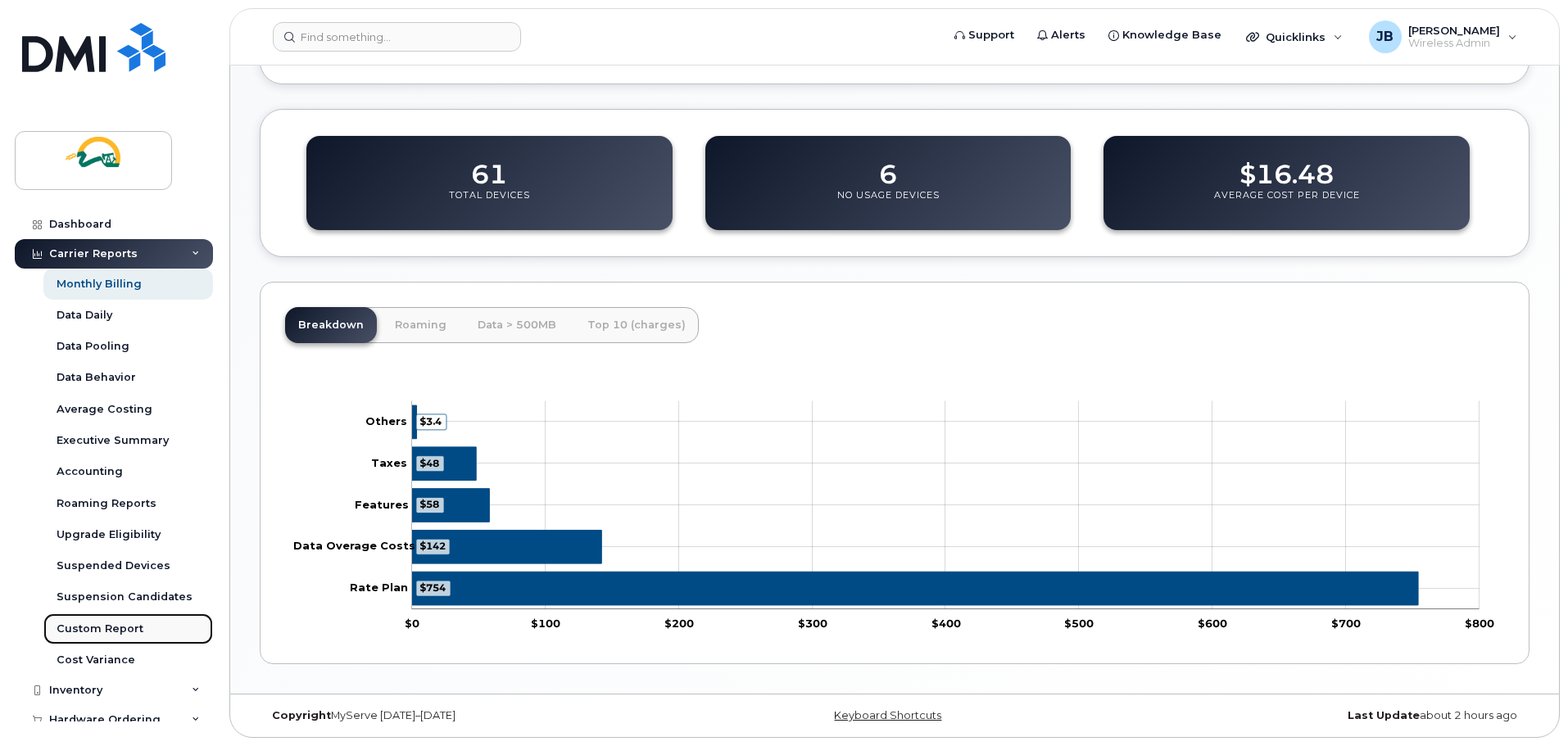
click at [103, 630] on div "Custom Report" at bounding box center [100, 629] width 87 height 14
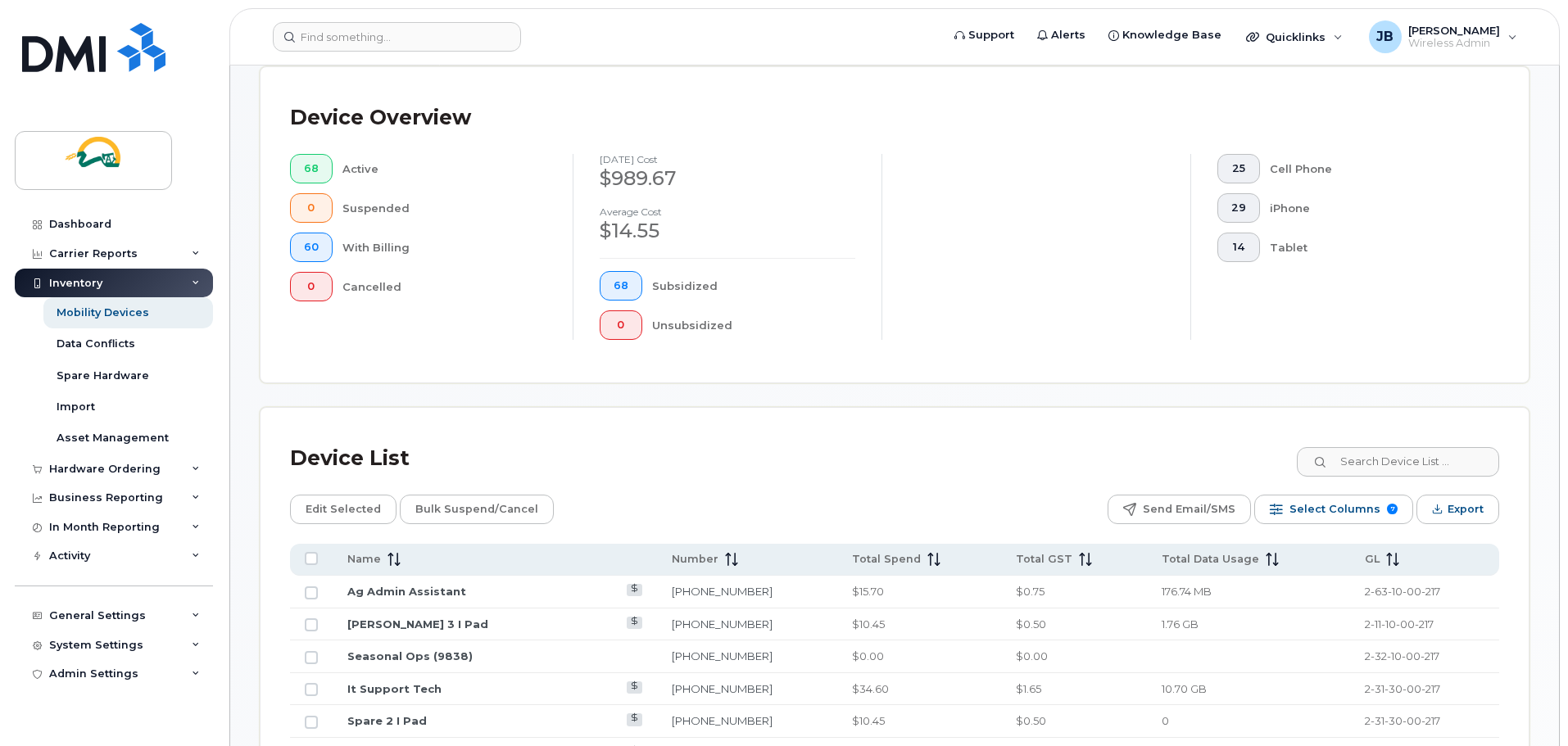
scroll to position [491, 0]
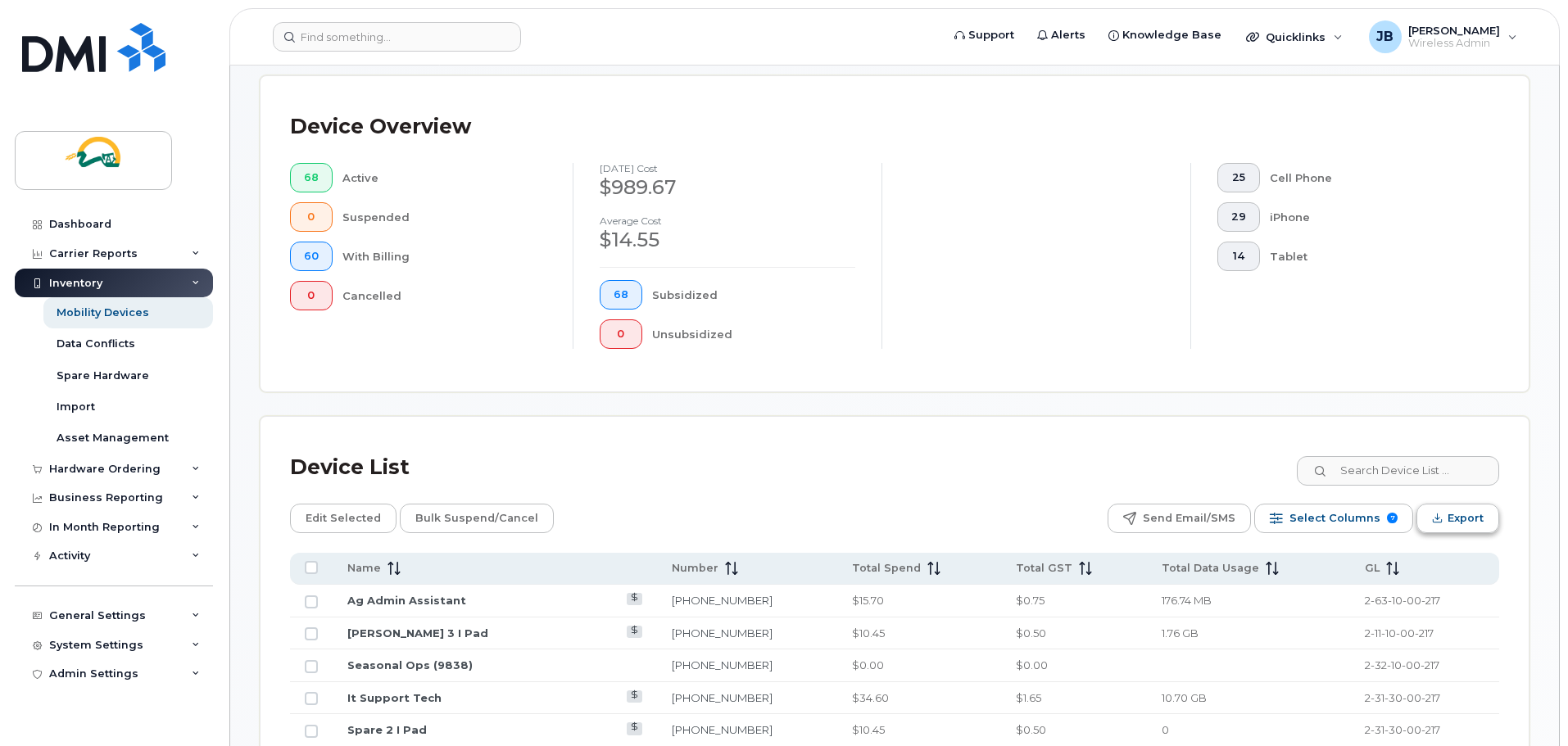
click at [1449, 506] on span "Export" at bounding box center [1465, 519] width 36 height 25
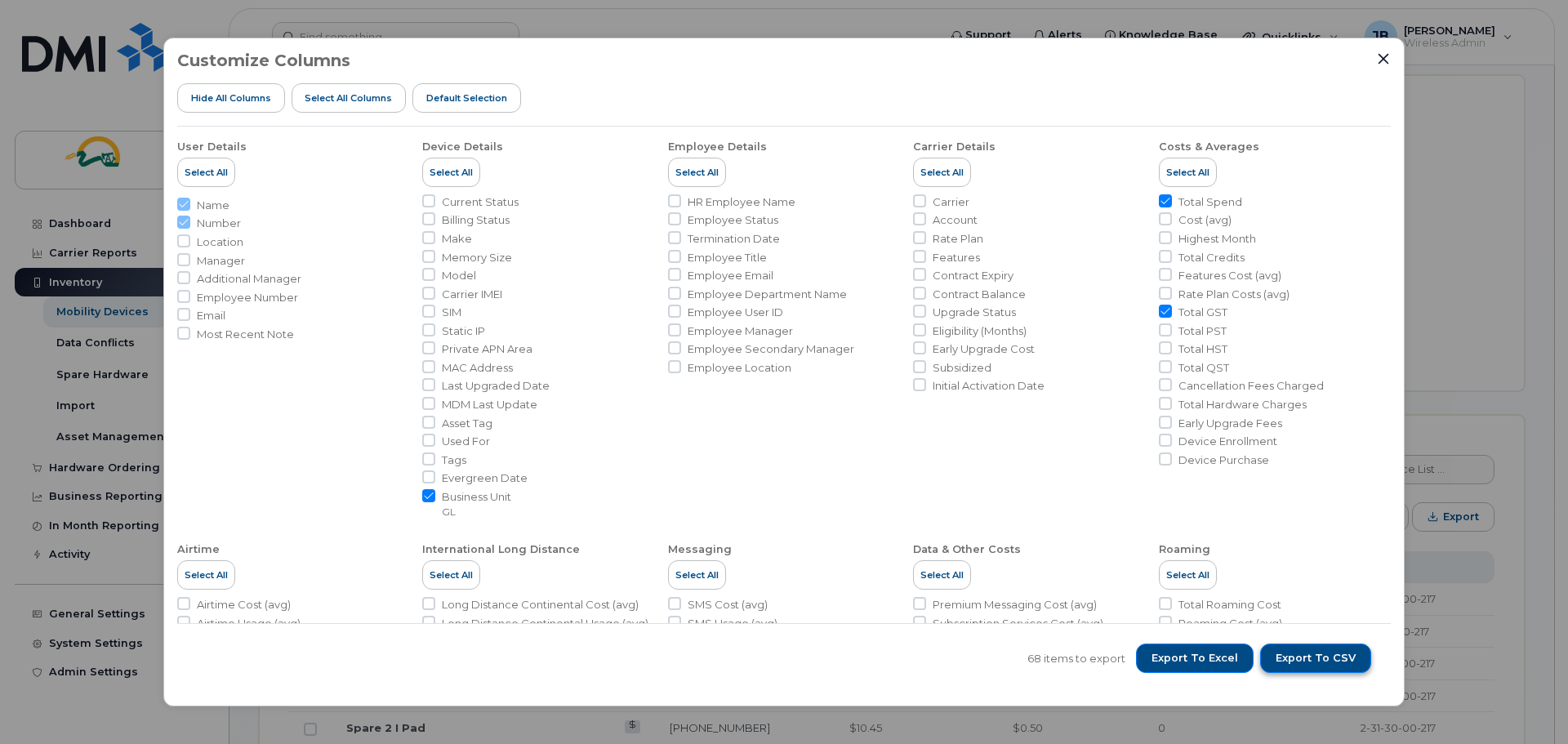
click at [1309, 659] on span "Export to CSV" at bounding box center [1315, 658] width 80 height 14
click at [1385, 60] on icon "Close" at bounding box center [1384, 58] width 11 height 11
